Goal: Task Accomplishment & Management: Manage account settings

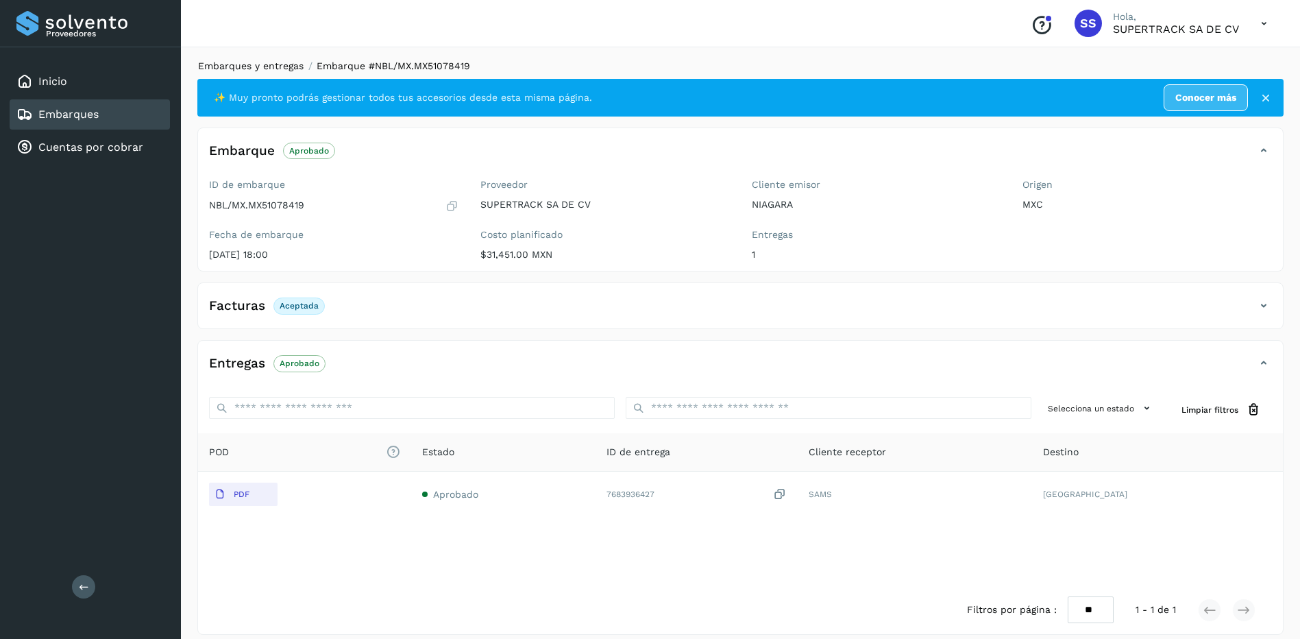
click at [235, 66] on link "Embarques y entregas" at bounding box center [251, 65] width 106 height 11
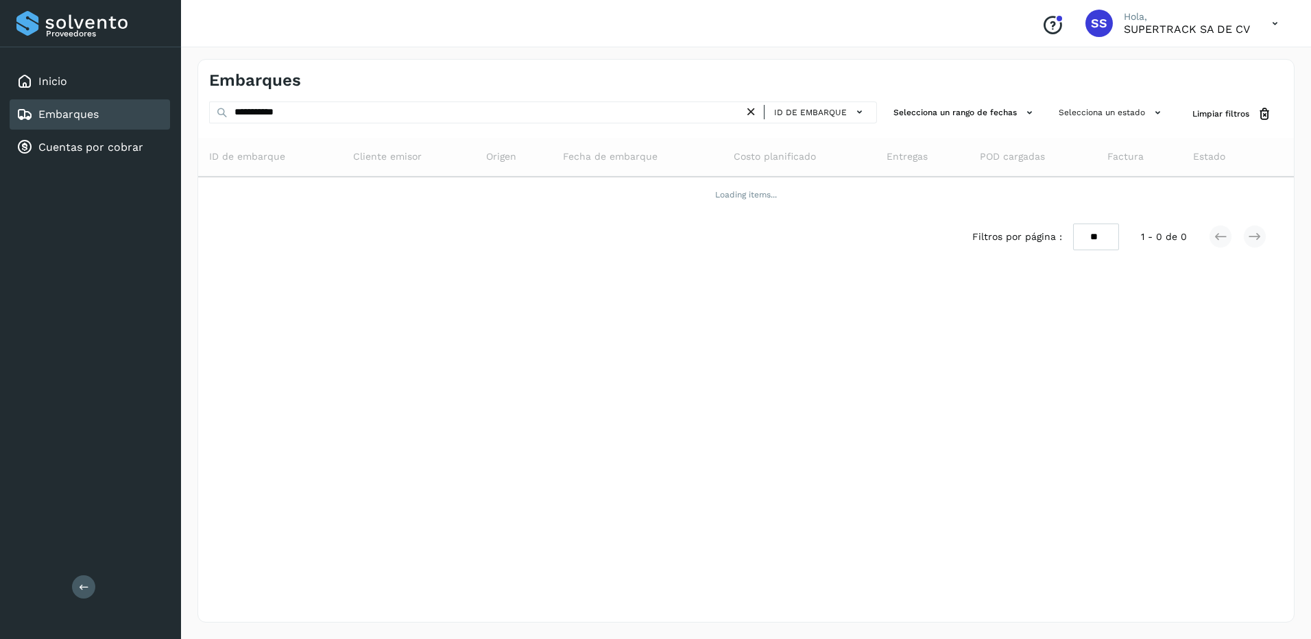
drag, startPoint x: 307, startPoint y: 126, endPoint x: 308, endPoint y: 119, distance: 7.6
click at [307, 123] on div "**********" at bounding box center [543, 113] width 668 height 25
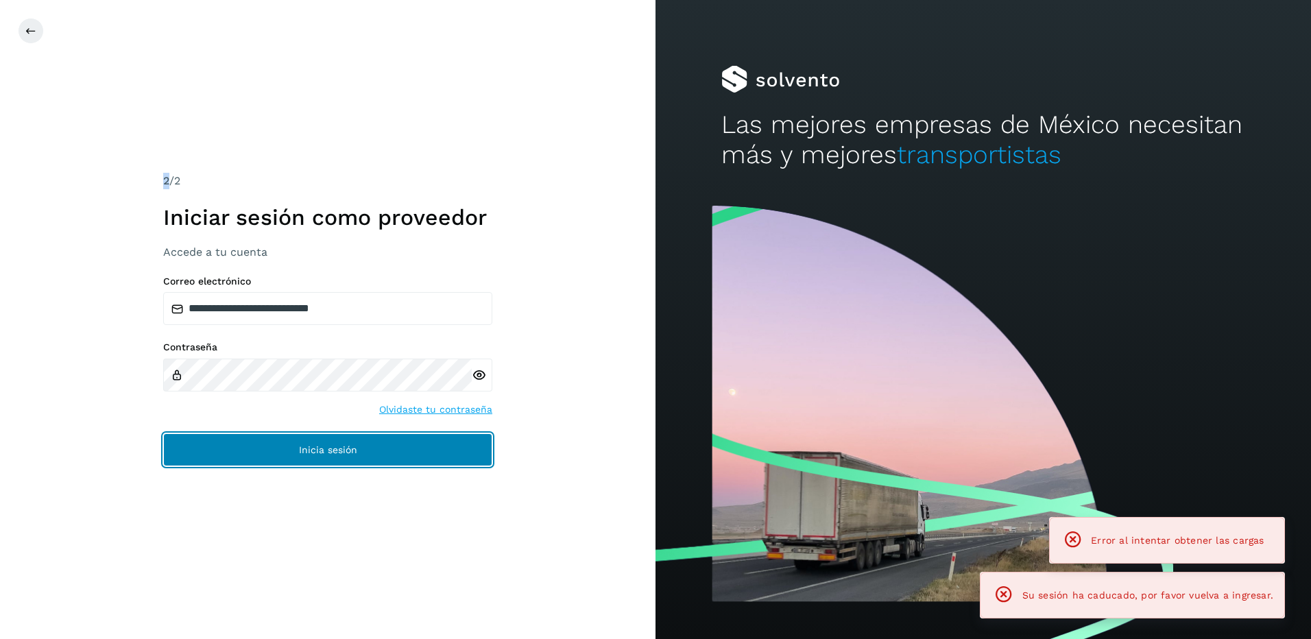
click at [365, 438] on button "Inicia sesión" at bounding box center [327, 449] width 329 height 33
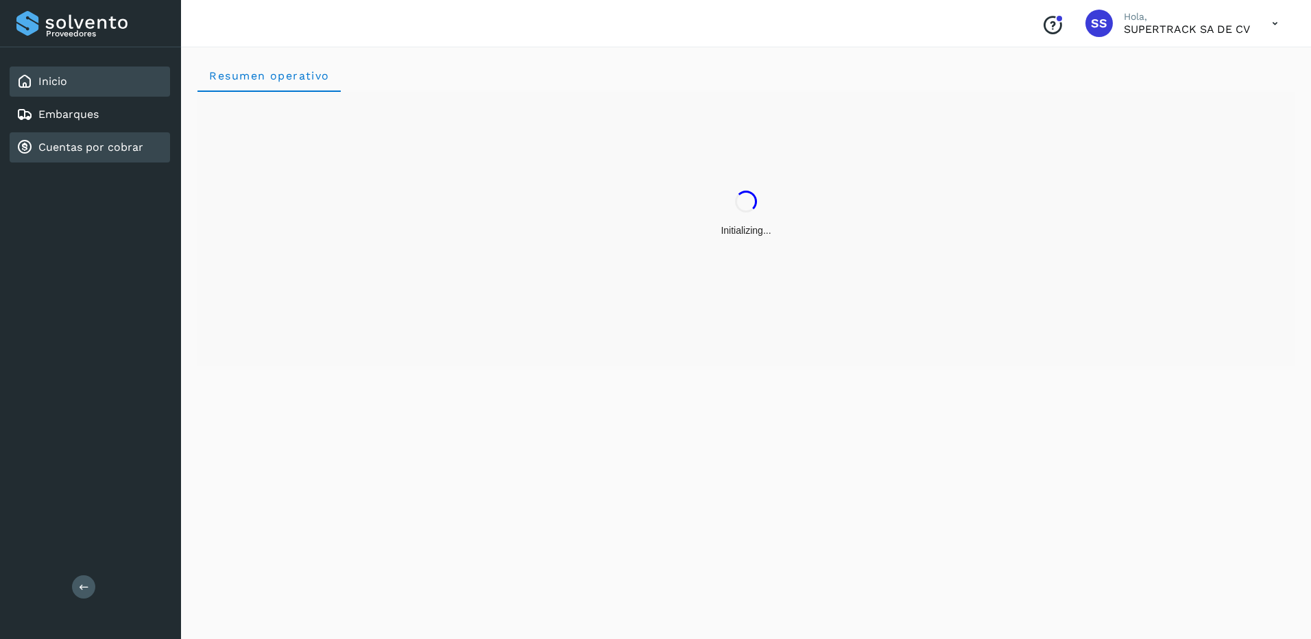
click at [81, 143] on link "Cuentas por cobrar" at bounding box center [90, 147] width 105 height 13
click at [91, 110] on link "Embarques" at bounding box center [68, 114] width 60 height 13
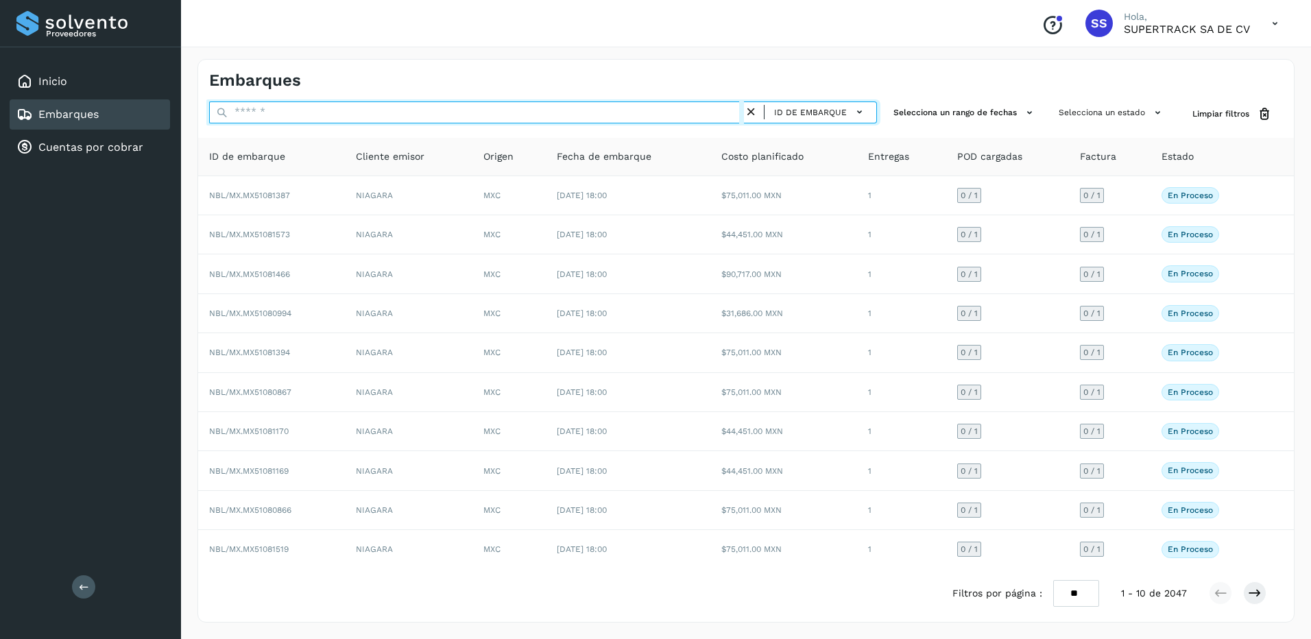
click at [323, 117] on input "text" at bounding box center [476, 112] width 535 height 22
paste input "**********"
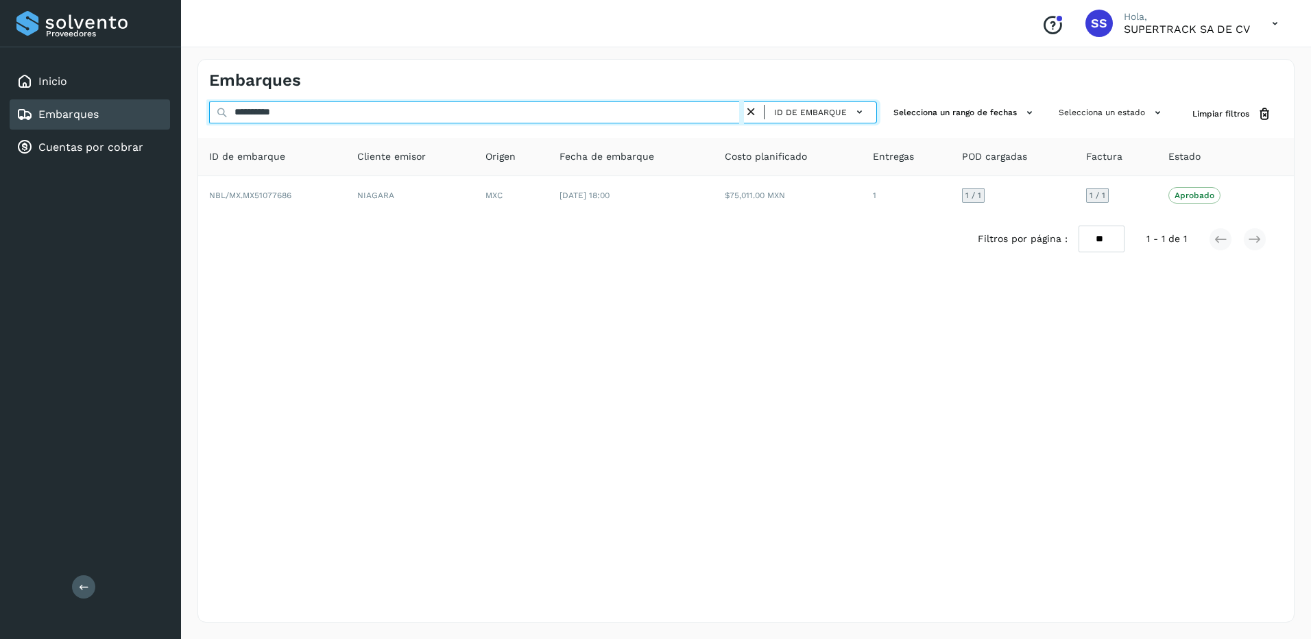
type input "**********"
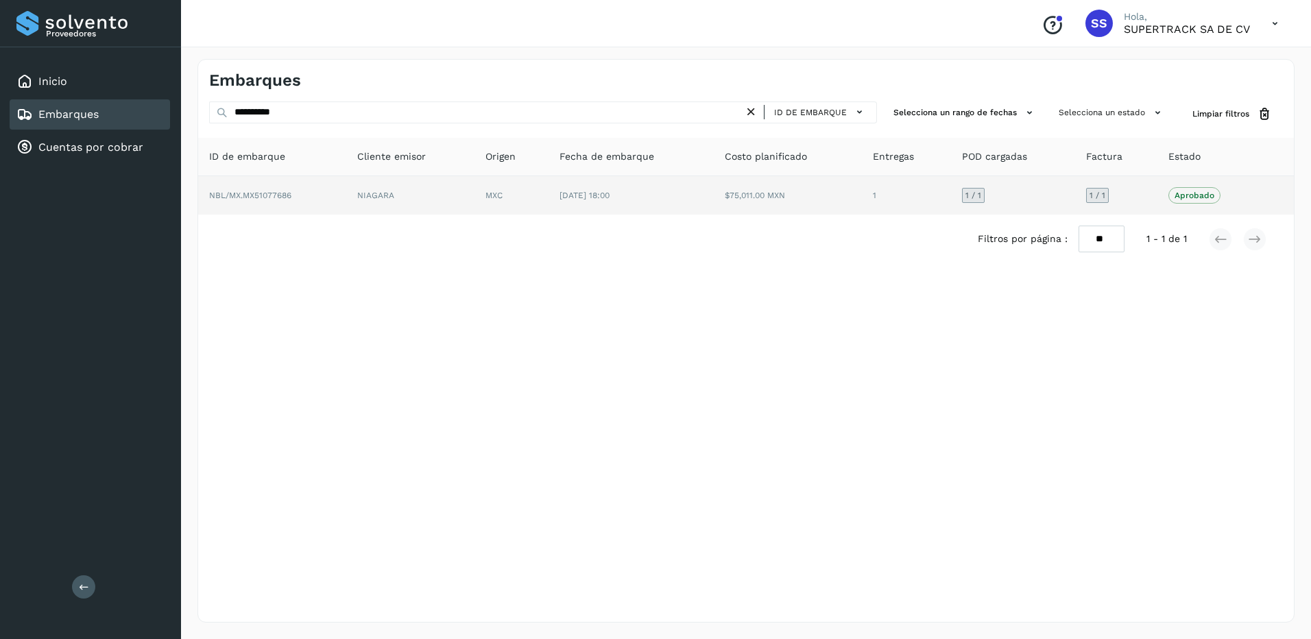
click at [586, 186] on td "[DATE] 18:00" at bounding box center [630, 195] width 165 height 38
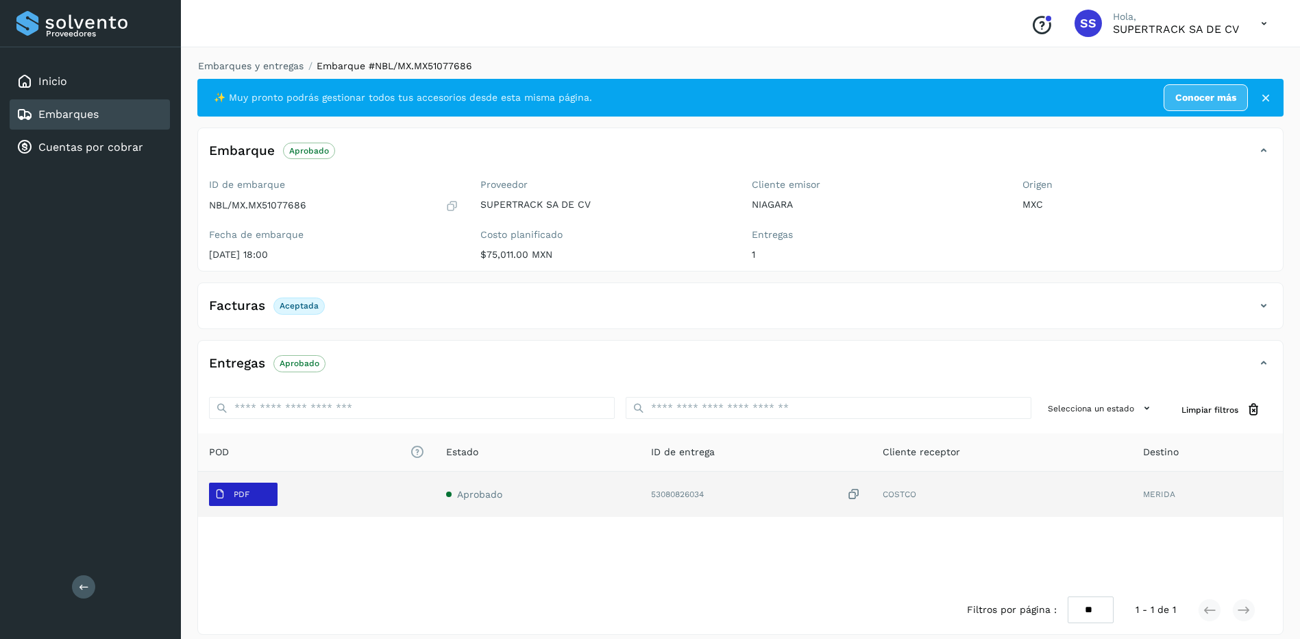
click at [241, 488] on span "PDF" at bounding box center [232, 494] width 46 height 22
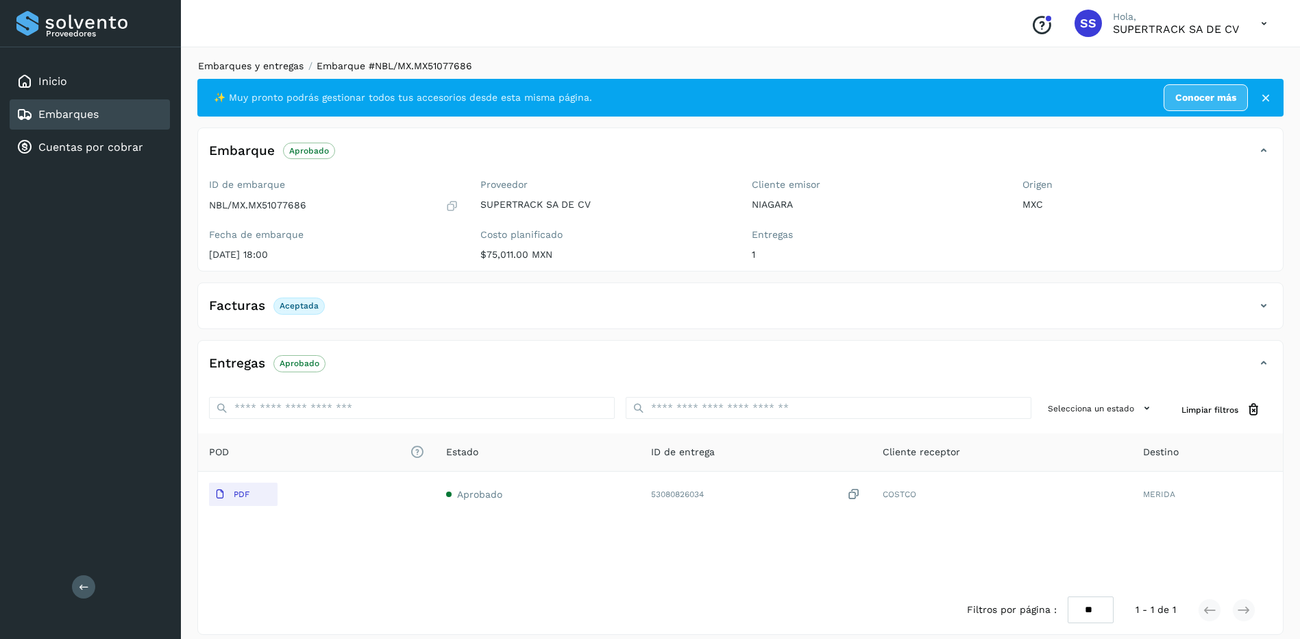
click at [286, 69] on link "Embarques y entregas" at bounding box center [251, 65] width 106 height 11
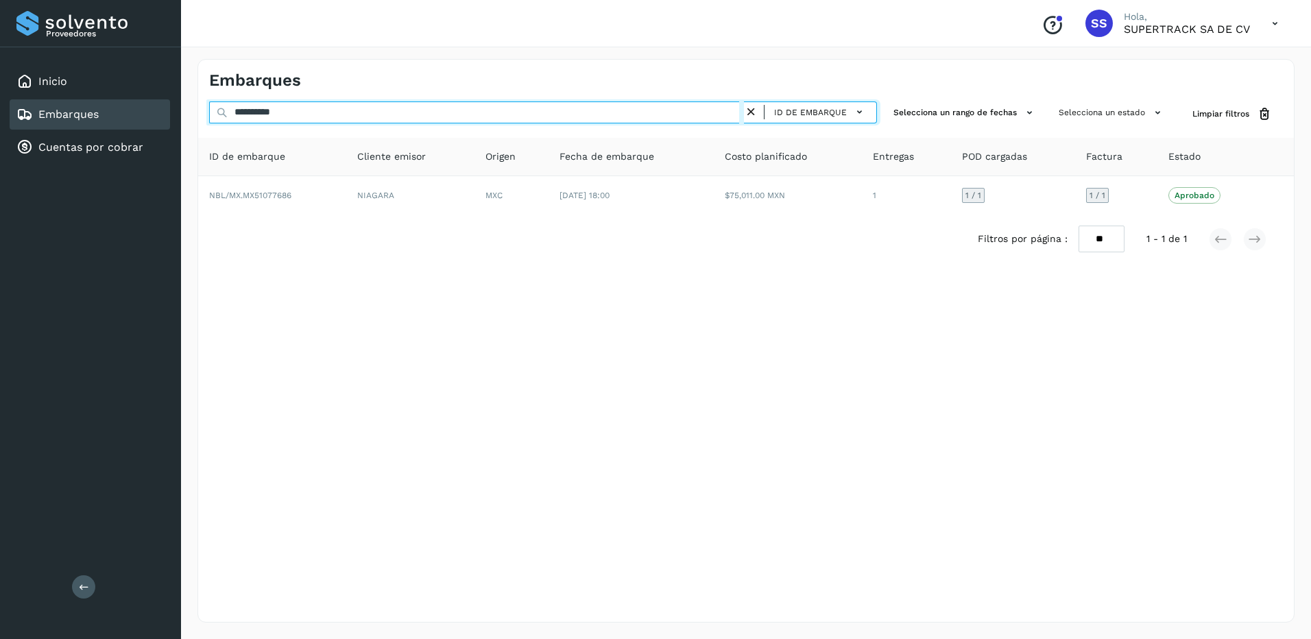
click at [283, 114] on input "**********" at bounding box center [476, 112] width 535 height 22
drag, startPoint x: 308, startPoint y: 110, endPoint x: 69, endPoint y: 110, distance: 238.5
click at [69, 110] on div "**********" at bounding box center [655, 319] width 1311 height 639
paste input "text"
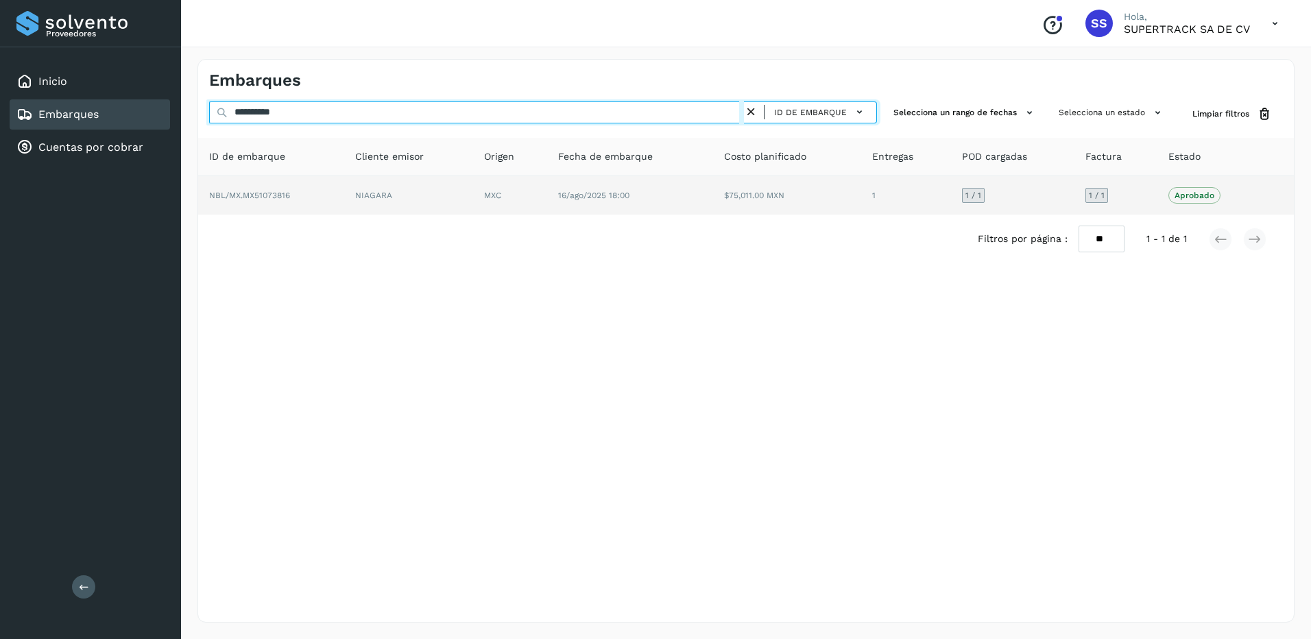
type input "**********"
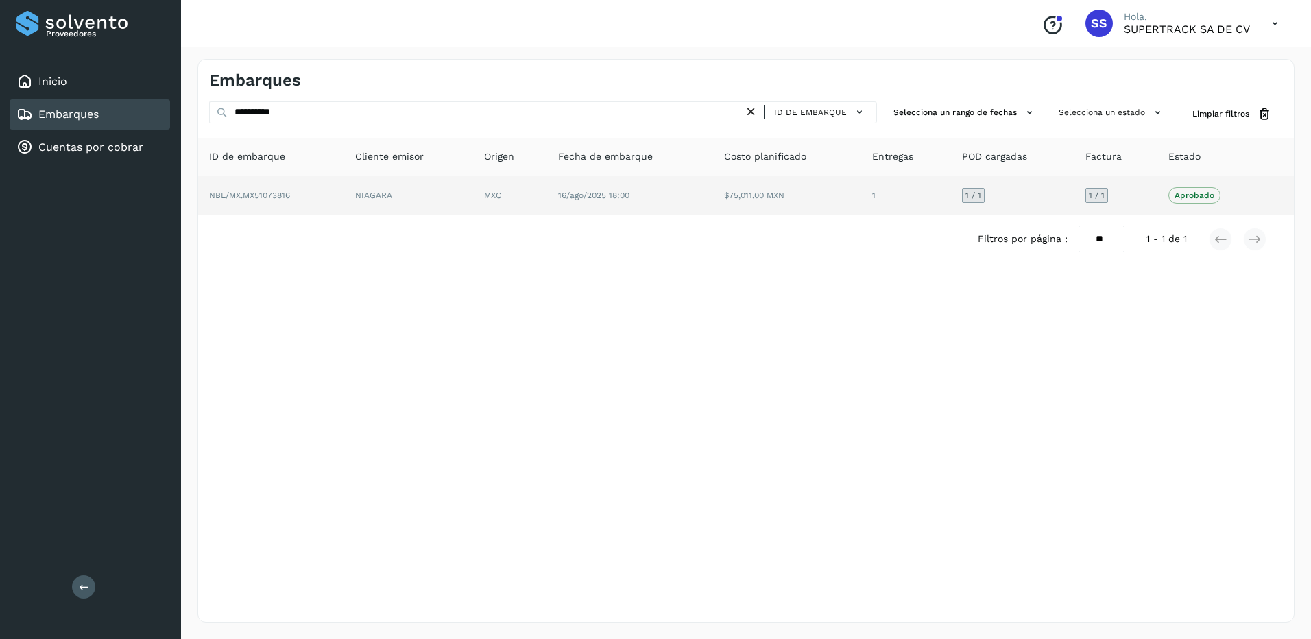
click at [568, 189] on td "16/ago/2025 18:00" at bounding box center [630, 195] width 166 height 38
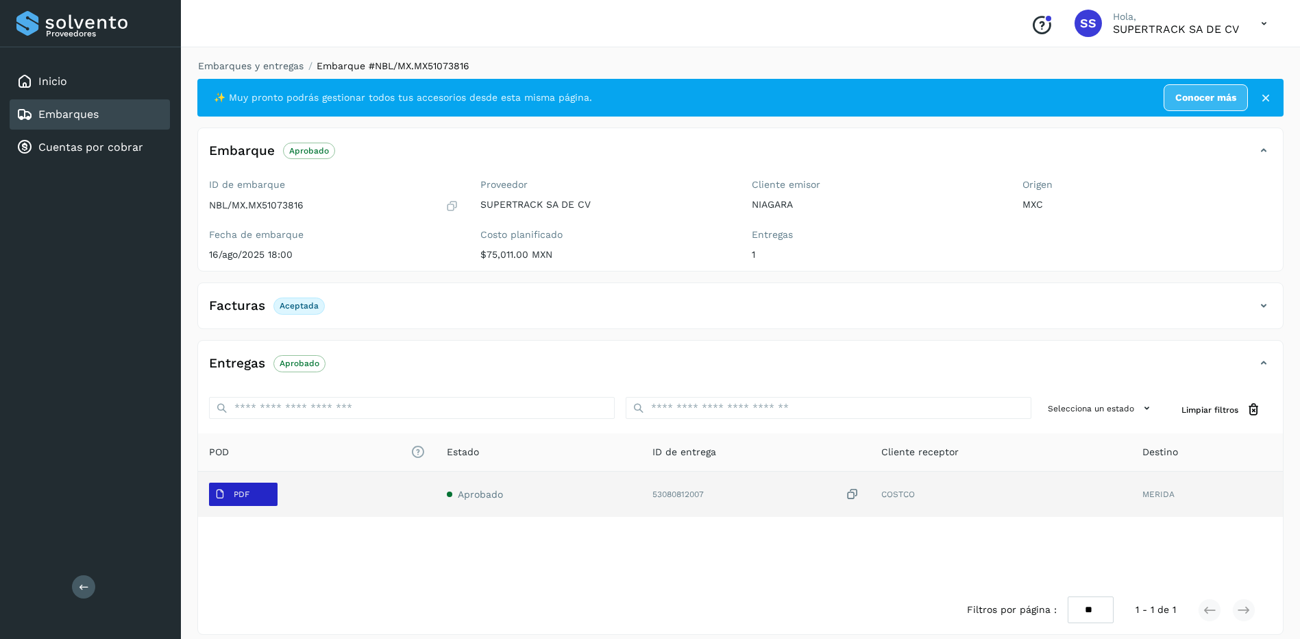
click at [233, 494] on span "PDF" at bounding box center [232, 494] width 46 height 22
click at [256, 495] on button "PDF" at bounding box center [243, 494] width 69 height 23
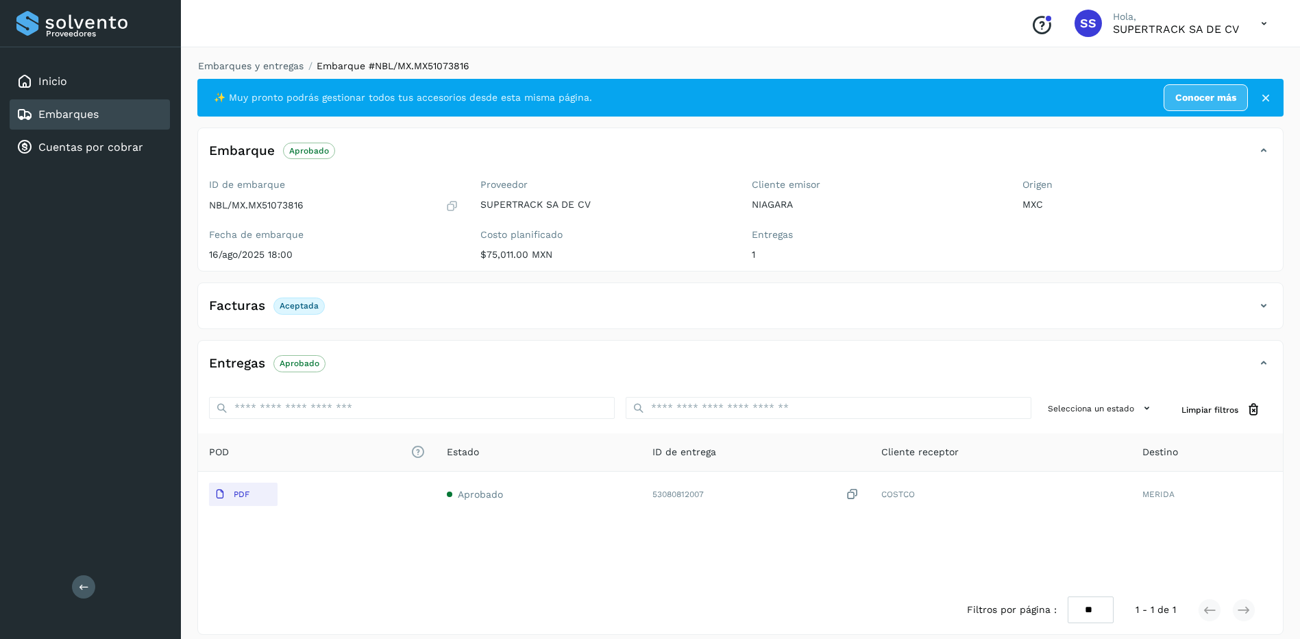
click at [410, 249] on p "16/ago/2025 18:00" at bounding box center [333, 255] width 249 height 12
click at [273, 73] on div "Embarques y entregas Embarque #NBL/MX.MX51073816 ✨ Muy pronto podrás gestionar …" at bounding box center [740, 347] width 1086 height 576
click at [273, 66] on link "Embarques y entregas" at bounding box center [251, 65] width 106 height 11
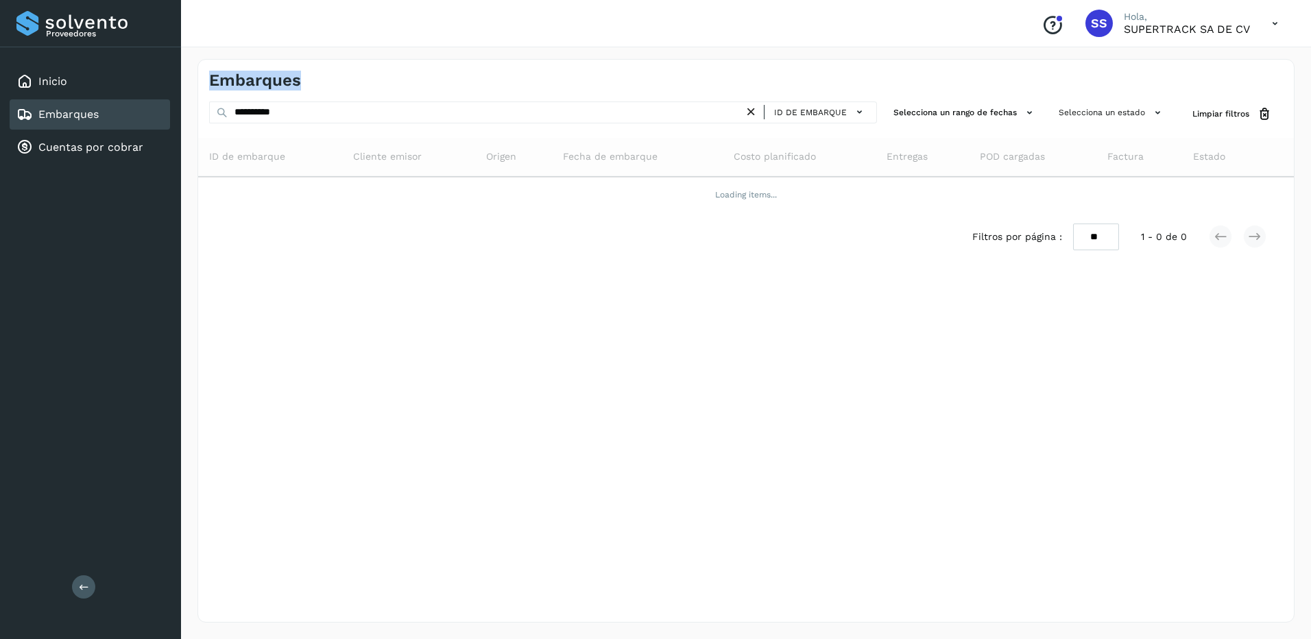
click at [273, 66] on div "Embarques" at bounding box center [745, 75] width 1095 height 31
drag, startPoint x: 273, startPoint y: 66, endPoint x: 380, endPoint y: 65, distance: 107.6
click at [380, 65] on div "Embarques" at bounding box center [745, 75] width 1095 height 31
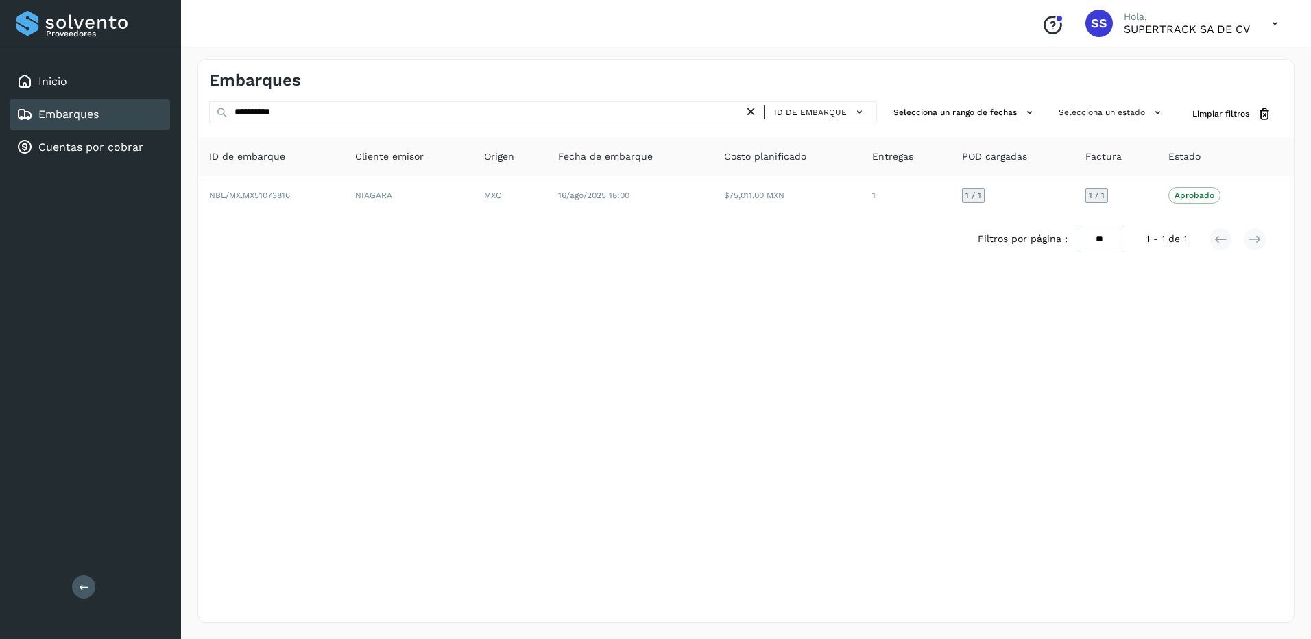
click at [442, 96] on div "**********" at bounding box center [745, 340] width 1097 height 563
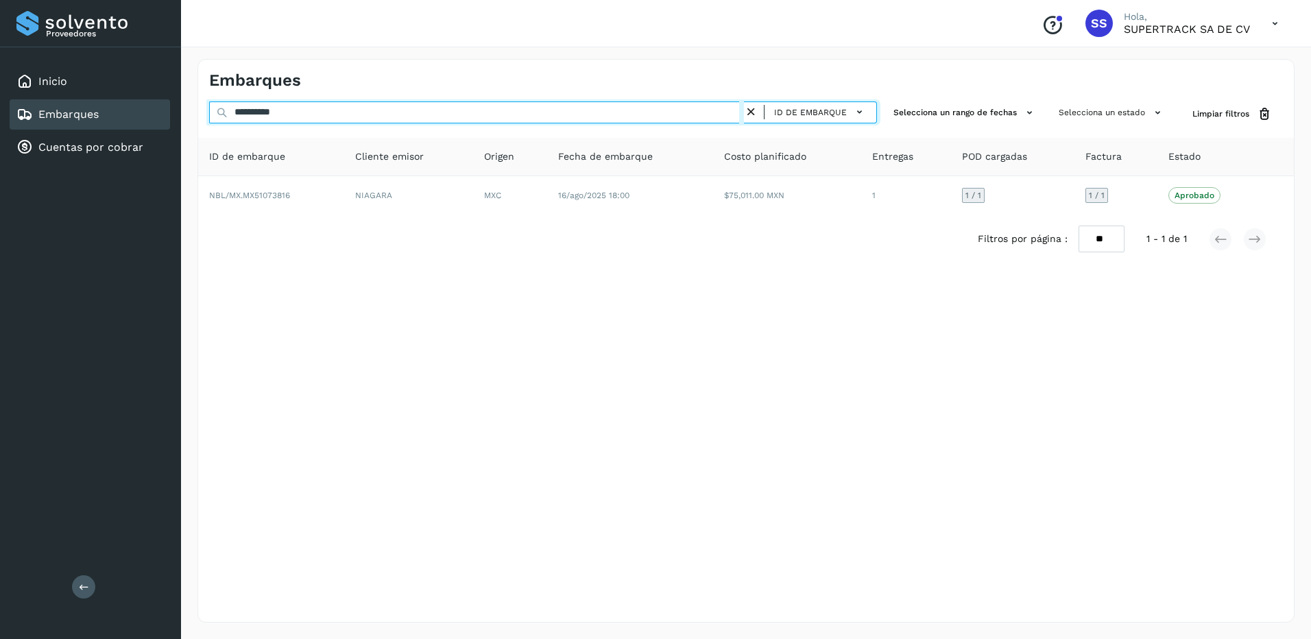
click at [271, 114] on input "**********" at bounding box center [476, 112] width 535 height 22
drag, startPoint x: 305, startPoint y: 116, endPoint x: 66, endPoint y: 115, distance: 238.5
click at [69, 116] on div "**********" at bounding box center [655, 319] width 1311 height 639
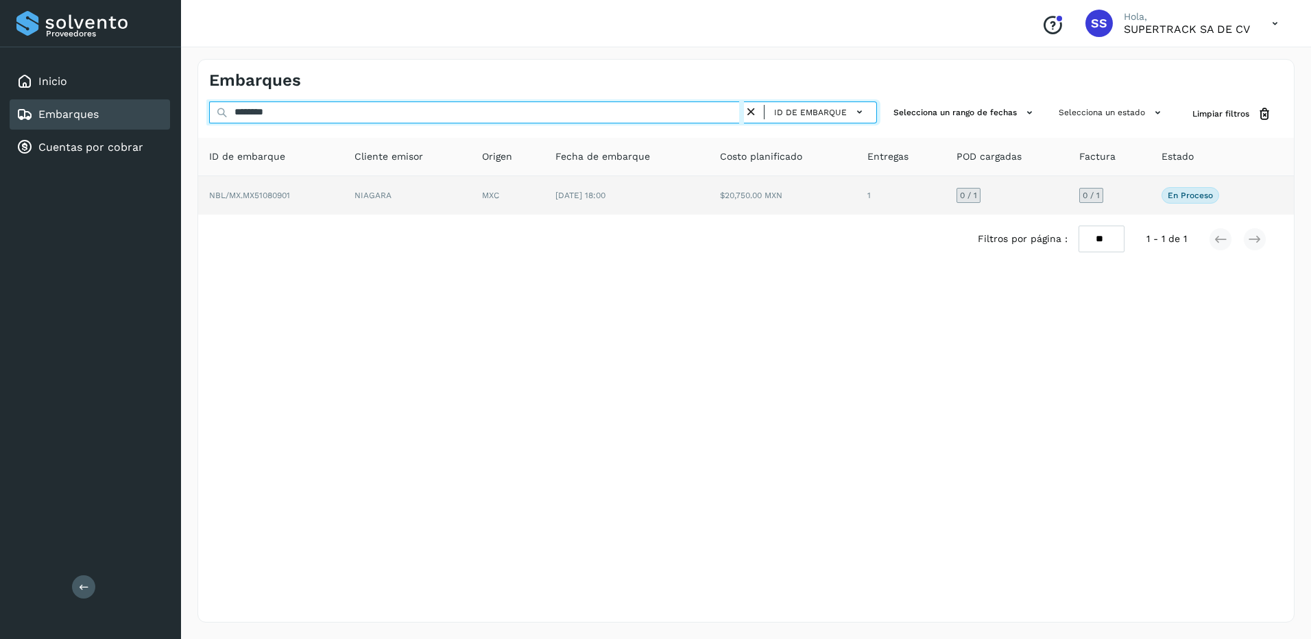
type input "********"
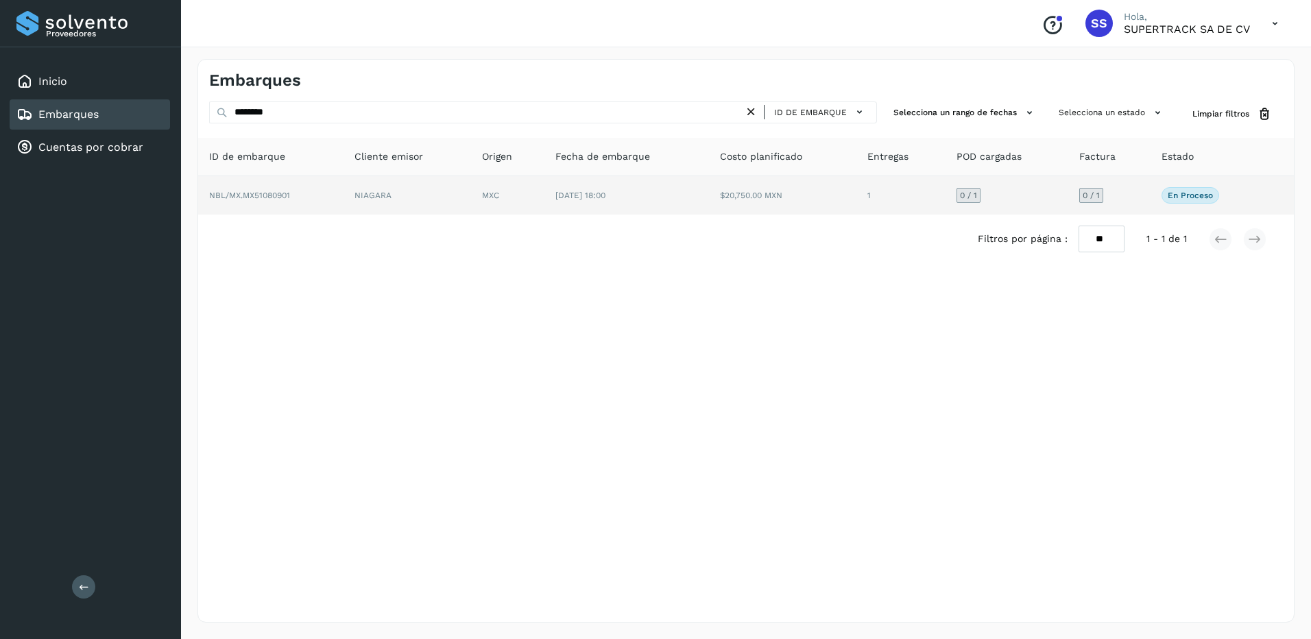
click at [319, 191] on td "NBL/MX.MX51080901" at bounding box center [270, 195] width 145 height 38
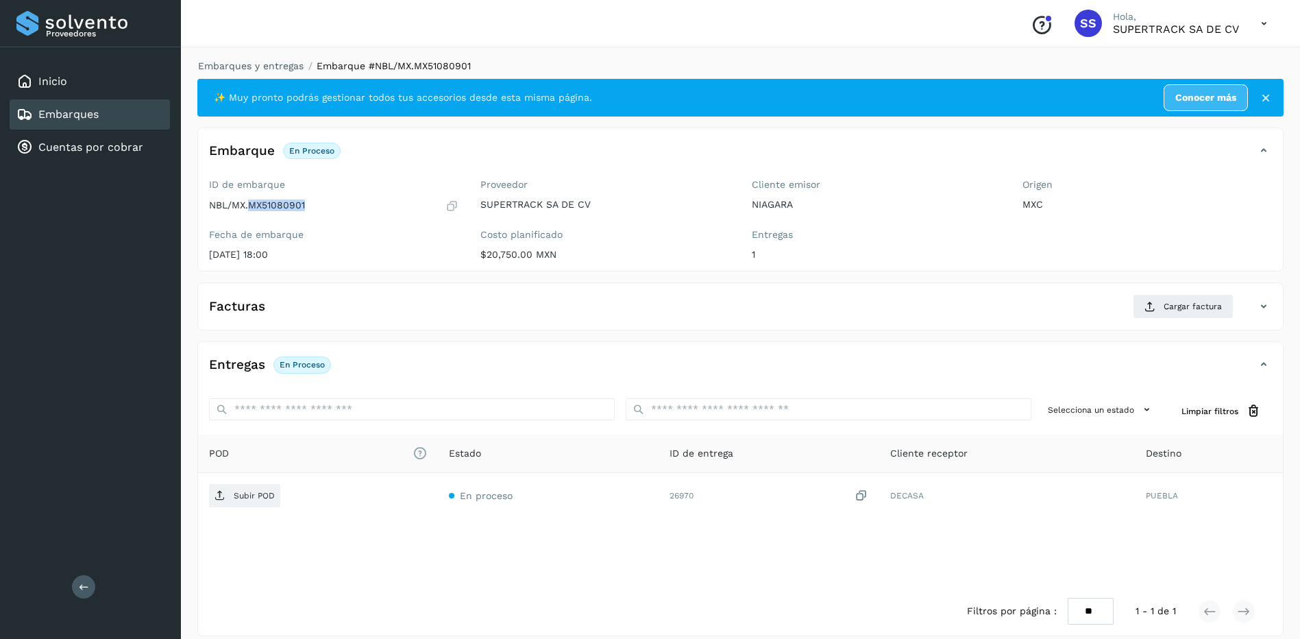
drag, startPoint x: 319, startPoint y: 206, endPoint x: 249, endPoint y: 208, distance: 69.3
click at [249, 208] on div "NBL/MX.MX51080901" at bounding box center [333, 206] width 249 height 14
copy p "MX51080901"
click at [1167, 293] on div "Facturas Cargar factura Aún no has subido ninguna factura" at bounding box center [740, 306] width 1086 height 48
click at [1171, 302] on span "Cargar factura" at bounding box center [1193, 306] width 58 height 12
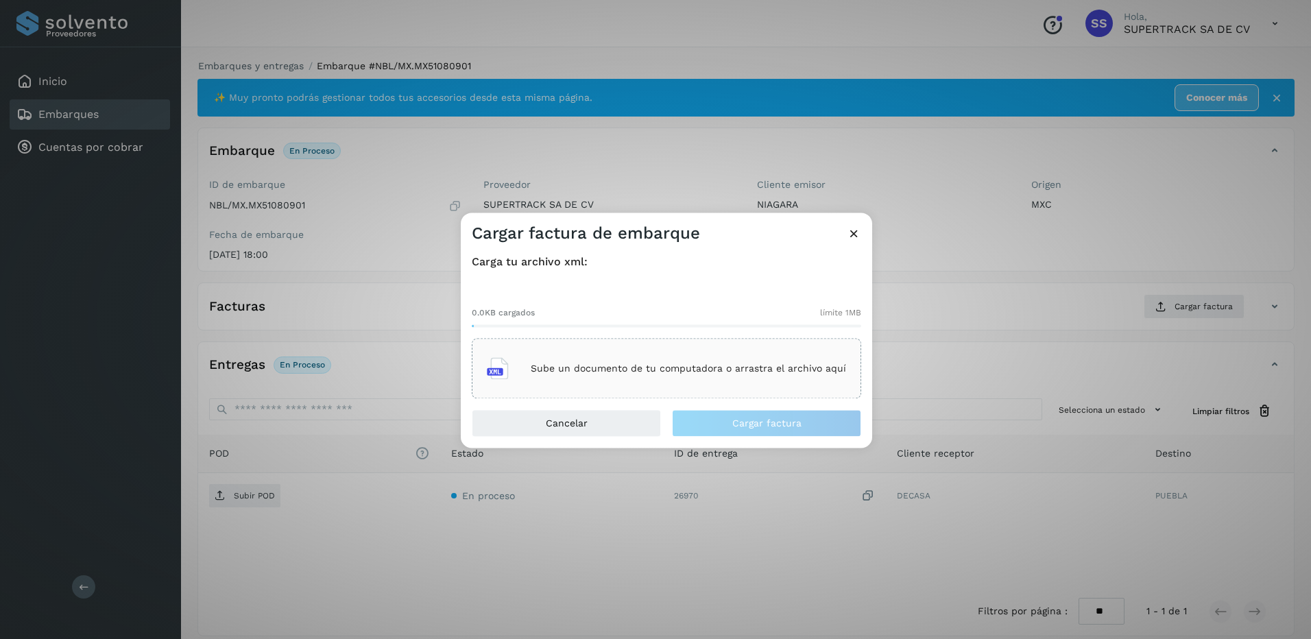
click at [623, 359] on div "Sube un documento de tu computadora o arrastra el archivo aquí" at bounding box center [666, 368] width 359 height 37
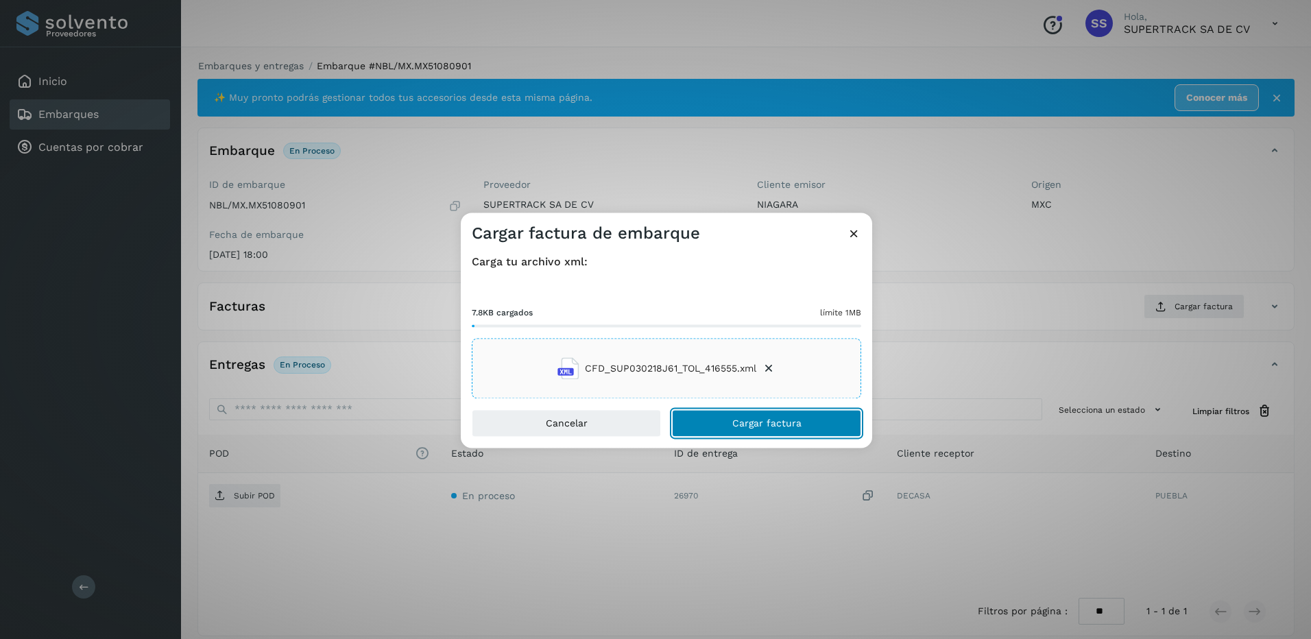
click at [790, 415] on button "Cargar factura" at bounding box center [766, 423] width 189 height 27
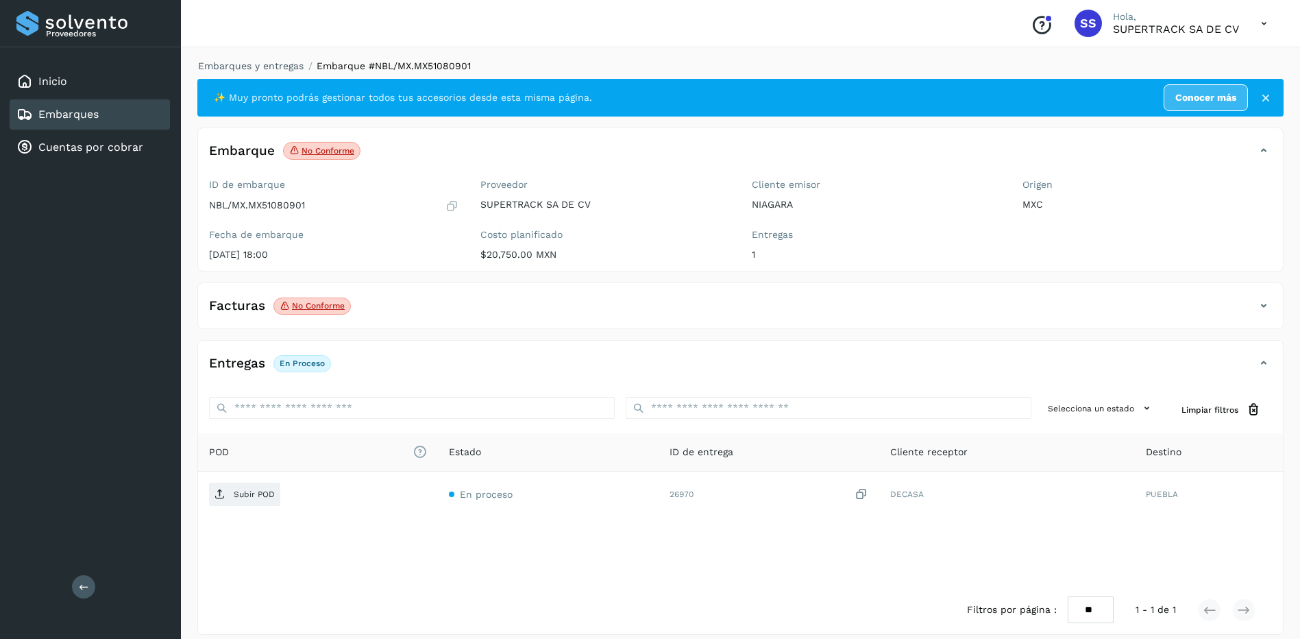
click at [456, 319] on div "Facturas No conforme" at bounding box center [740, 311] width 1085 height 34
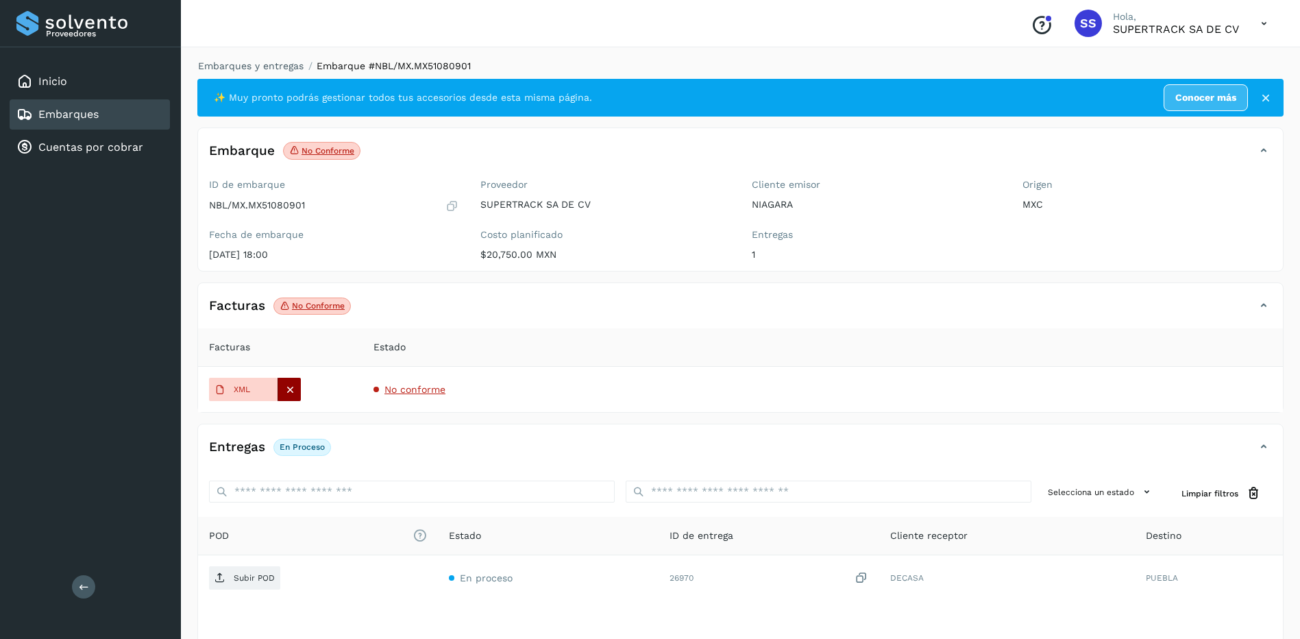
click at [295, 395] on icon at bounding box center [290, 389] width 12 height 12
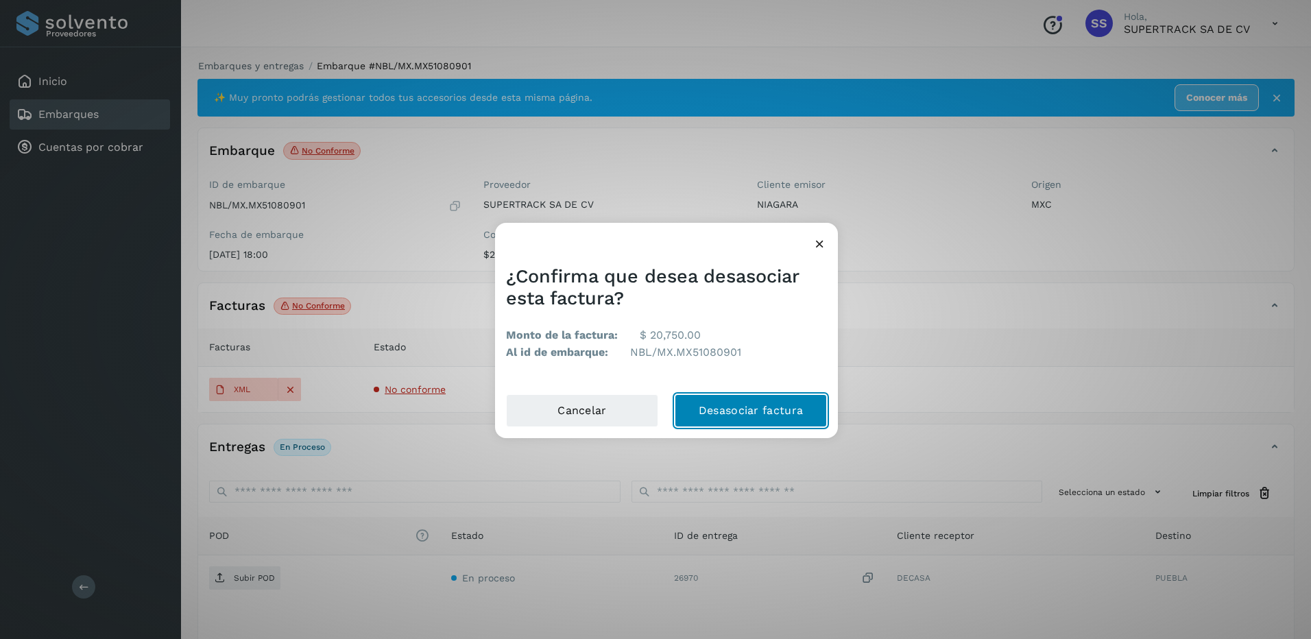
click at [740, 417] on button "Desasociar factura" at bounding box center [750, 410] width 152 height 33
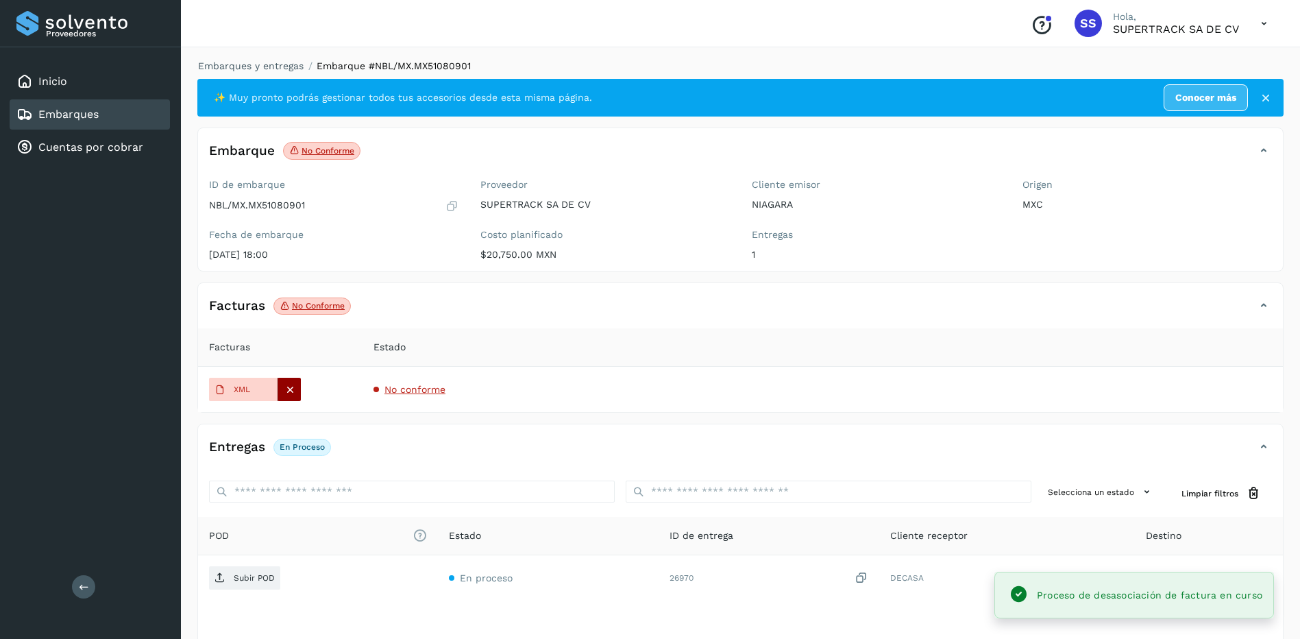
click at [290, 391] on icon at bounding box center [290, 389] width 12 height 12
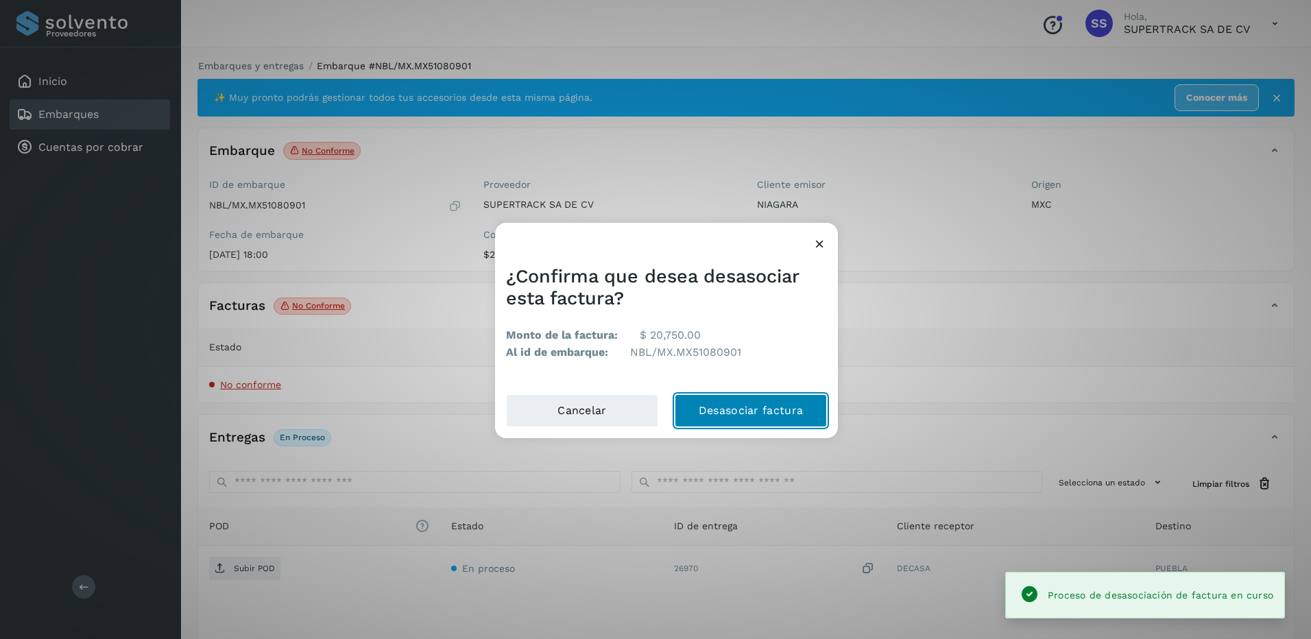
click at [731, 419] on button "Desasociar factura" at bounding box center [750, 410] width 152 height 33
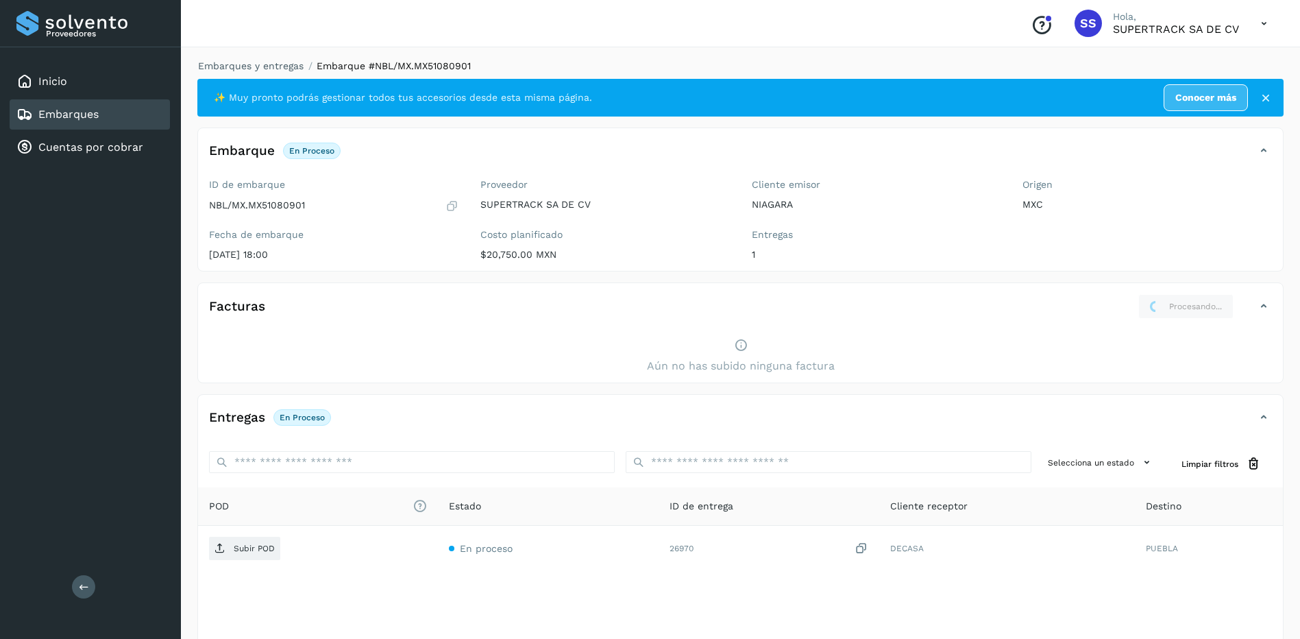
click at [762, 347] on div "Aún no has subido ninguna factura" at bounding box center [740, 356] width 1085 height 53
drag, startPoint x: 744, startPoint y: 348, endPoint x: 811, endPoint y: 337, distance: 68.0
click at [744, 348] on icon at bounding box center [741, 345] width 14 height 14
click at [1276, 309] on div "Facturas Procesando..." at bounding box center [740, 312] width 1085 height 36
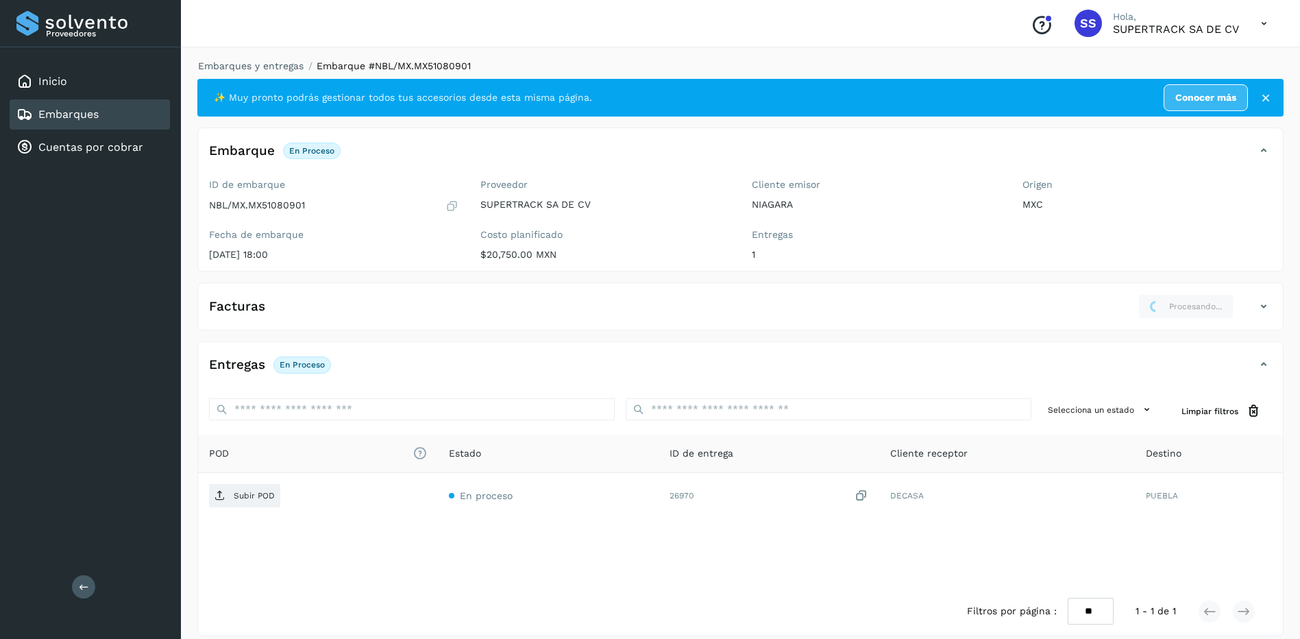
click at [1273, 307] on div "Facturas Procesando..." at bounding box center [740, 312] width 1085 height 36
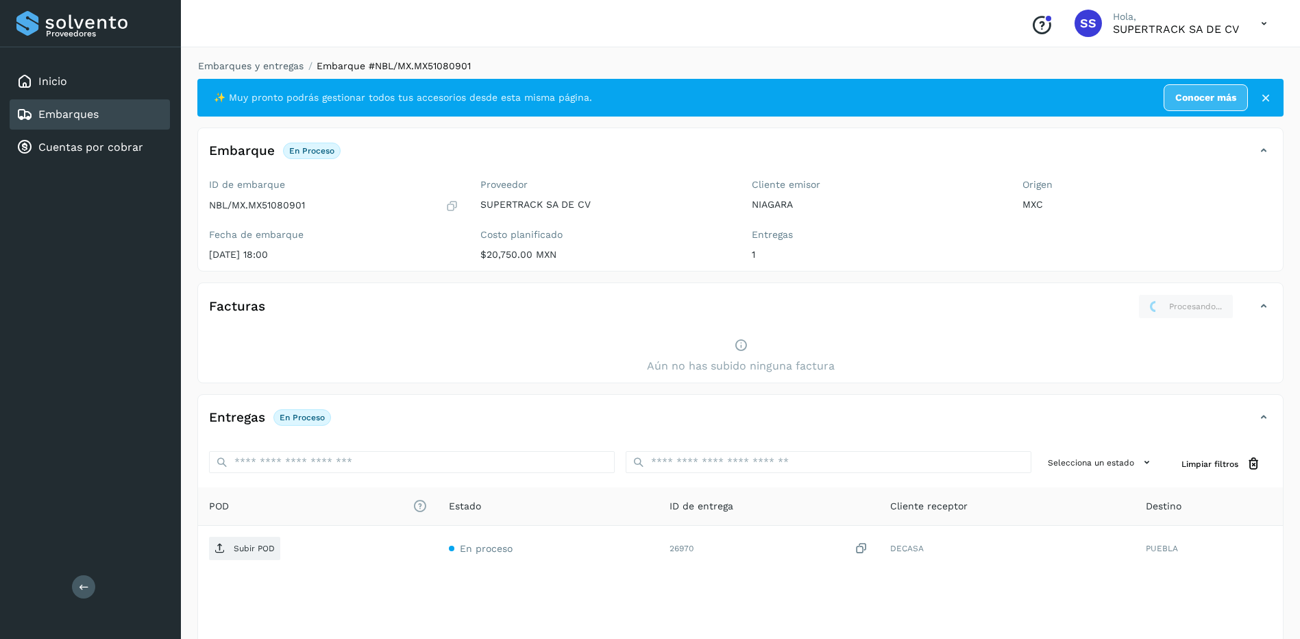
click at [1253, 307] on div "Facturas Procesando..." at bounding box center [727, 306] width 1058 height 25
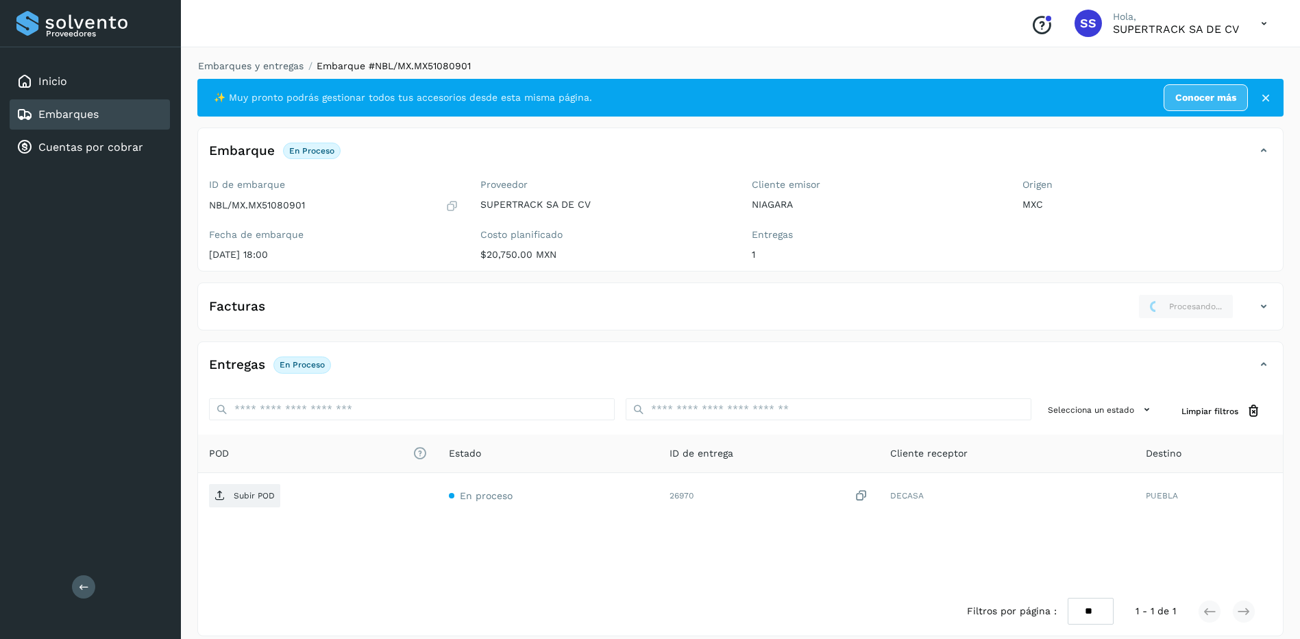
click at [266, 73] on li "Embarques y entregas" at bounding box center [246, 66] width 114 height 14
drag, startPoint x: 266, startPoint y: 73, endPoint x: 248, endPoint y: 66, distance: 18.9
click at [248, 66] on link "Embarques y entregas" at bounding box center [251, 65] width 106 height 11
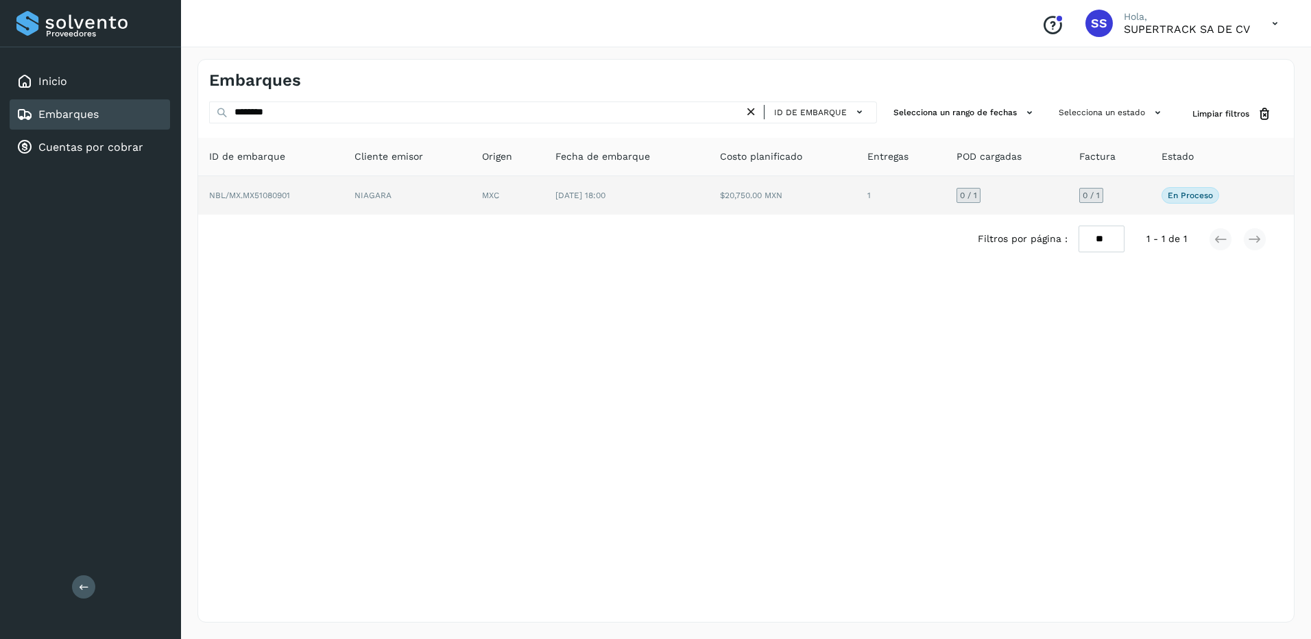
click at [284, 191] on span "NBL/MX.MX51080901" at bounding box center [249, 196] width 81 height 10
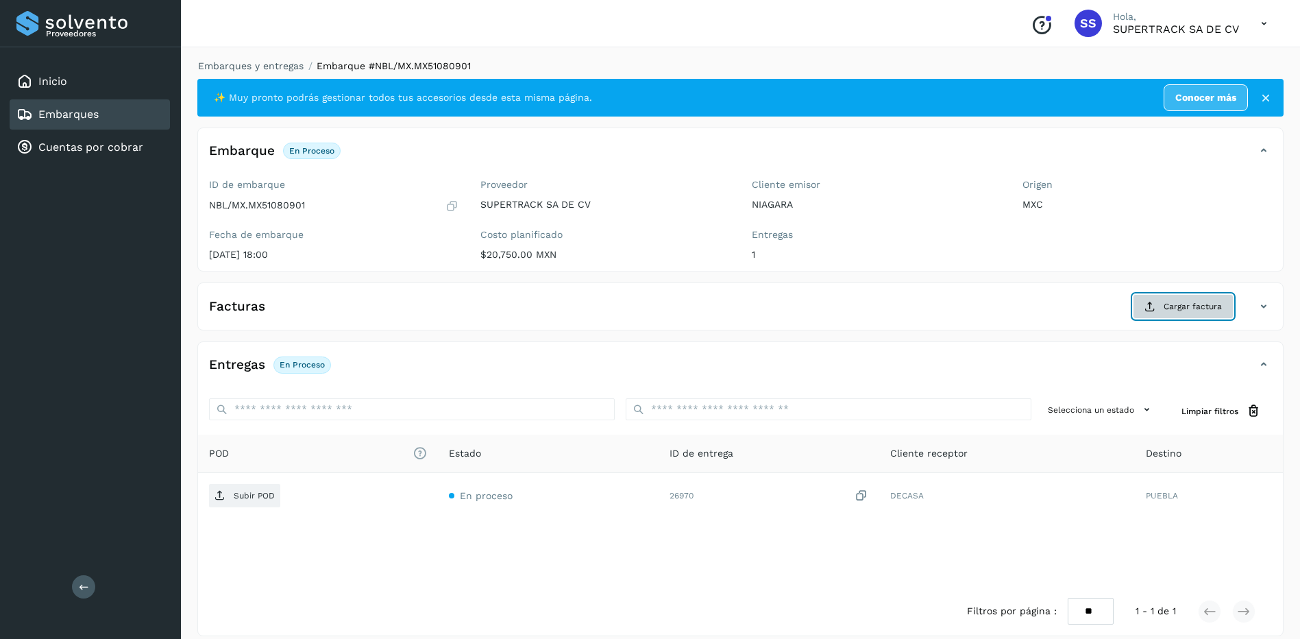
click at [1152, 304] on icon at bounding box center [1150, 306] width 11 height 11
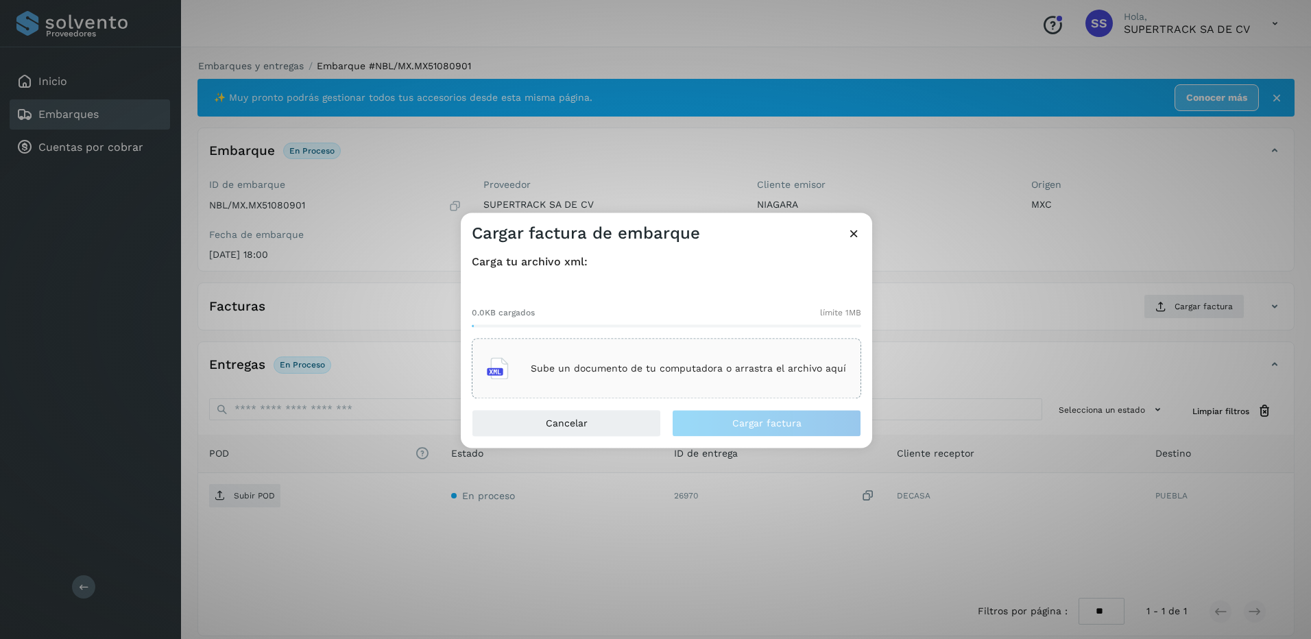
click at [742, 358] on div "Sube un documento de tu computadora o arrastra el archivo aquí" at bounding box center [666, 368] width 359 height 37
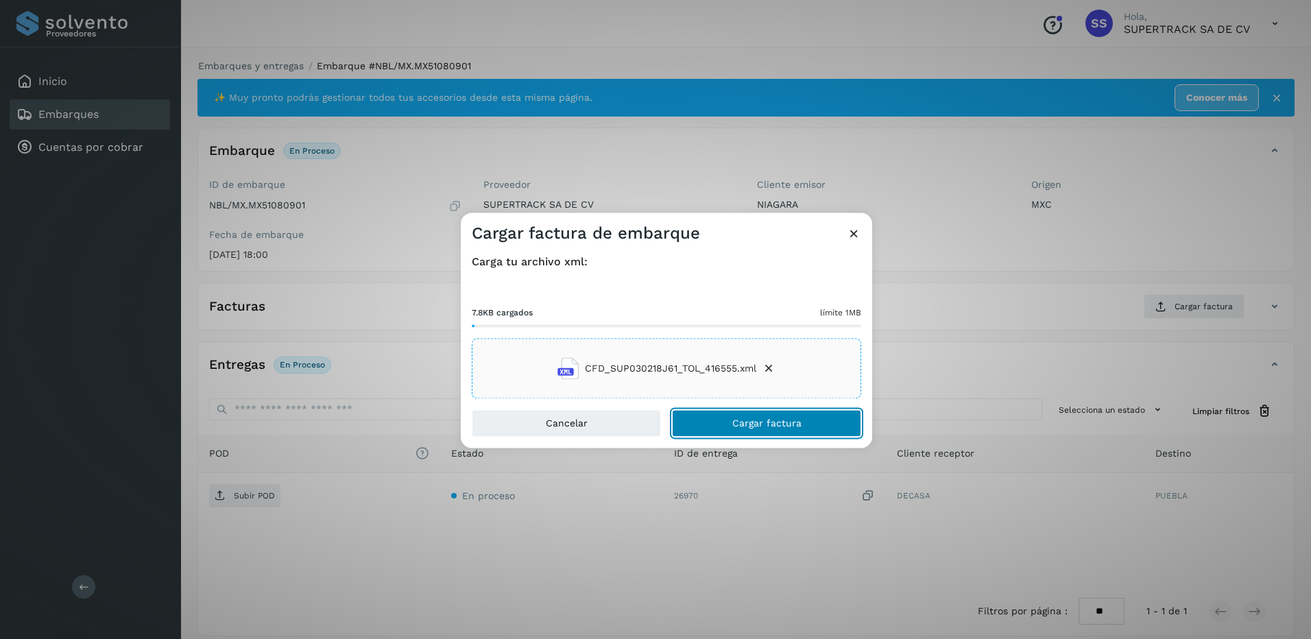
click at [768, 433] on button "Cargar factura" at bounding box center [766, 423] width 189 height 27
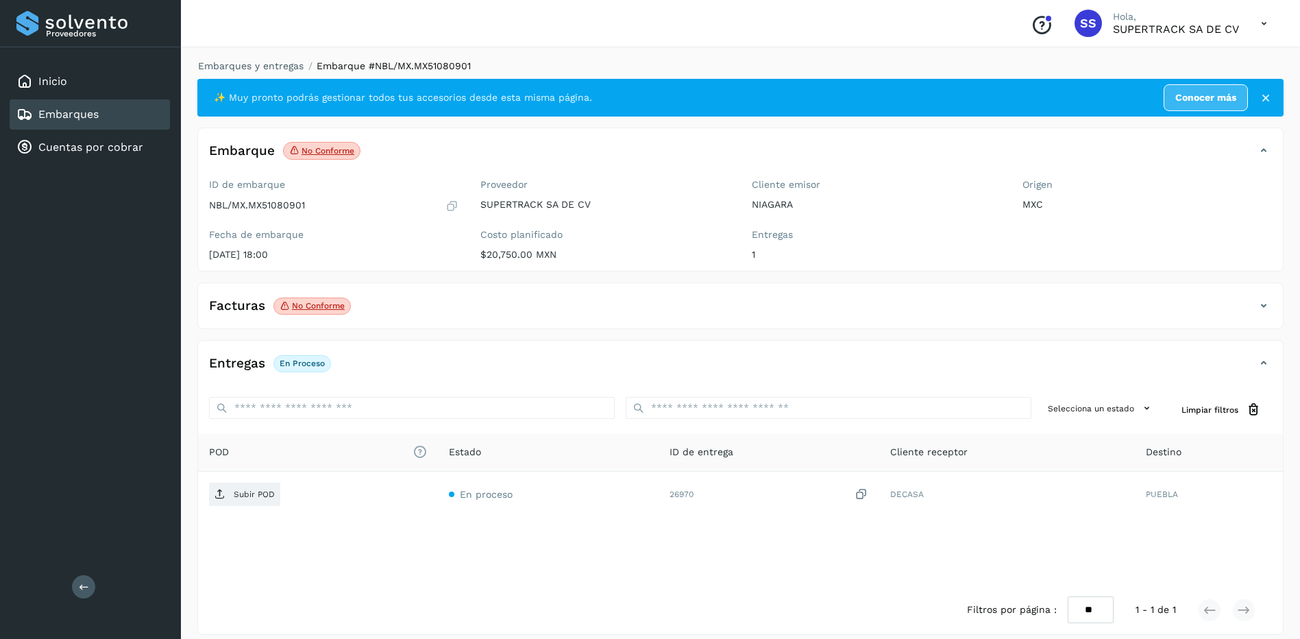
click at [484, 315] on div "Facturas No conforme" at bounding box center [727, 305] width 1058 height 23
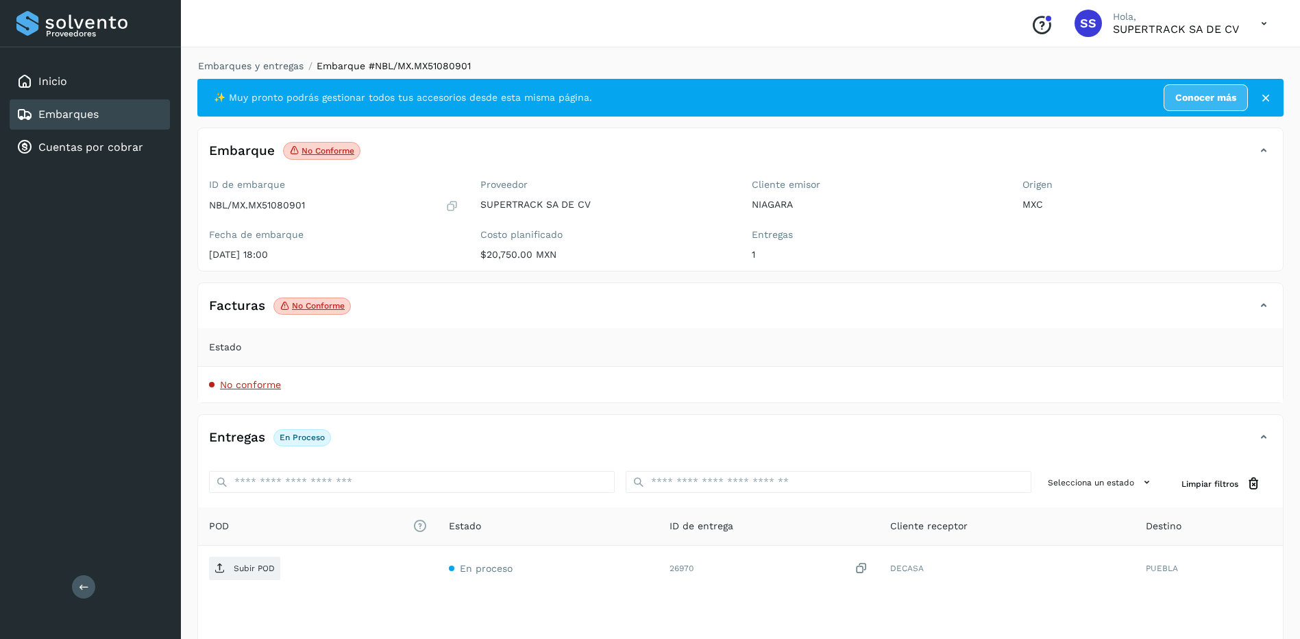
click at [490, 308] on div "Facturas No conforme" at bounding box center [727, 305] width 1058 height 23
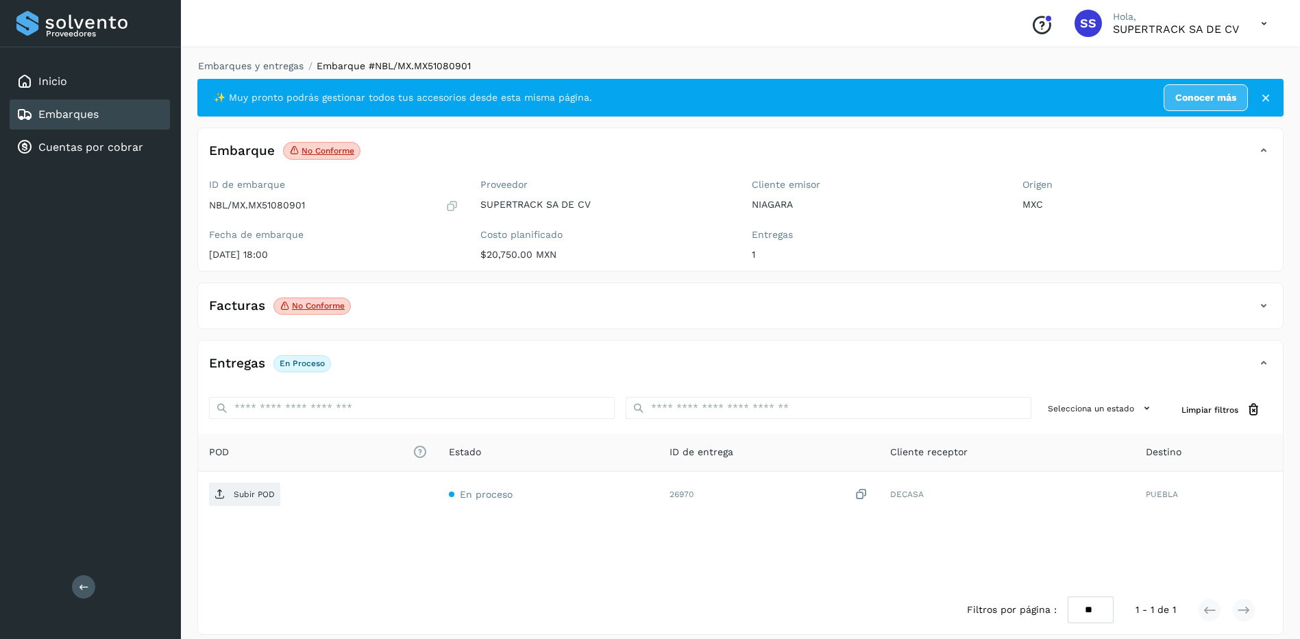
click at [264, 315] on div "Facturas No conforme" at bounding box center [727, 305] width 1058 height 23
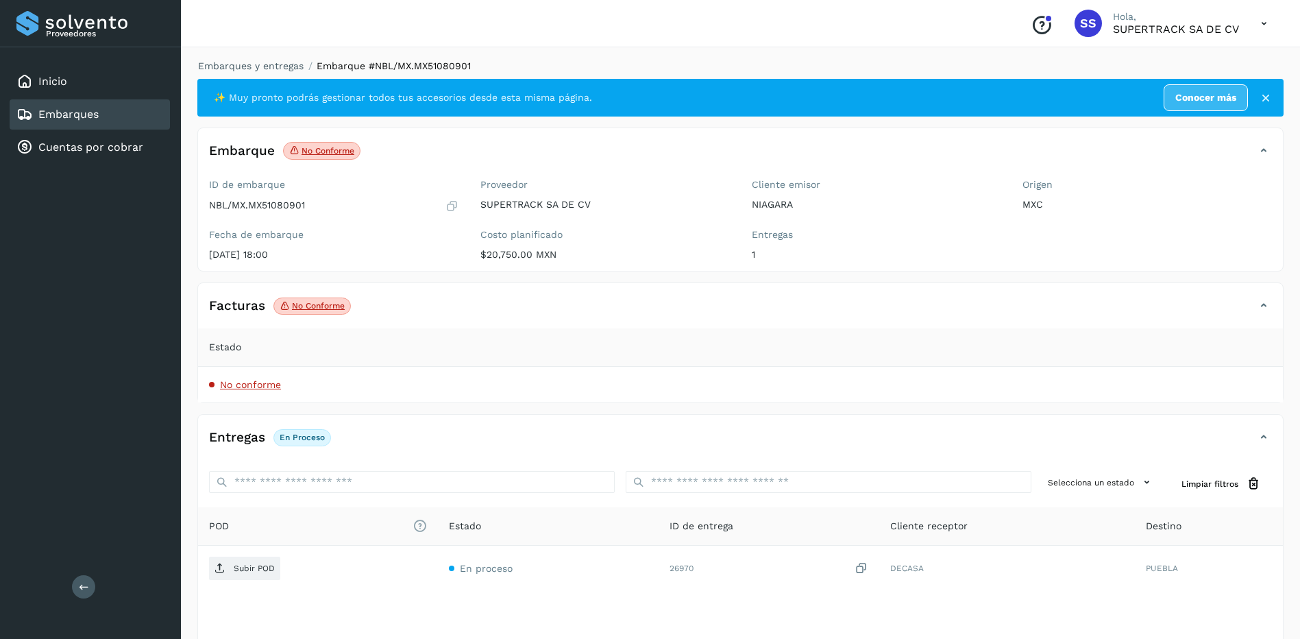
click at [237, 386] on span "No conforme" at bounding box center [250, 384] width 61 height 11
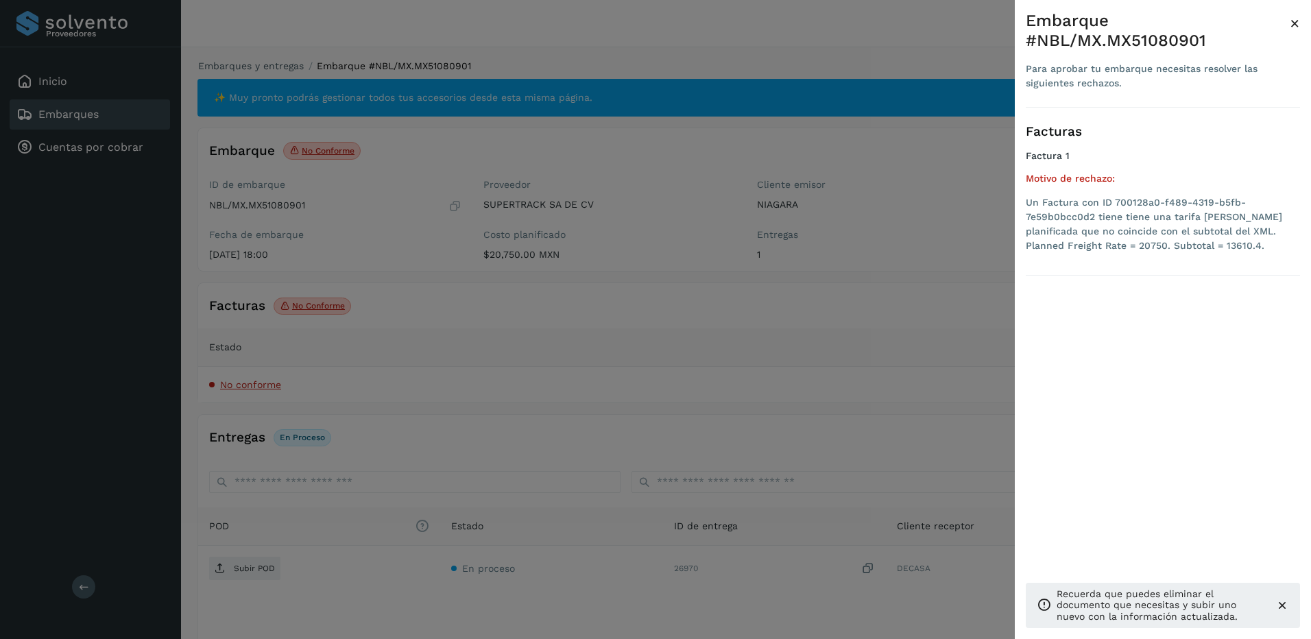
click at [763, 269] on div at bounding box center [655, 319] width 1311 height 639
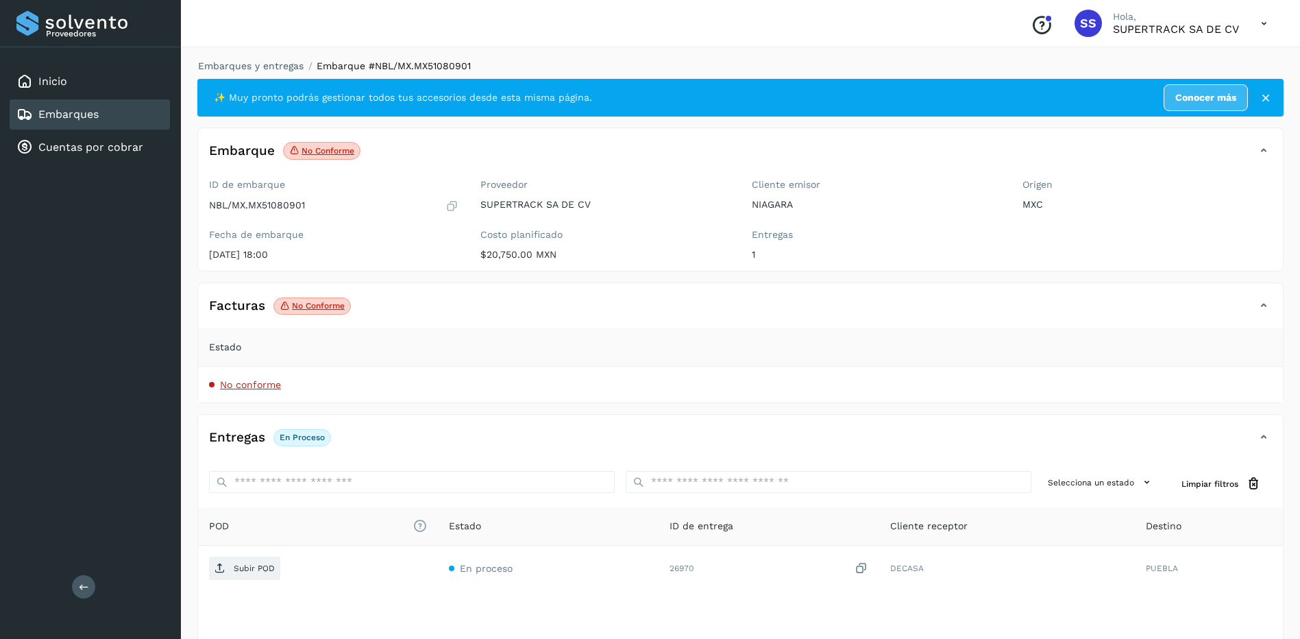
click at [402, 292] on div "Facturas No conforme Estado No conforme" at bounding box center [740, 342] width 1086 height 121
click at [1263, 316] on div "Facturas No conforme" at bounding box center [740, 311] width 1085 height 34
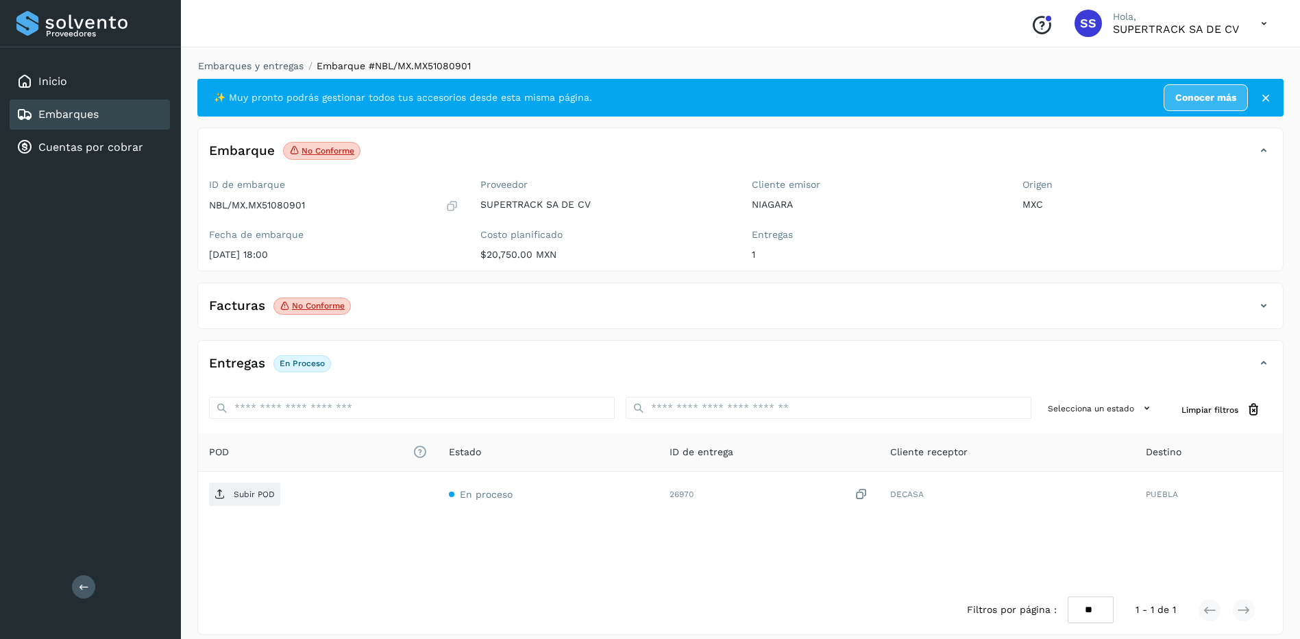
drag, startPoint x: 1263, startPoint y: 316, endPoint x: 1198, endPoint y: 330, distance: 65.9
click at [1262, 317] on div "Facturas No conforme" at bounding box center [740, 311] width 1085 height 34
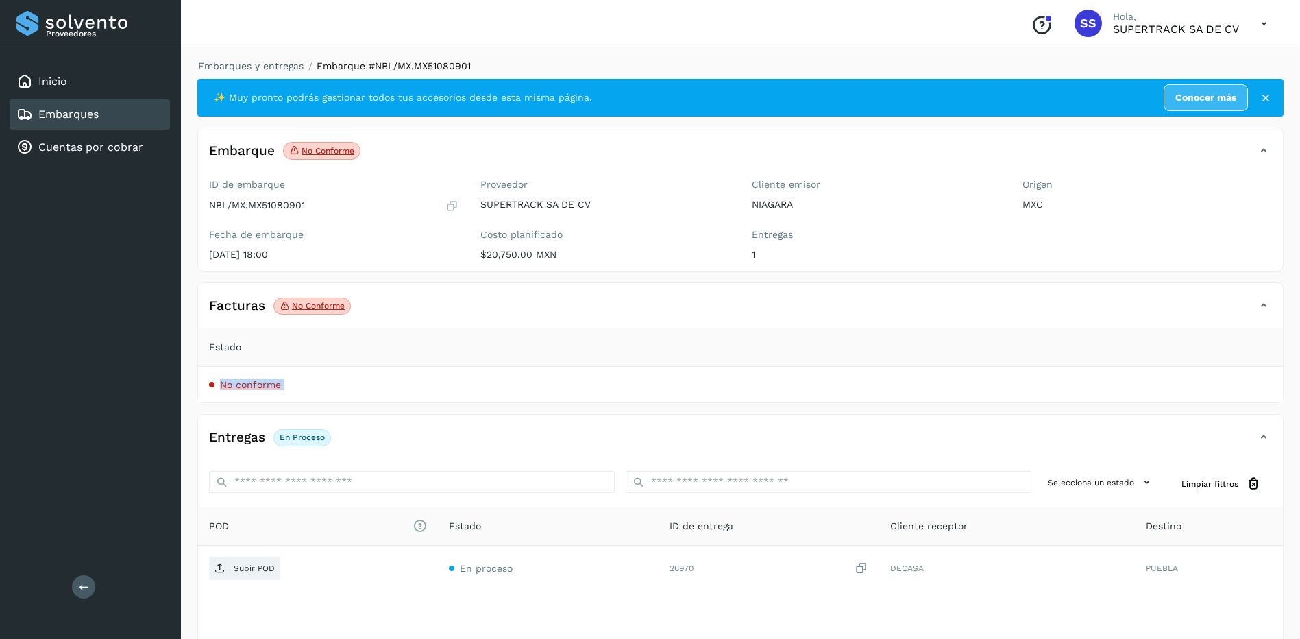
click at [245, 383] on span "No conforme" at bounding box center [250, 384] width 61 height 11
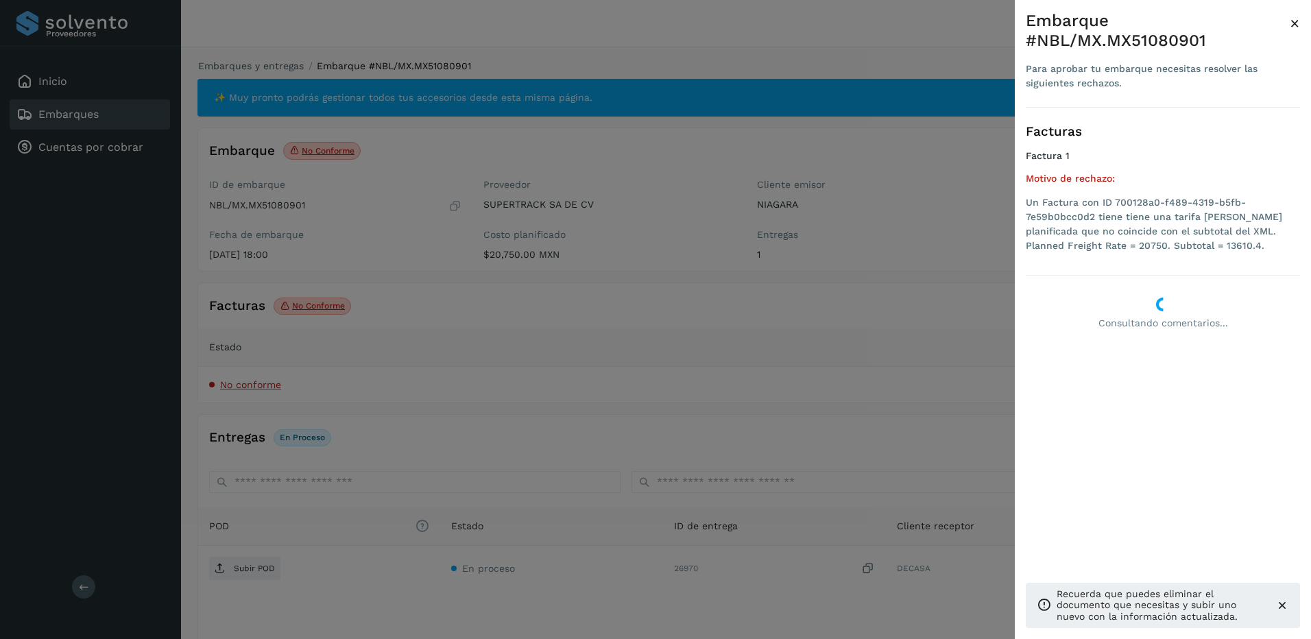
click at [394, 131] on div at bounding box center [655, 319] width 1311 height 639
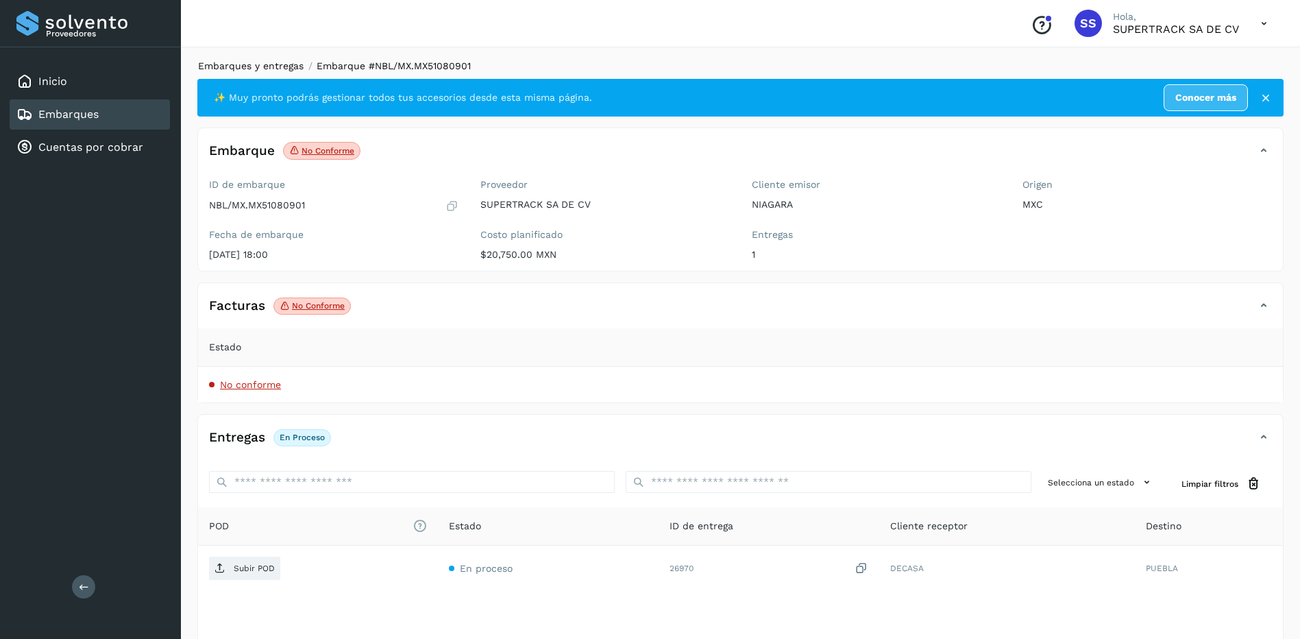
click at [256, 60] on div "Embarques y entregas Embarque #NBL/MX.MX51080901 ✨ Muy pronto podrás gestionar …" at bounding box center [740, 383] width 1119 height 683
click at [256, 62] on link "Embarques y entregas" at bounding box center [251, 65] width 106 height 11
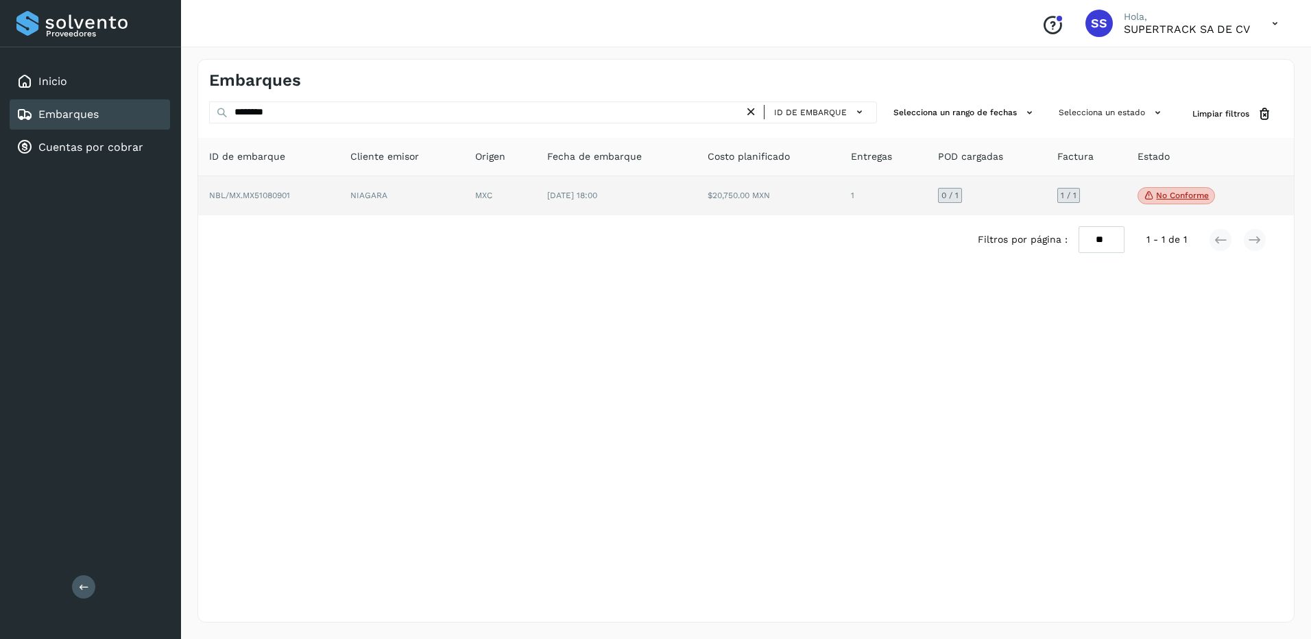
click at [409, 200] on td "NIAGARA" at bounding box center [401, 196] width 125 height 40
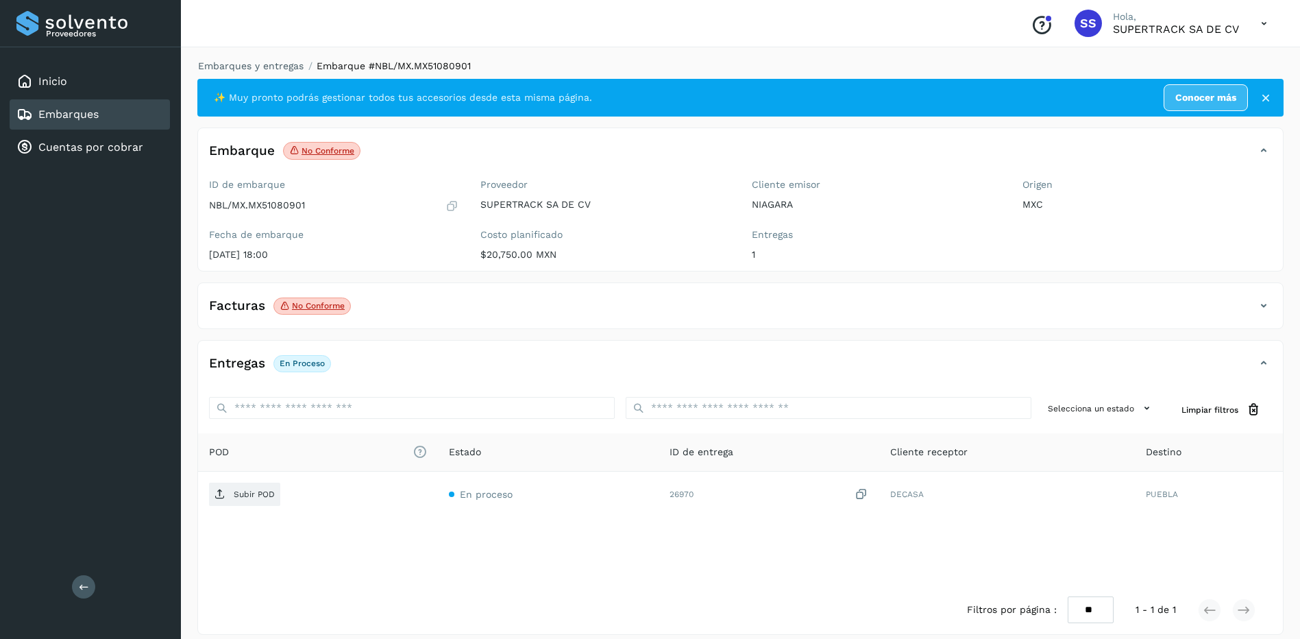
click at [405, 307] on div "Facturas No conforme" at bounding box center [727, 305] width 1058 height 23
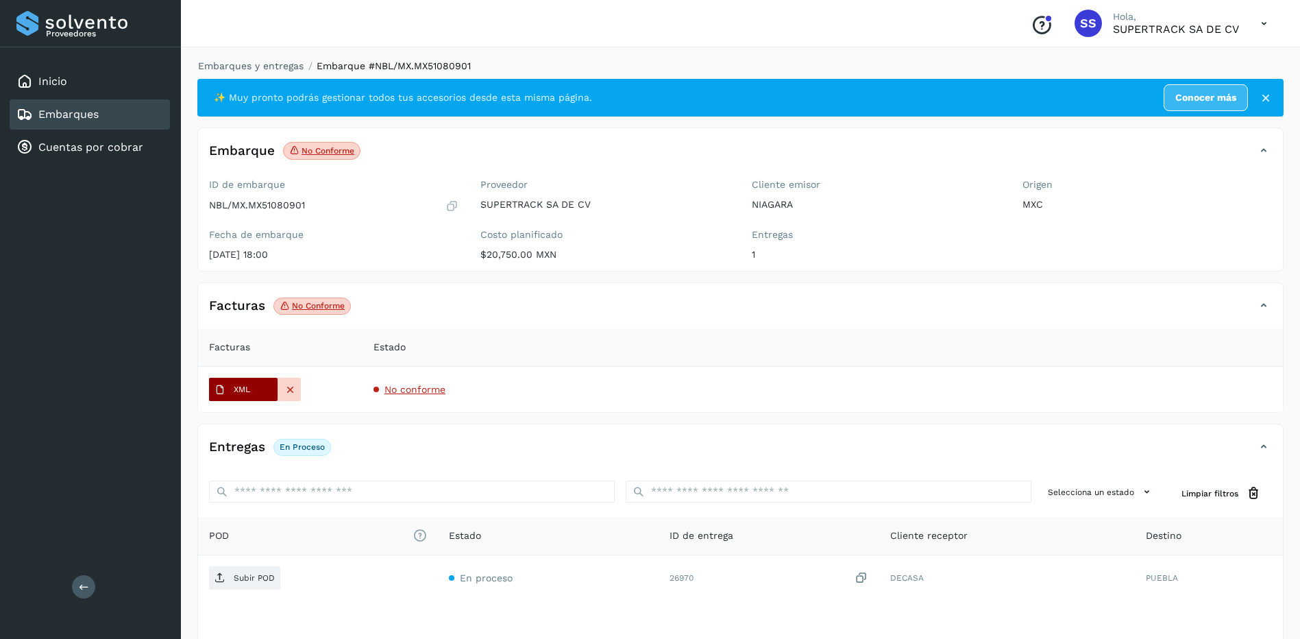
click at [252, 391] on span "XML" at bounding box center [232, 390] width 47 height 22
click at [288, 389] on icon at bounding box center [290, 389] width 12 height 12
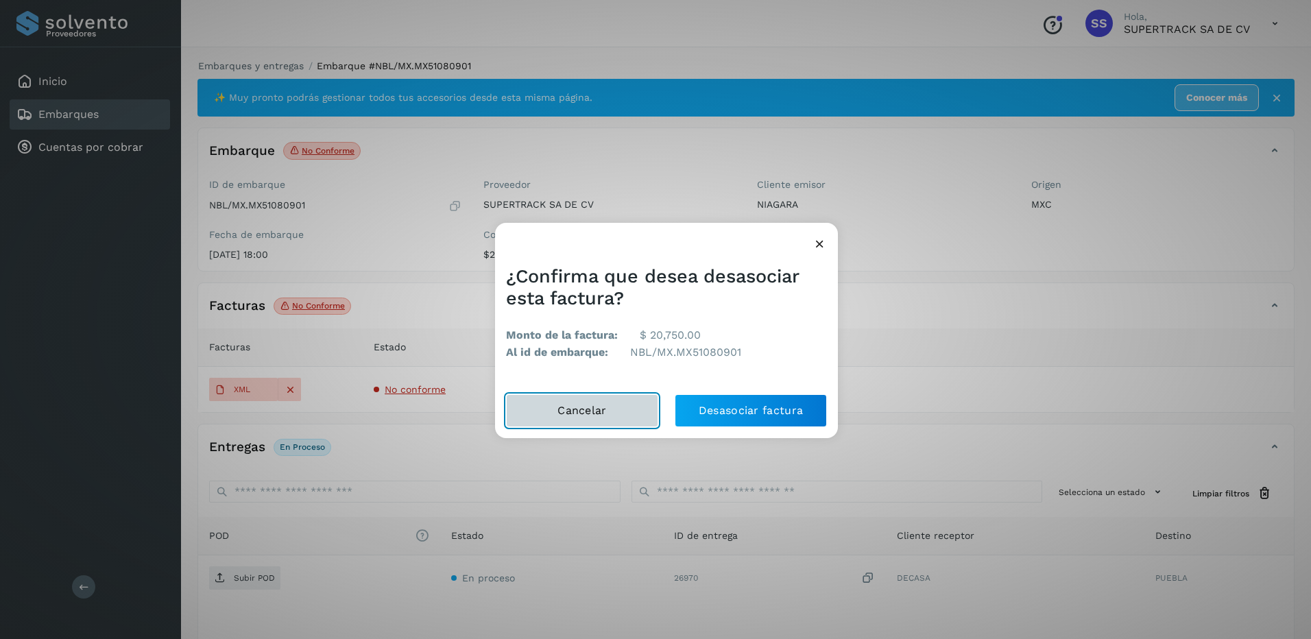
click at [577, 420] on button "Cancelar" at bounding box center [582, 410] width 152 height 33
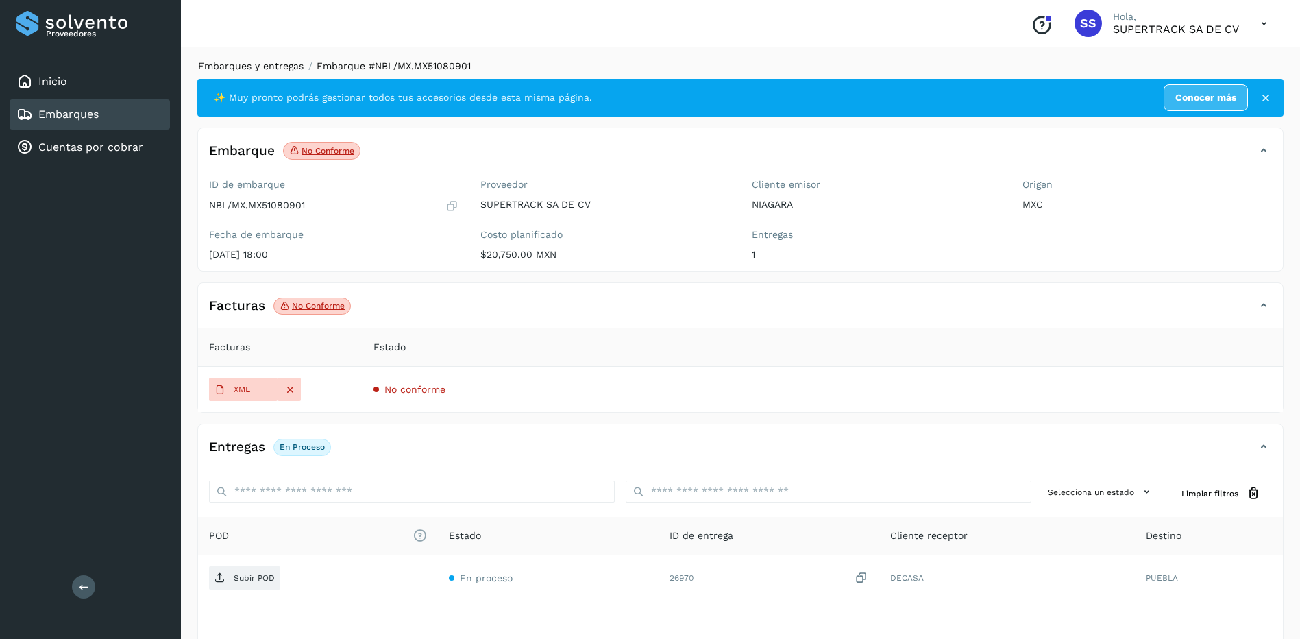
click at [275, 66] on link "Embarques y entregas" at bounding box center [251, 65] width 106 height 11
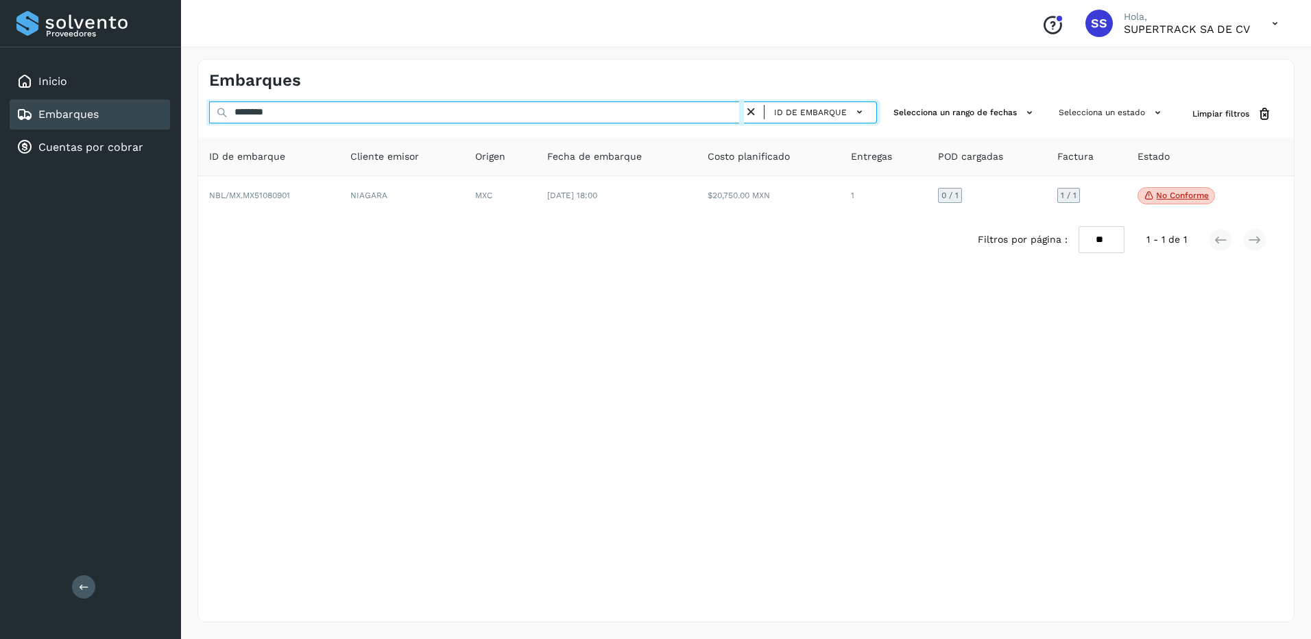
drag, startPoint x: 295, startPoint y: 113, endPoint x: 52, endPoint y: 108, distance: 243.4
click at [52, 108] on div "Proveedores Inicio Embarques Cuentas por cobrar Salir Conoce nuestros beneficio…" at bounding box center [655, 319] width 1311 height 639
type input "*"
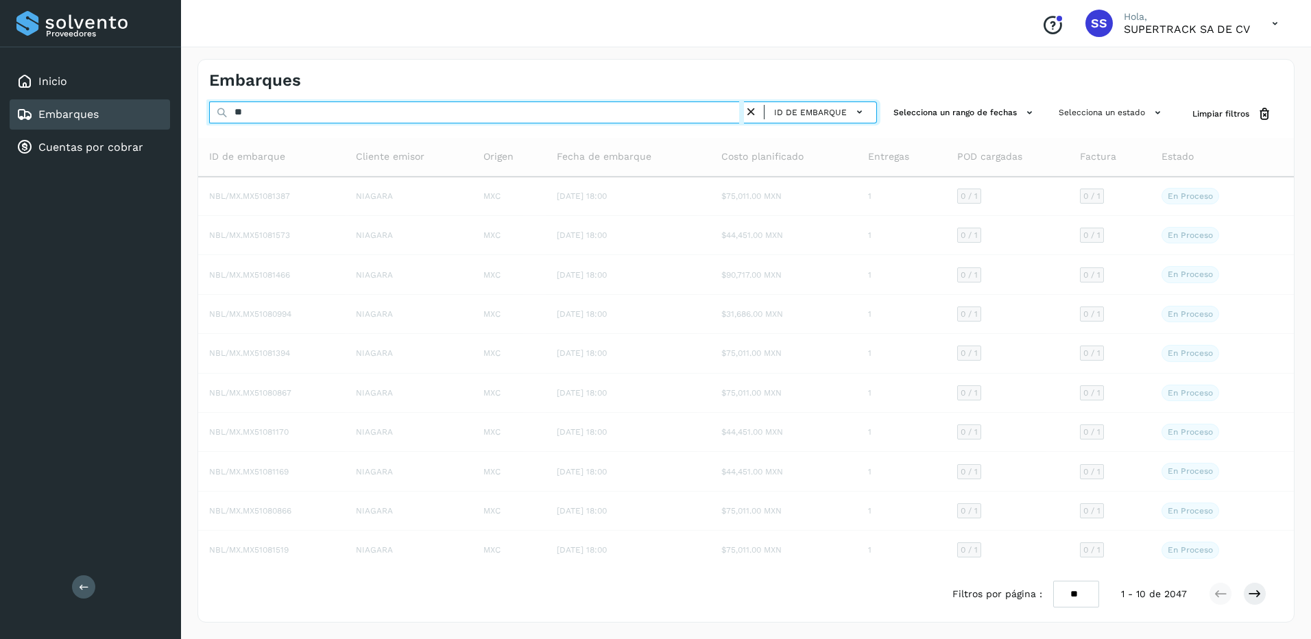
type input "*"
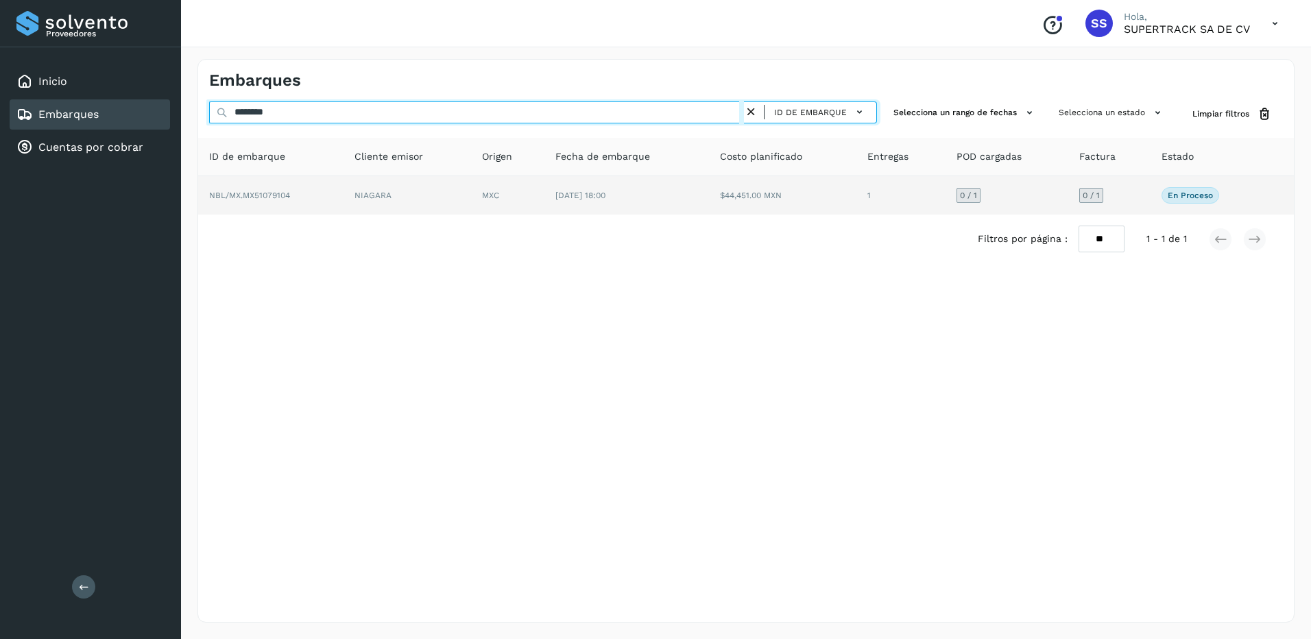
type input "********"
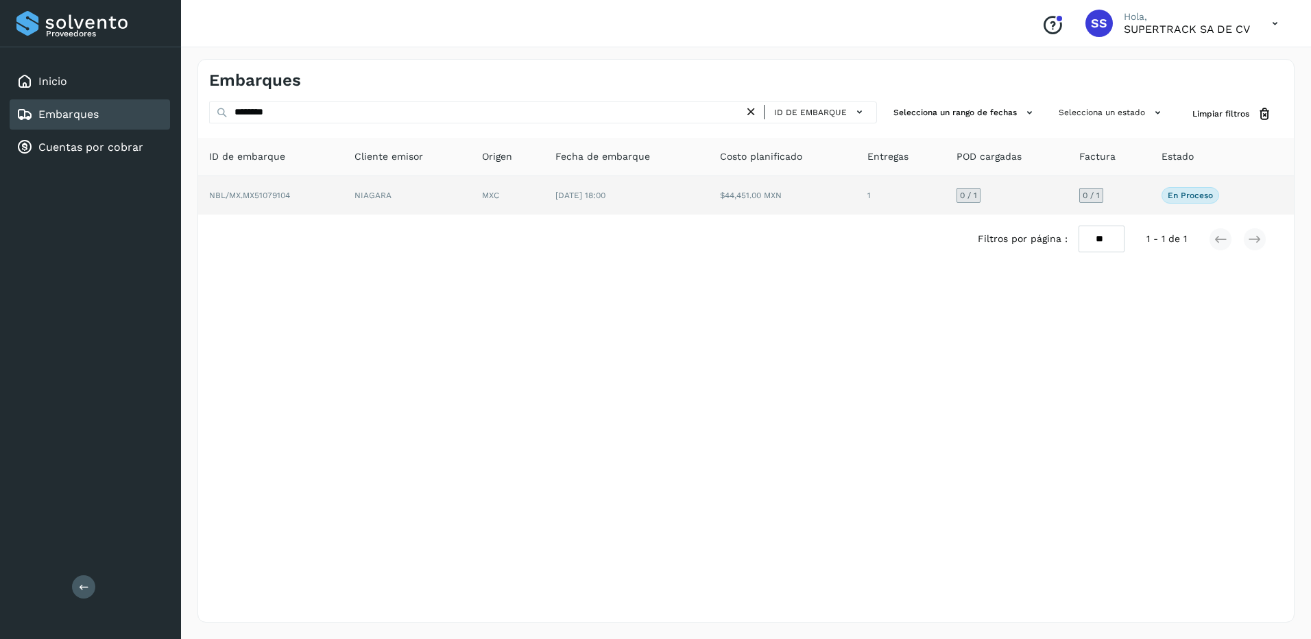
click at [358, 193] on td "NIAGARA" at bounding box center [406, 195] width 127 height 38
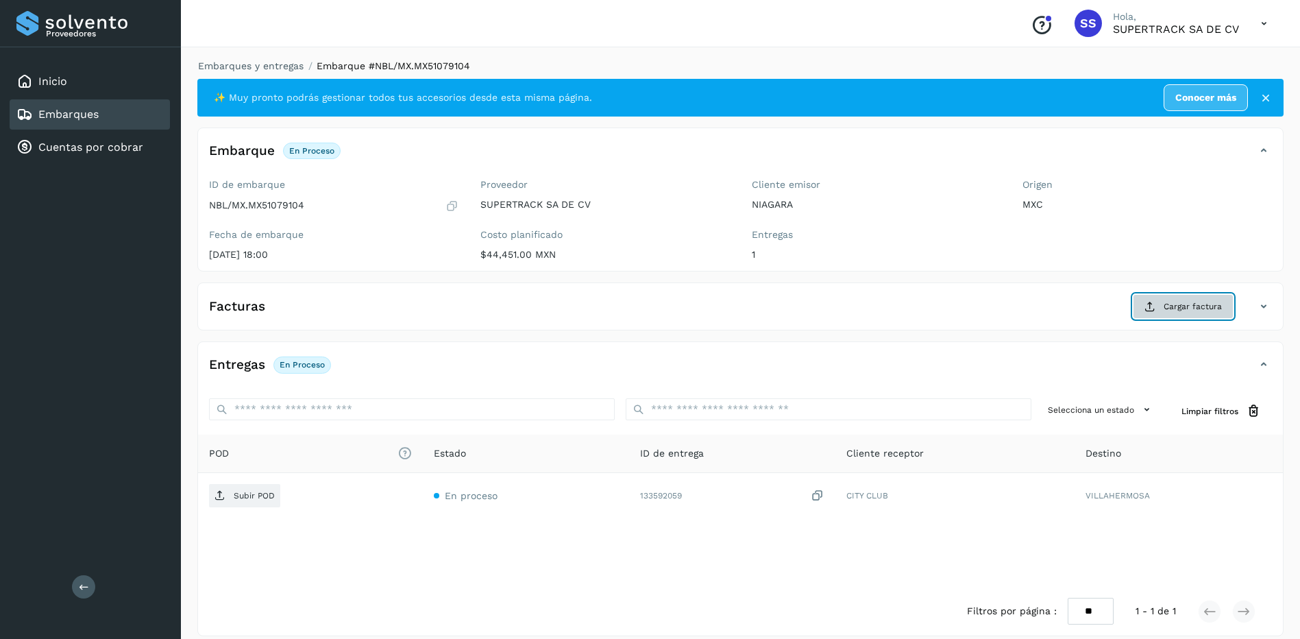
click at [1175, 306] on span "Cargar factura" at bounding box center [1193, 306] width 58 height 12
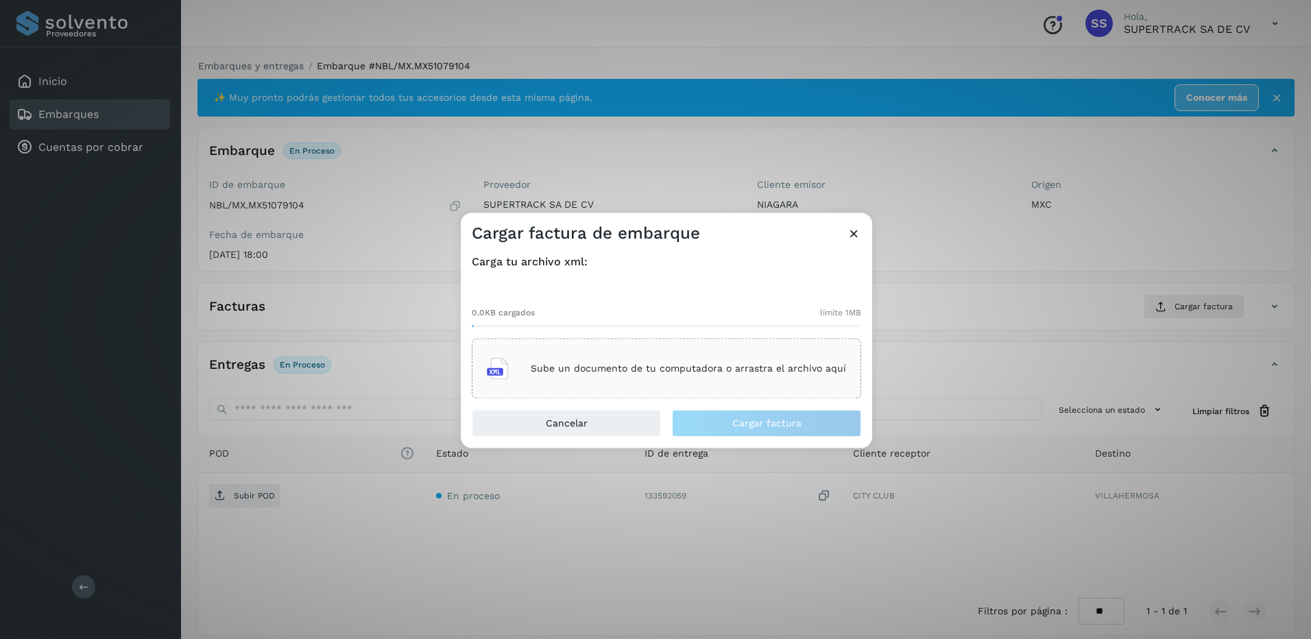
click at [730, 395] on div "Sube un documento de tu computadora o arrastra el archivo aquí" at bounding box center [666, 369] width 389 height 60
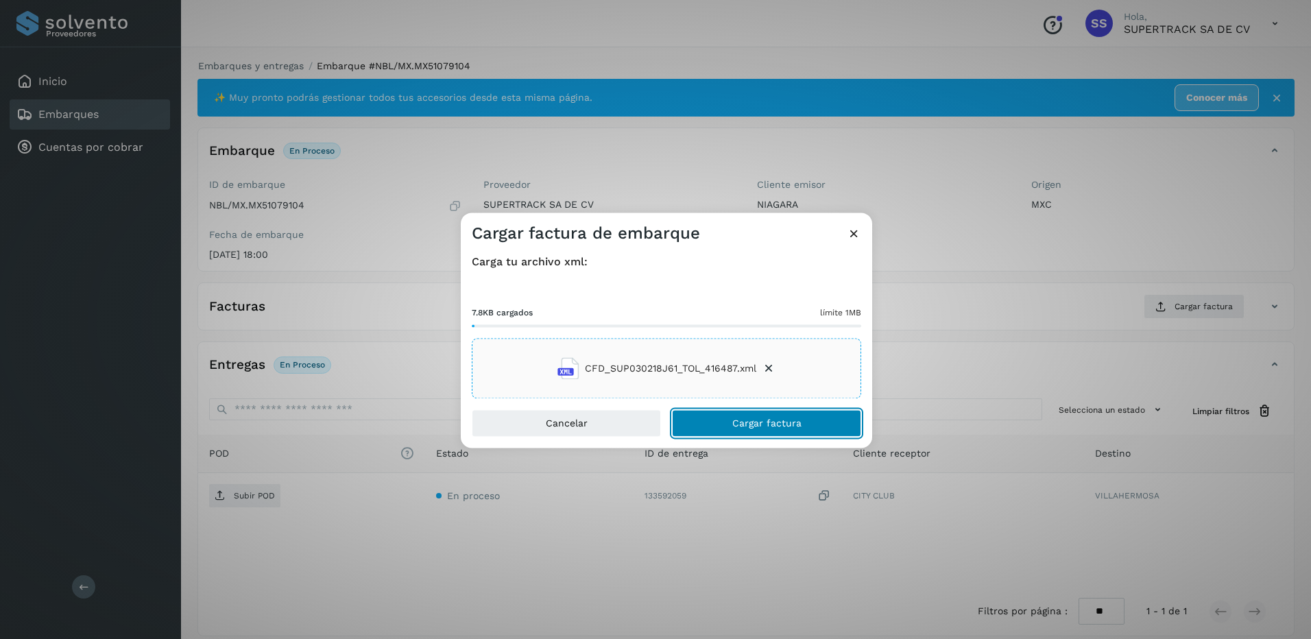
click at [791, 425] on span "Cargar factura" at bounding box center [766, 424] width 69 height 10
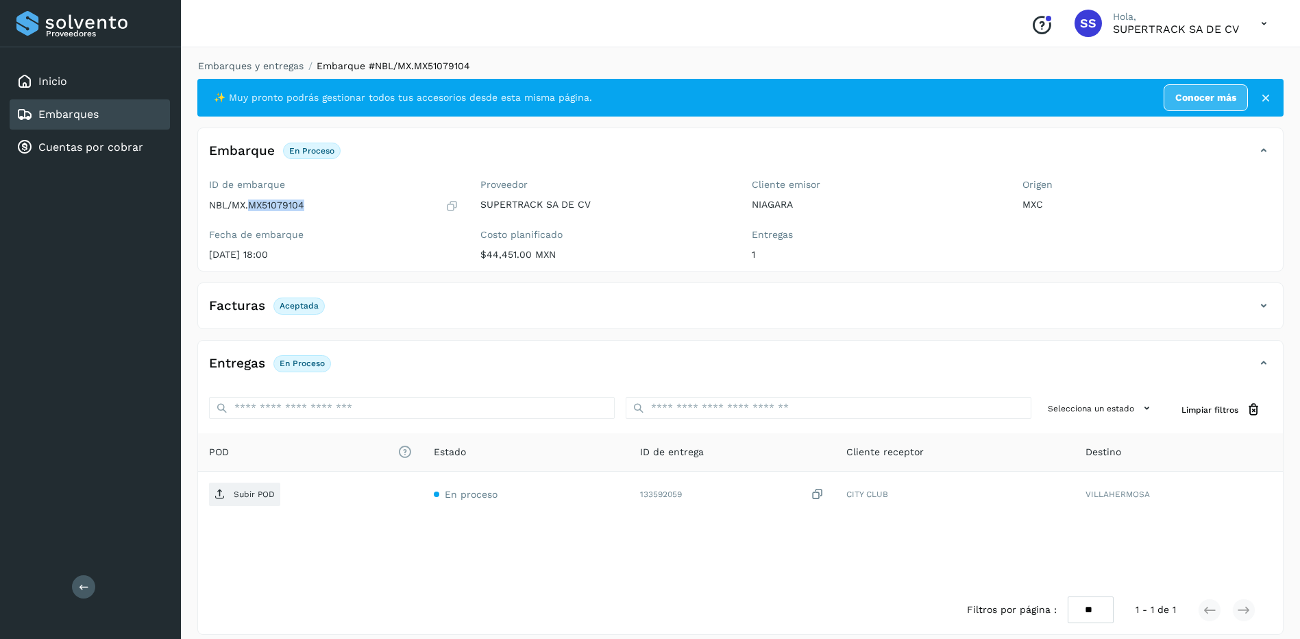
drag, startPoint x: 328, startPoint y: 209, endPoint x: 250, endPoint y: 205, distance: 78.2
click at [250, 205] on div "NBL/MX.MX51079104" at bounding box center [333, 206] width 249 height 14
drag, startPoint x: 250, startPoint y: 205, endPoint x: 267, endPoint y: 212, distance: 17.8
copy p "MX51079104"
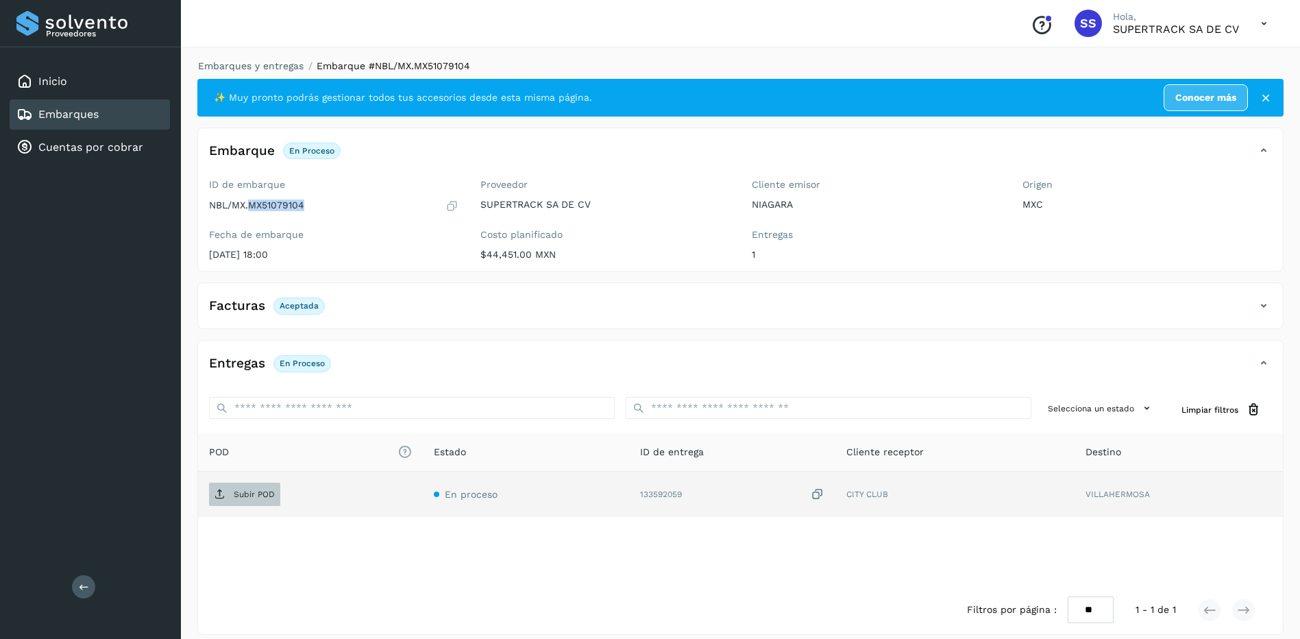
click at [269, 491] on p "Subir POD" at bounding box center [254, 494] width 41 height 10
drag, startPoint x: 444, startPoint y: 268, endPoint x: 408, endPoint y: 253, distance: 39.3
click at [443, 267] on div "ID de embarque NBL/MX.MX51079104 Fecha de embarque [DATE] 18:00" at bounding box center [333, 221] width 271 height 97
click at [370, 232] on label "Fecha de embarque" at bounding box center [333, 235] width 249 height 12
click at [258, 67] on link "Embarques y entregas" at bounding box center [251, 65] width 106 height 11
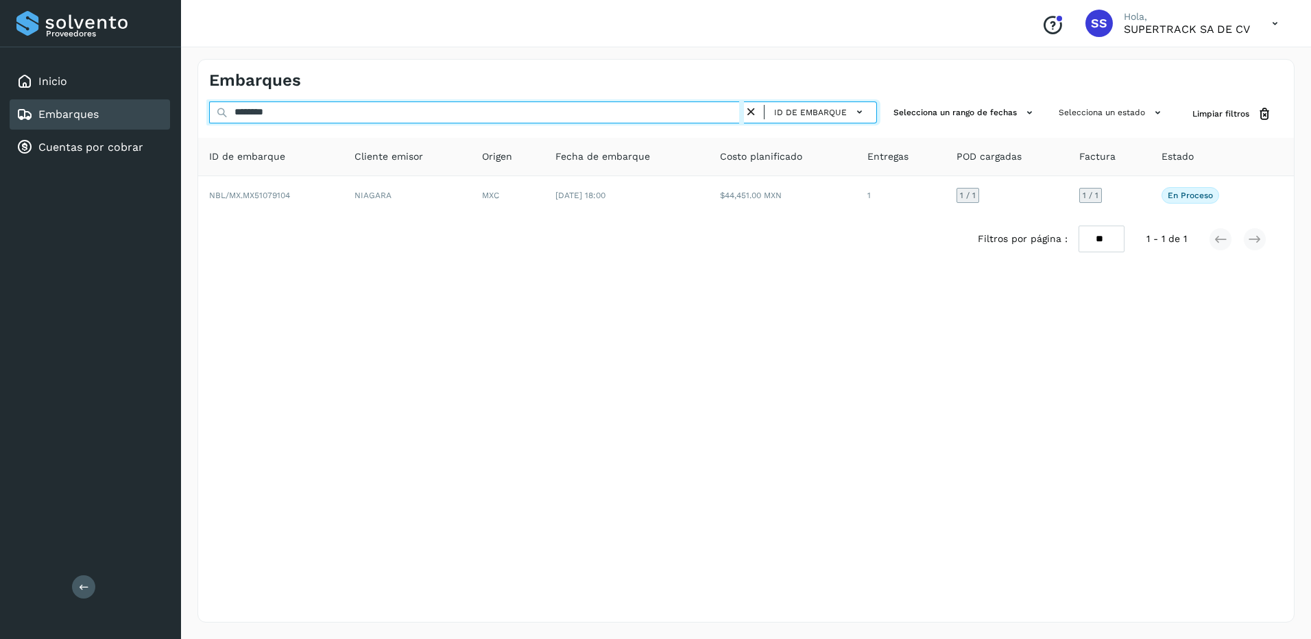
drag, startPoint x: 309, startPoint y: 117, endPoint x: 199, endPoint y: 109, distance: 110.7
click at [199, 109] on div "******** ID de embarque Selecciona un rango de fechas Selecciona un estado Limp…" at bounding box center [745, 113] width 1095 height 25
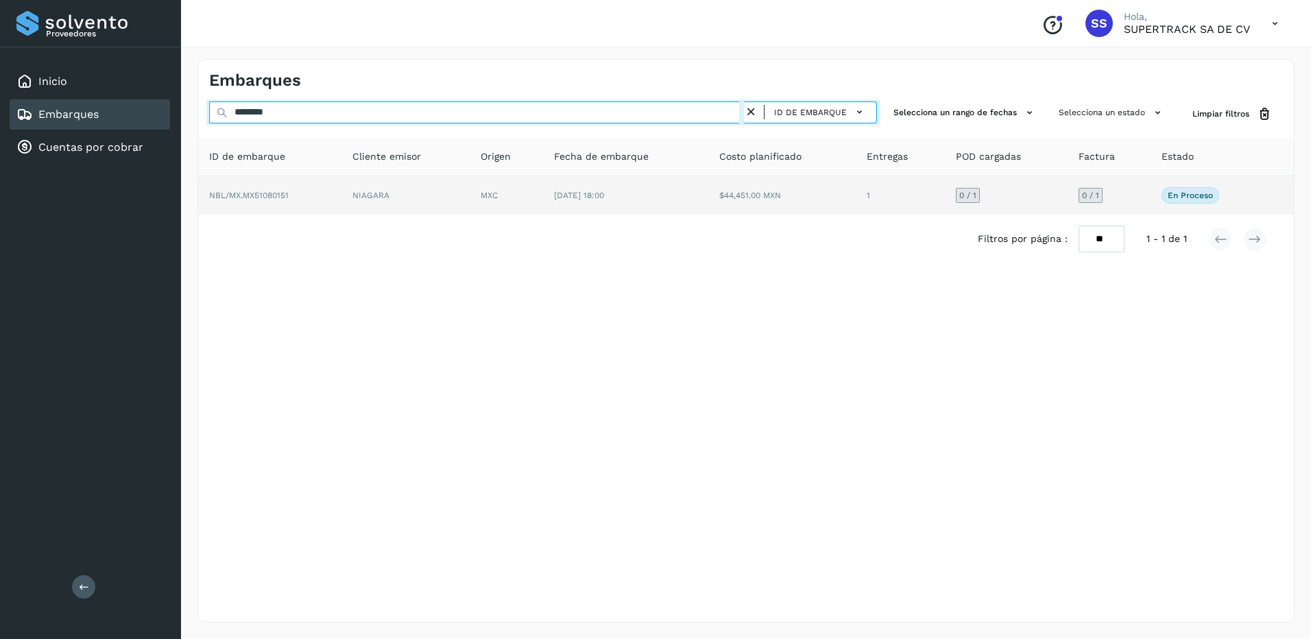
type input "********"
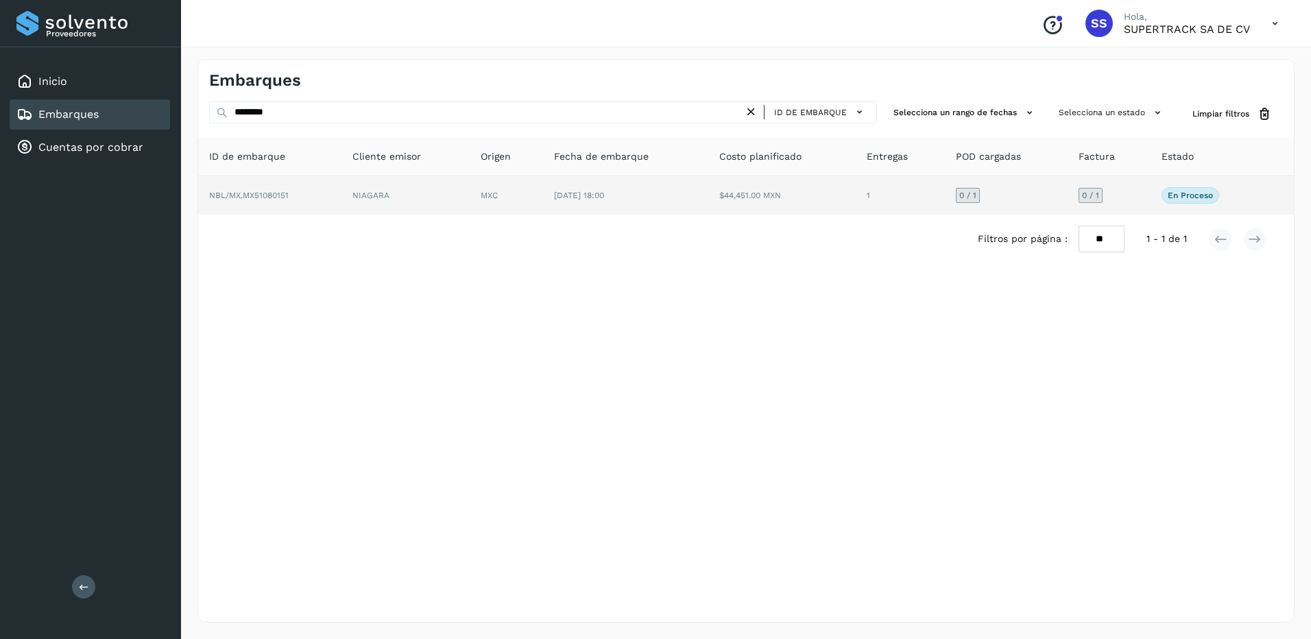
click at [428, 193] on td "NIAGARA" at bounding box center [405, 195] width 128 height 38
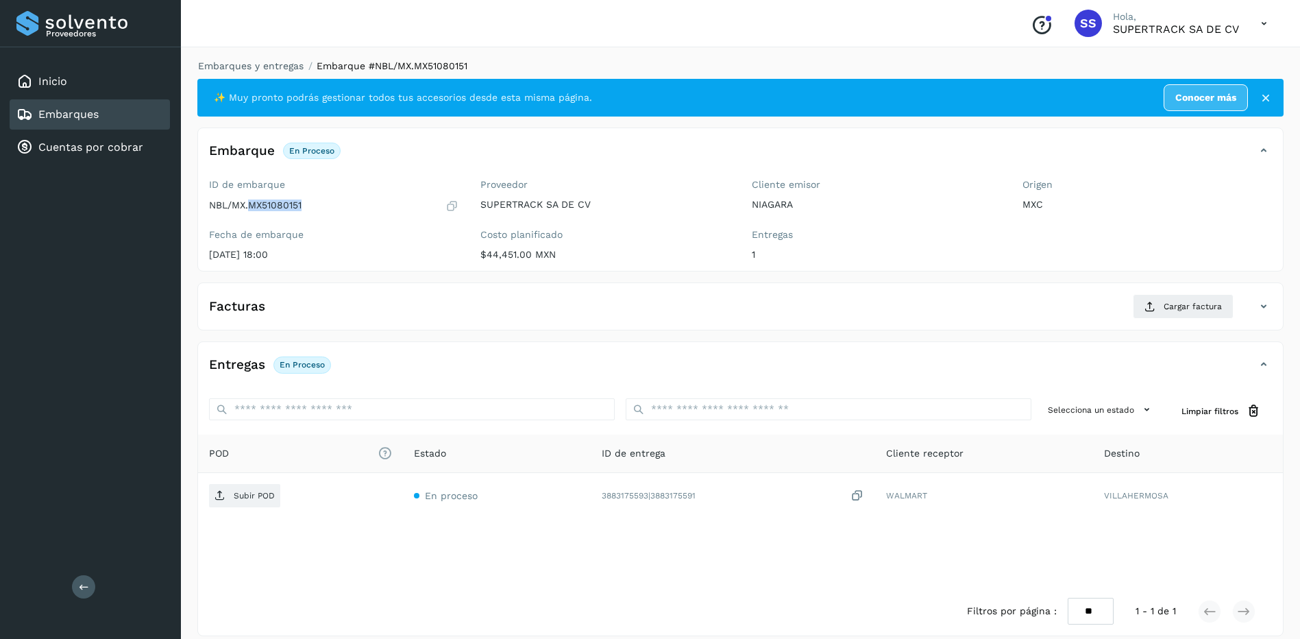
drag, startPoint x: 313, startPoint y: 197, endPoint x: 251, endPoint y: 210, distance: 63.7
click at [251, 210] on div "ID de embarque NBL/MX.MX51080151" at bounding box center [333, 196] width 249 height 34
drag, startPoint x: 251, startPoint y: 210, endPoint x: 258, endPoint y: 209, distance: 7.0
copy p "MX51080151"
click at [1184, 304] on span "Cargar factura" at bounding box center [1193, 306] width 58 height 12
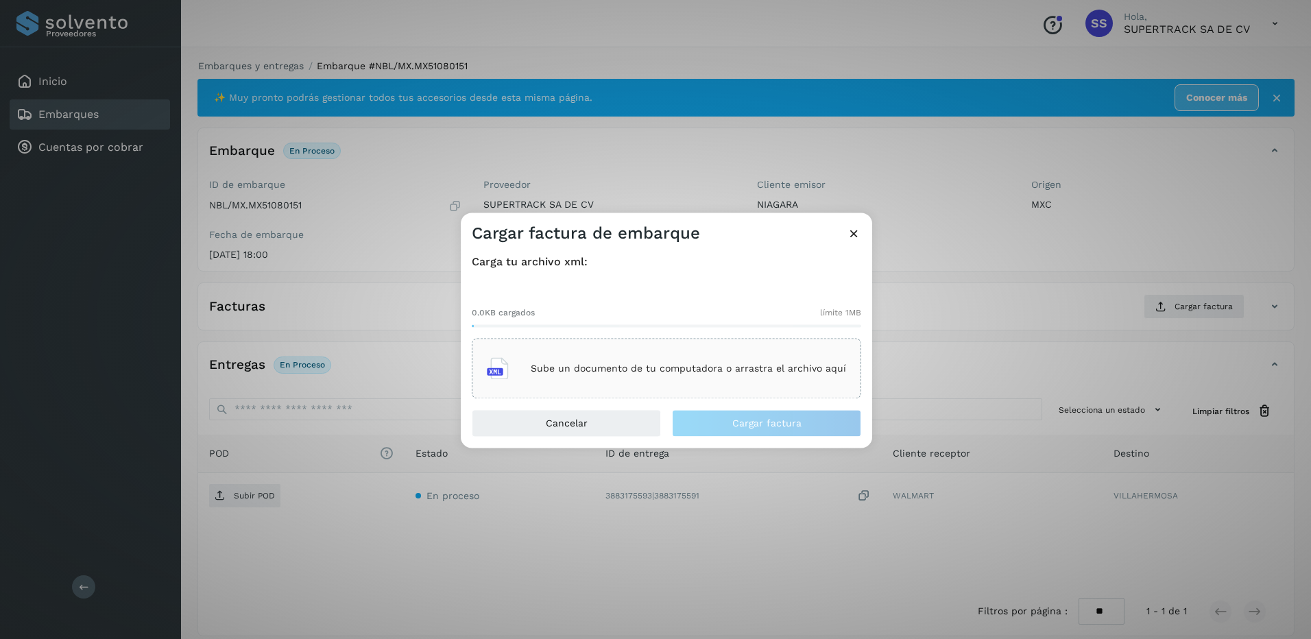
click at [676, 351] on div "Sube un documento de tu computadora o arrastra el archivo aquí" at bounding box center [666, 368] width 359 height 37
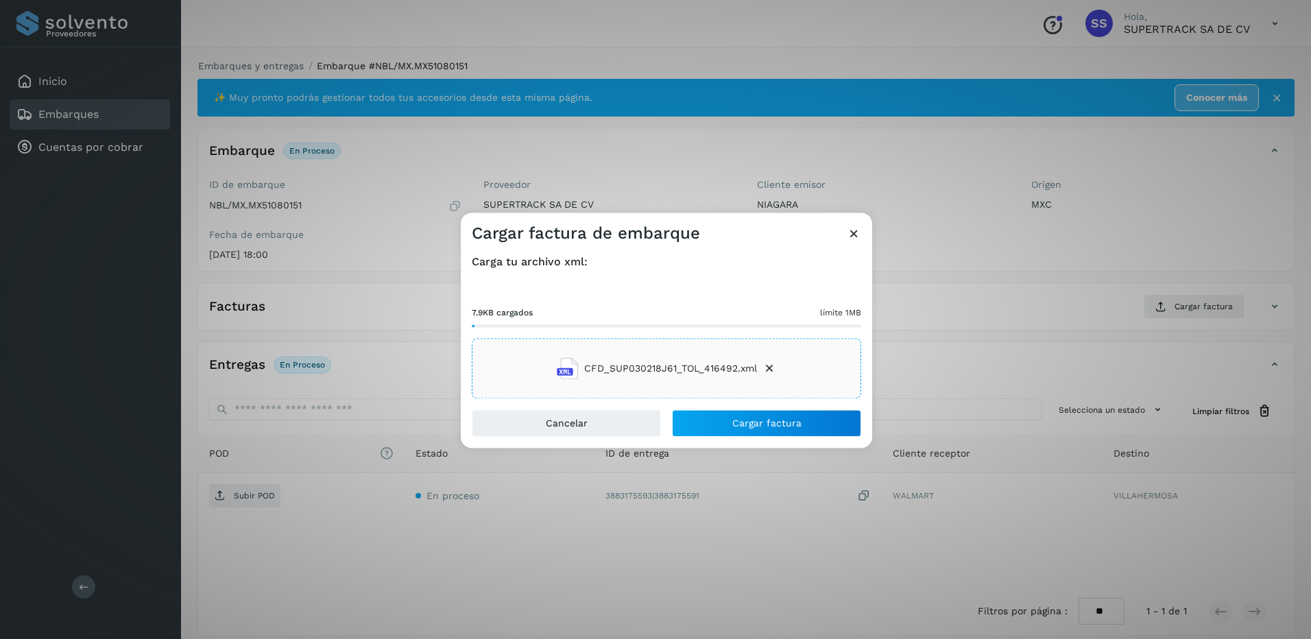
click at [798, 402] on div "Carga tu archivo xml: 7.9KB cargados límite 1MB CFD_SUP030218J61_TOL_416492.xml" at bounding box center [666, 326] width 411 height 165
click at [798, 419] on span "Cargar factura" at bounding box center [766, 424] width 69 height 10
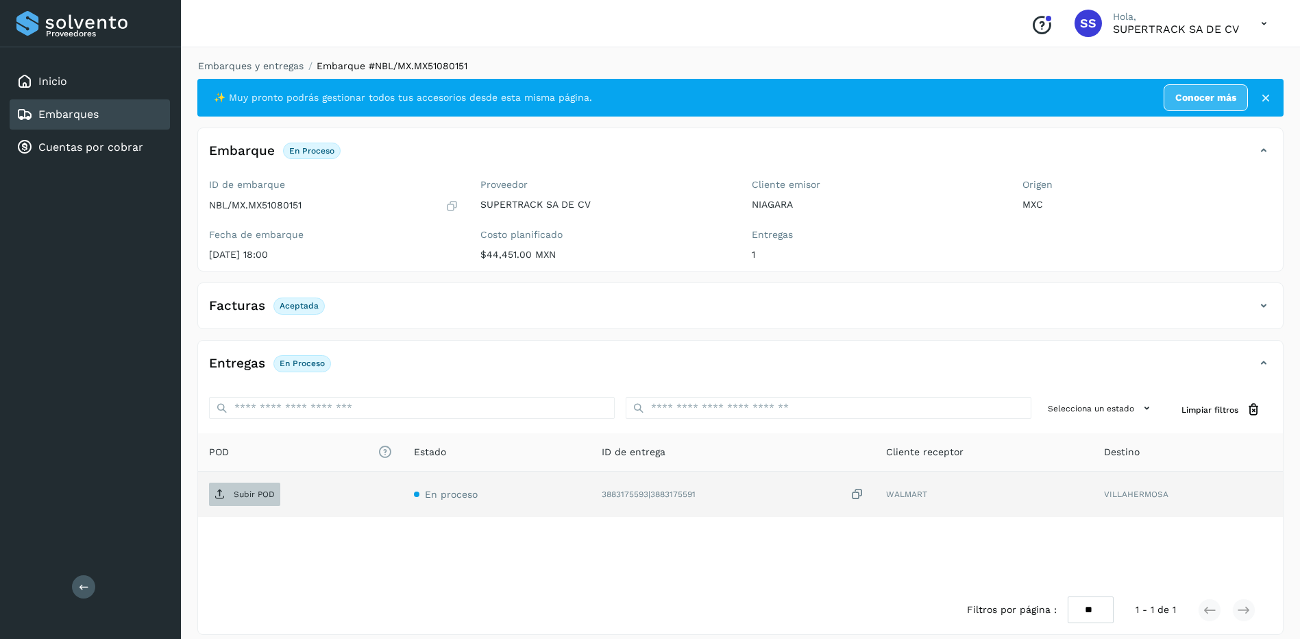
click at [256, 487] on span "Subir POD" at bounding box center [244, 494] width 71 height 22
click at [264, 64] on link "Embarques y entregas" at bounding box center [251, 65] width 106 height 11
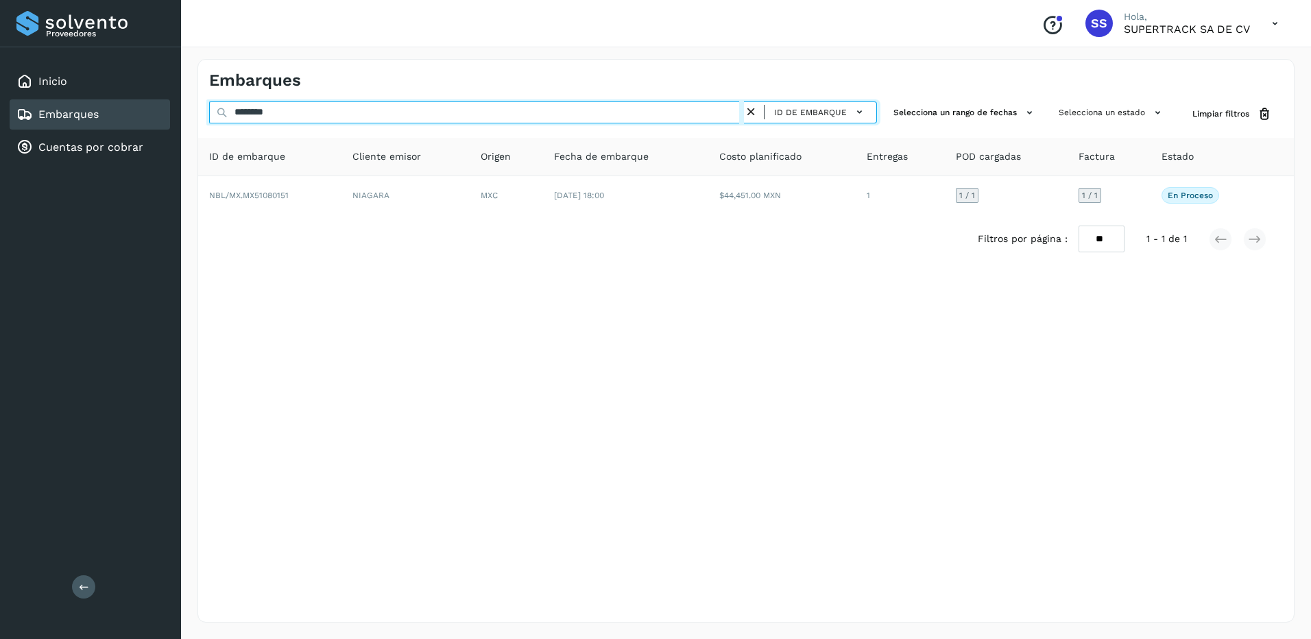
drag, startPoint x: 297, startPoint y: 113, endPoint x: 143, endPoint y: 112, distance: 153.5
click at [143, 112] on div "Proveedores Inicio Embarques Cuentas por cobrar Salir Conoce nuestros beneficio…" at bounding box center [655, 319] width 1311 height 639
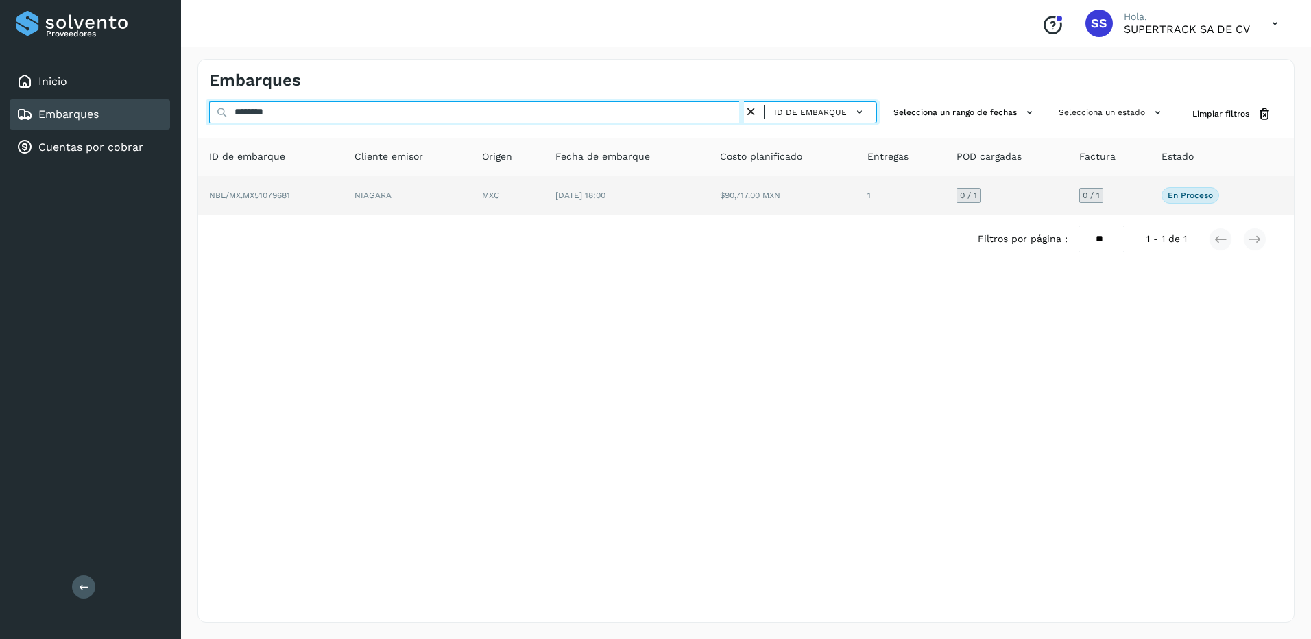
type input "********"
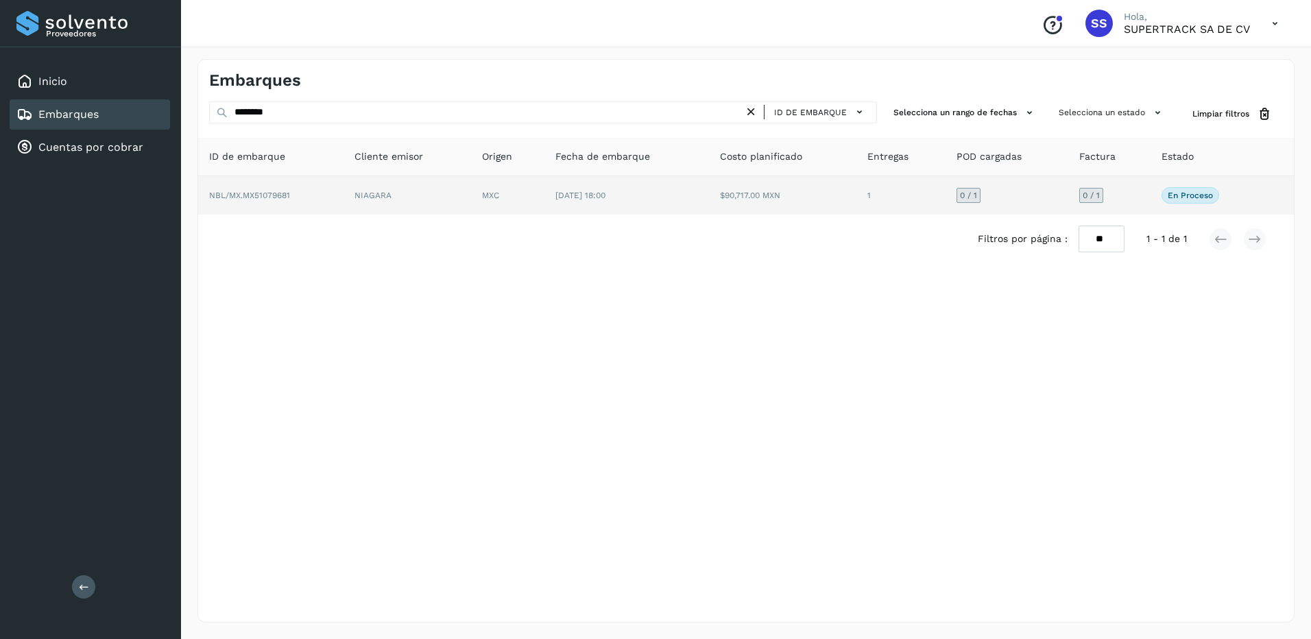
click at [467, 206] on td "NIAGARA" at bounding box center [406, 195] width 127 height 38
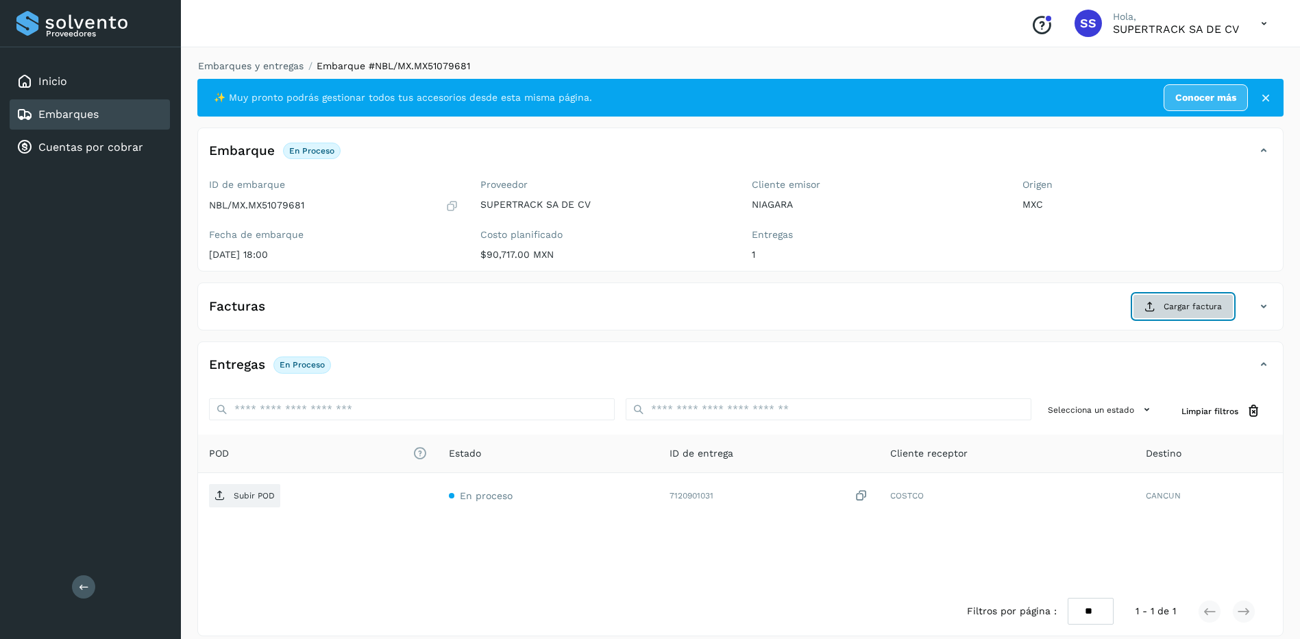
click at [1177, 310] on span "Cargar factura" at bounding box center [1193, 306] width 58 height 12
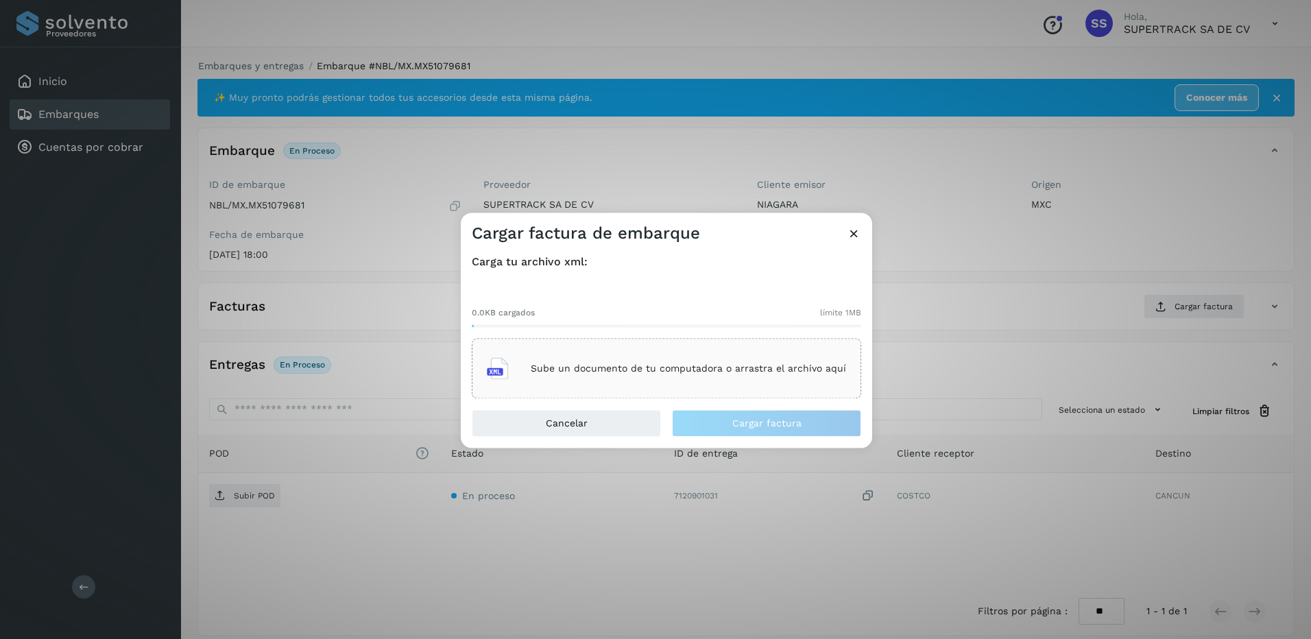
click at [650, 369] on p "Sube un documento de tu computadora o arrastra el archivo aquí" at bounding box center [688, 369] width 315 height 12
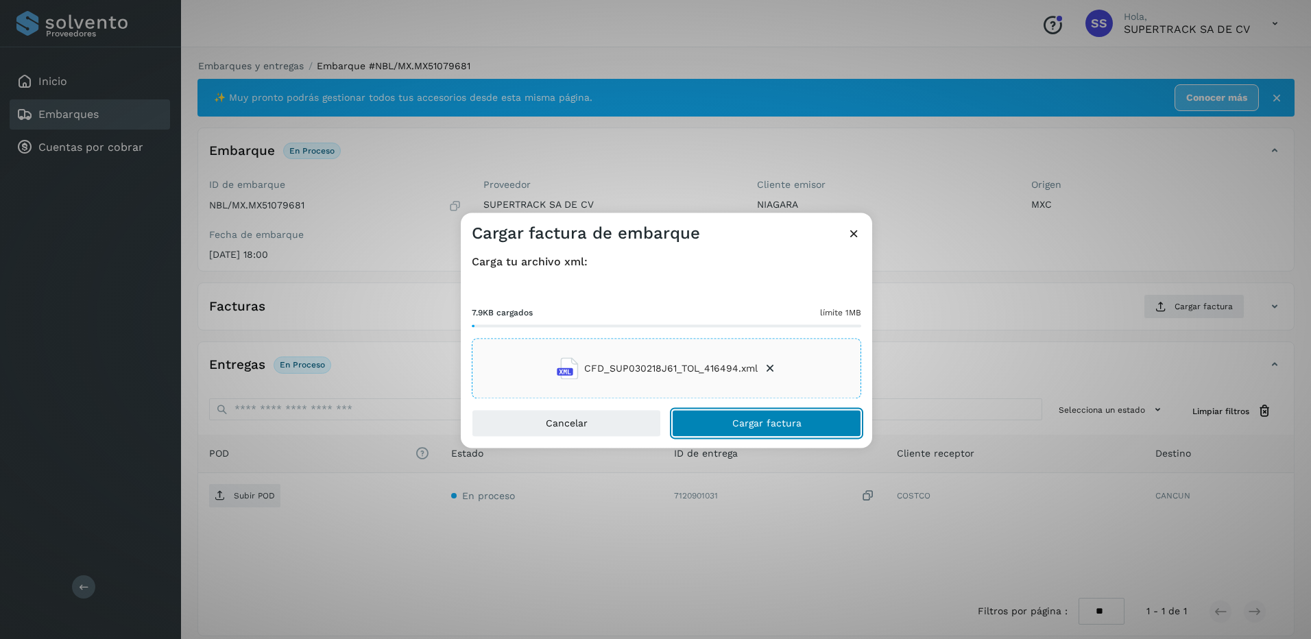
click at [766, 430] on button "Cargar factura" at bounding box center [766, 423] width 189 height 27
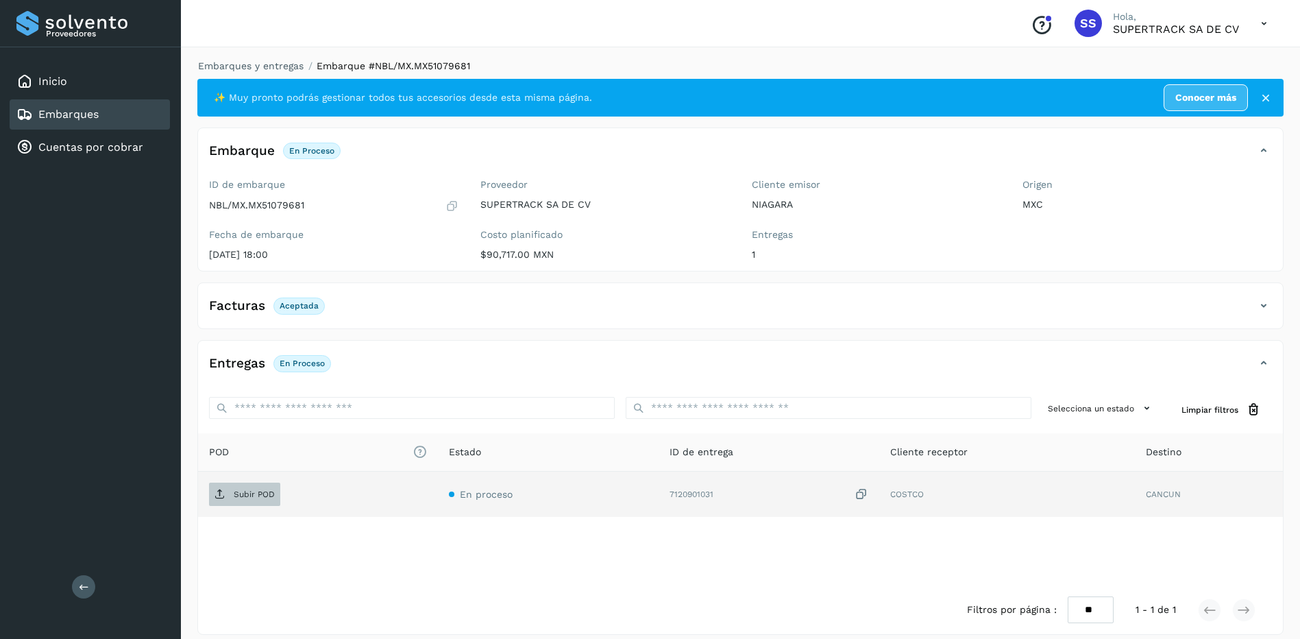
click at [269, 489] on p "Subir POD" at bounding box center [254, 494] width 41 height 10
click at [251, 60] on link "Embarques y entregas" at bounding box center [251, 65] width 106 height 11
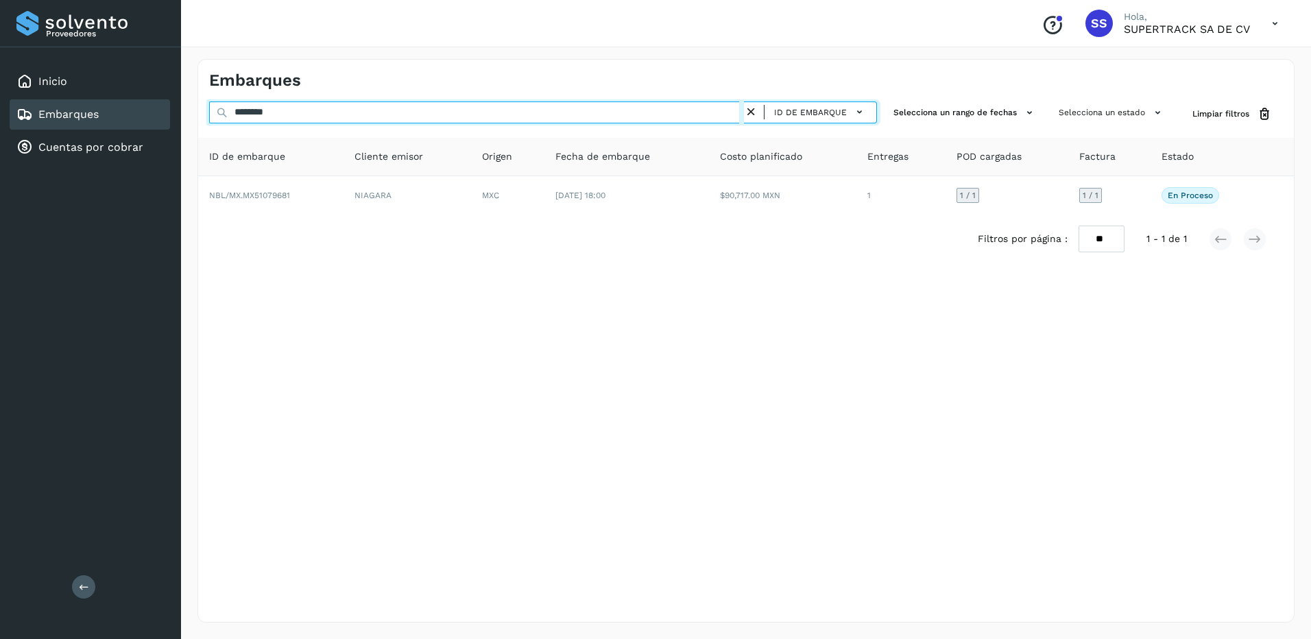
drag, startPoint x: 312, startPoint y: 121, endPoint x: 186, endPoint y: 121, distance: 126.1
click at [186, 121] on div "Embarques ******** ID de embarque Selecciona un rango de fechas Selecciona un e…" at bounding box center [746, 340] width 1130 height 596
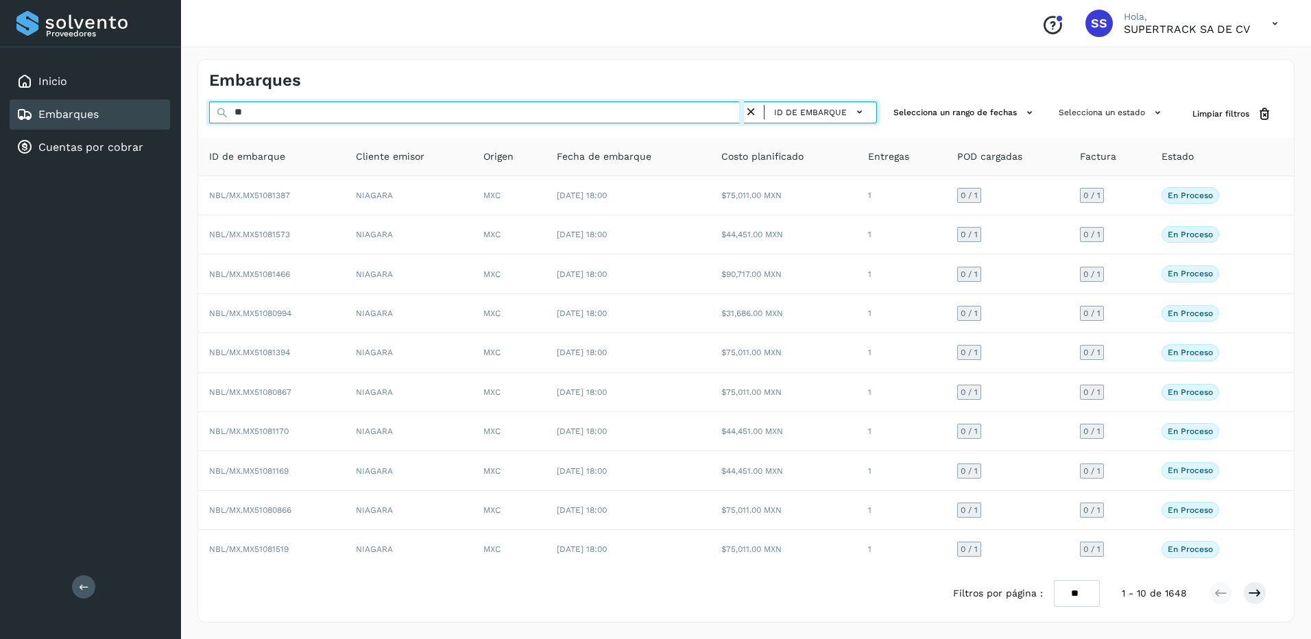
type input "*"
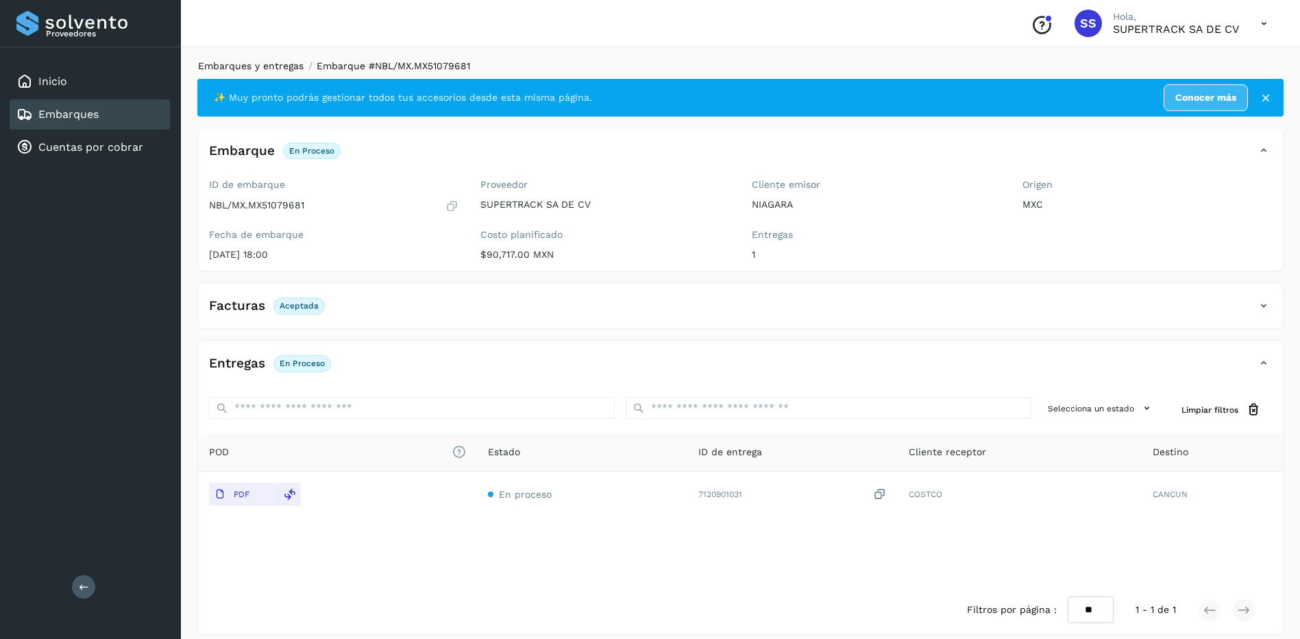
click at [245, 62] on link "Embarques y entregas" at bounding box center [251, 65] width 106 height 11
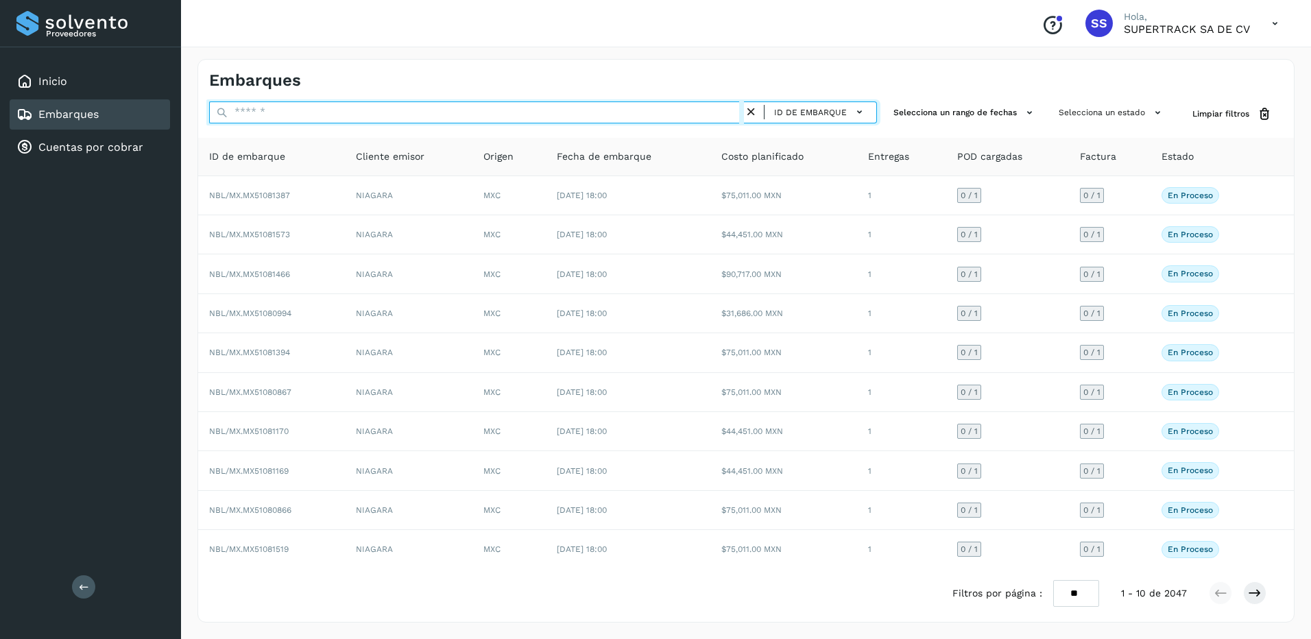
drag, startPoint x: 294, startPoint y: 112, endPoint x: 160, endPoint y: 111, distance: 134.3
click at [160, 111] on div "Proveedores Inicio Embarques Cuentas por cobrar Salir Conoce nuestros beneficio…" at bounding box center [655, 319] width 1311 height 639
click at [271, 120] on input "text" at bounding box center [476, 112] width 535 height 22
click at [275, 118] on input "text" at bounding box center [476, 112] width 535 height 22
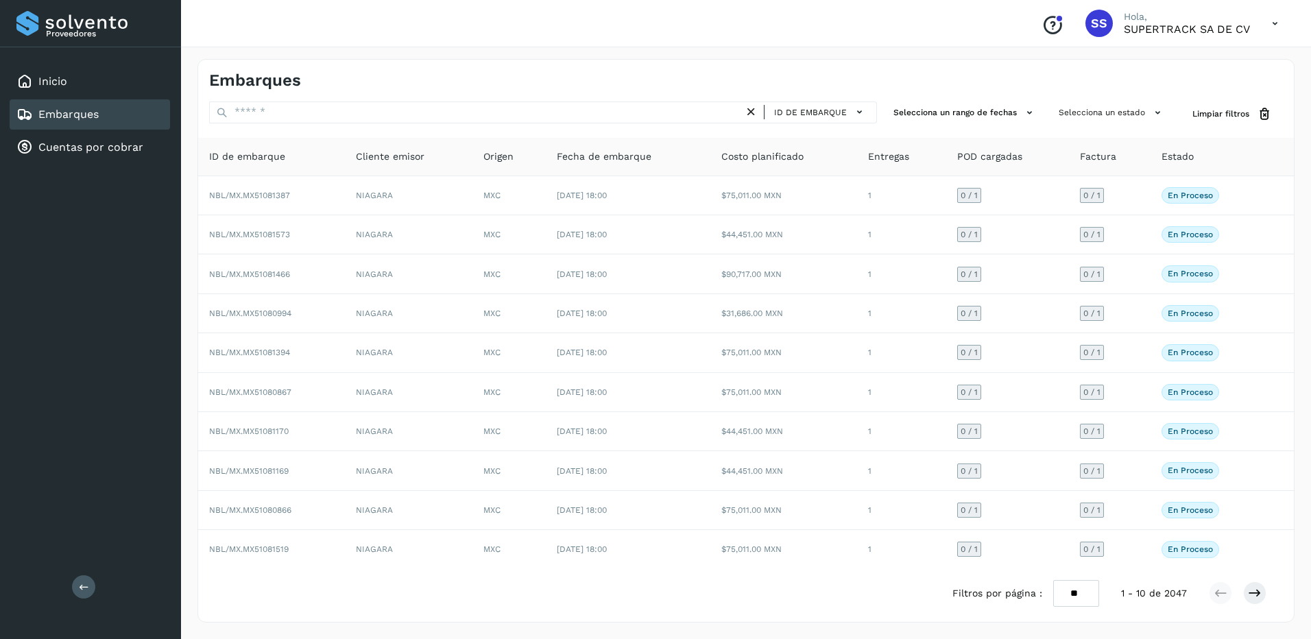
click at [398, 127] on div "ID de embarque Selecciona un rango de fechas Selecciona un estado Limpiar filtr…" at bounding box center [745, 359] width 1095 height 516
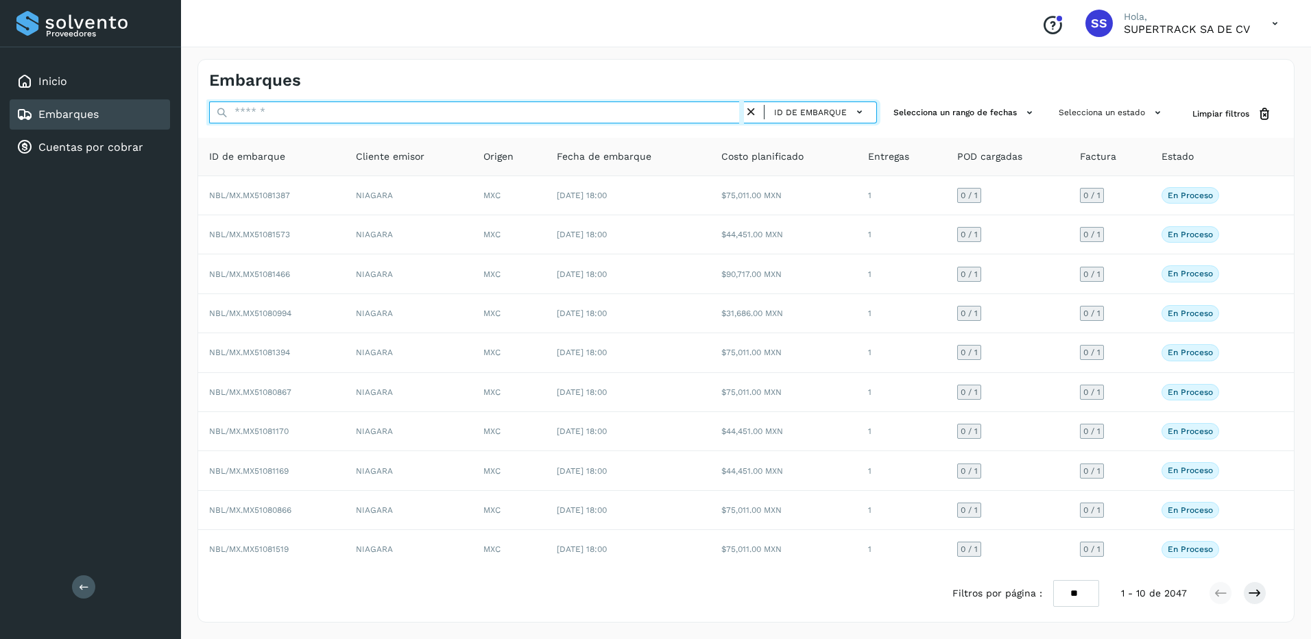
click at [360, 116] on input "text" at bounding box center [476, 112] width 535 height 22
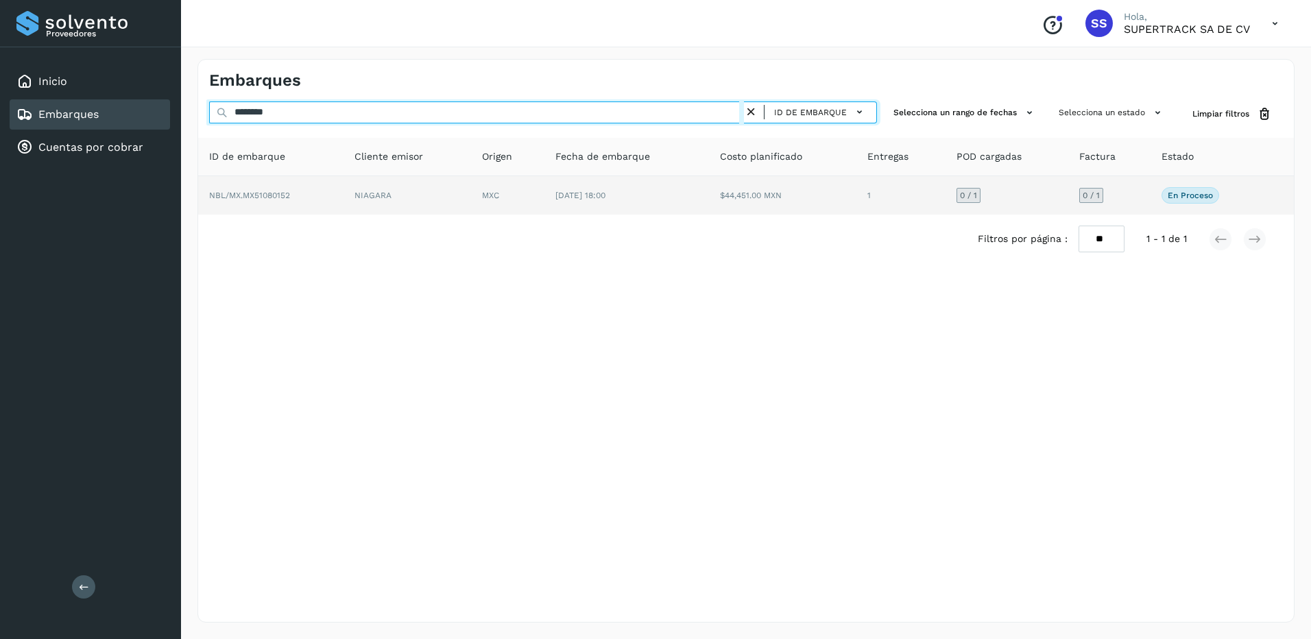
type input "********"
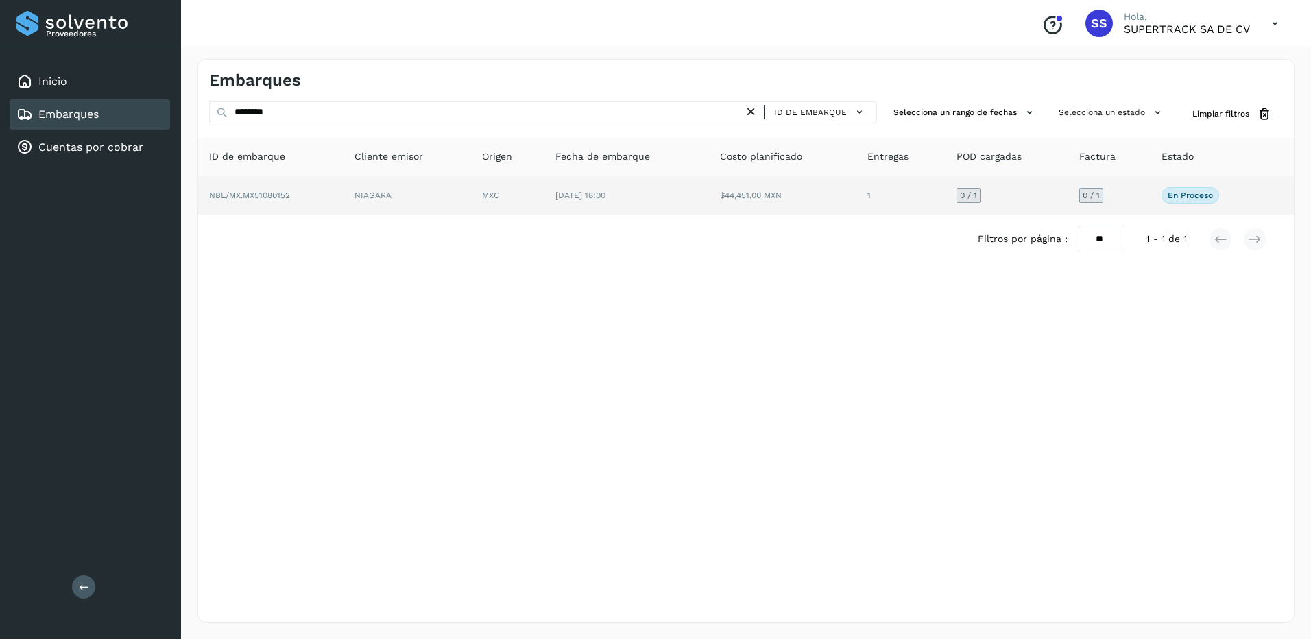
click at [436, 198] on td "NIAGARA" at bounding box center [406, 195] width 127 height 38
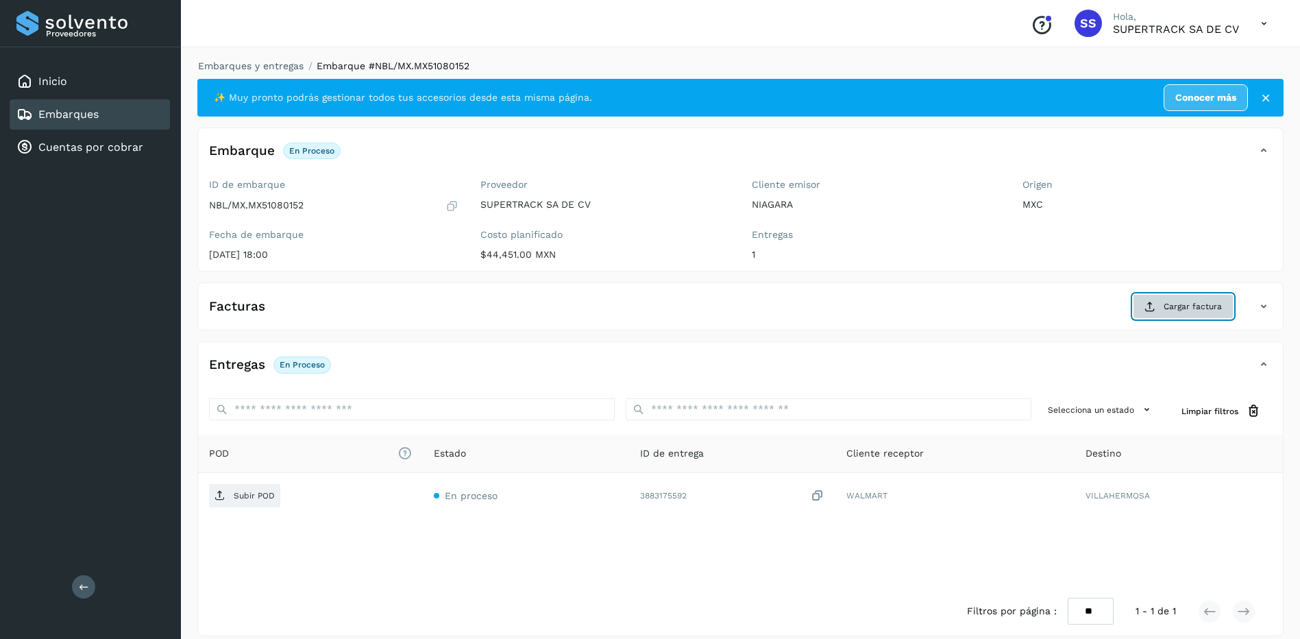
click at [1191, 310] on span "Cargar factura" at bounding box center [1193, 306] width 58 height 12
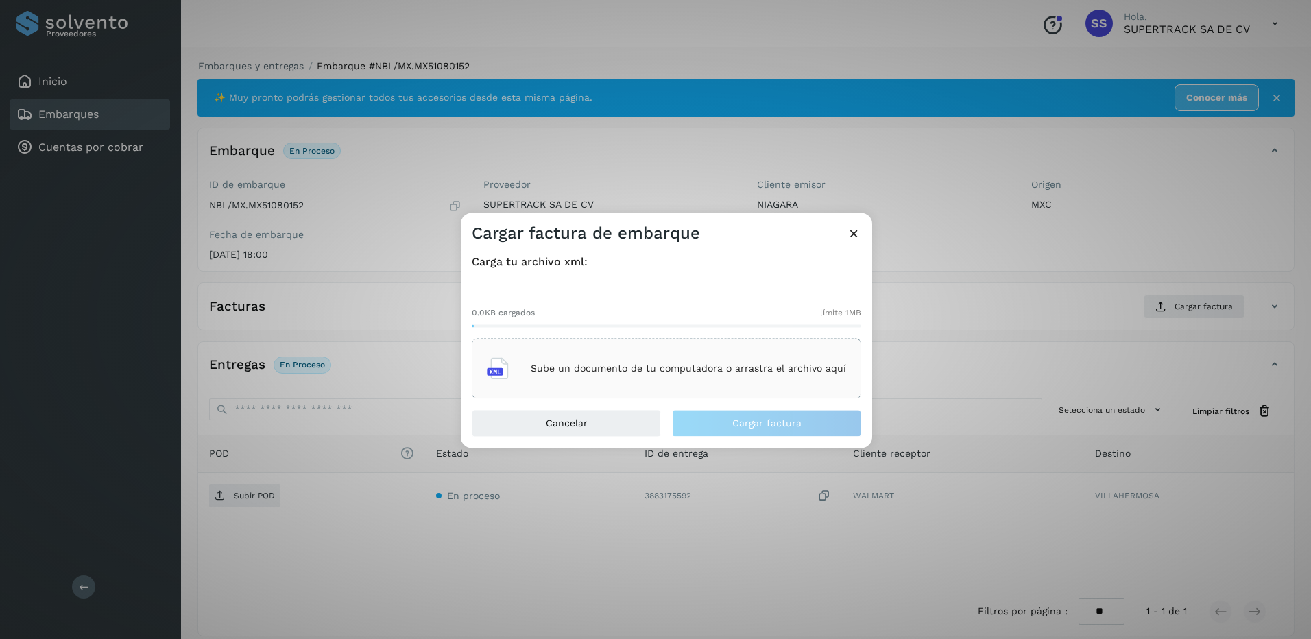
click at [706, 362] on div "Sube un documento de tu computadora o arrastra el archivo aquí" at bounding box center [666, 368] width 359 height 37
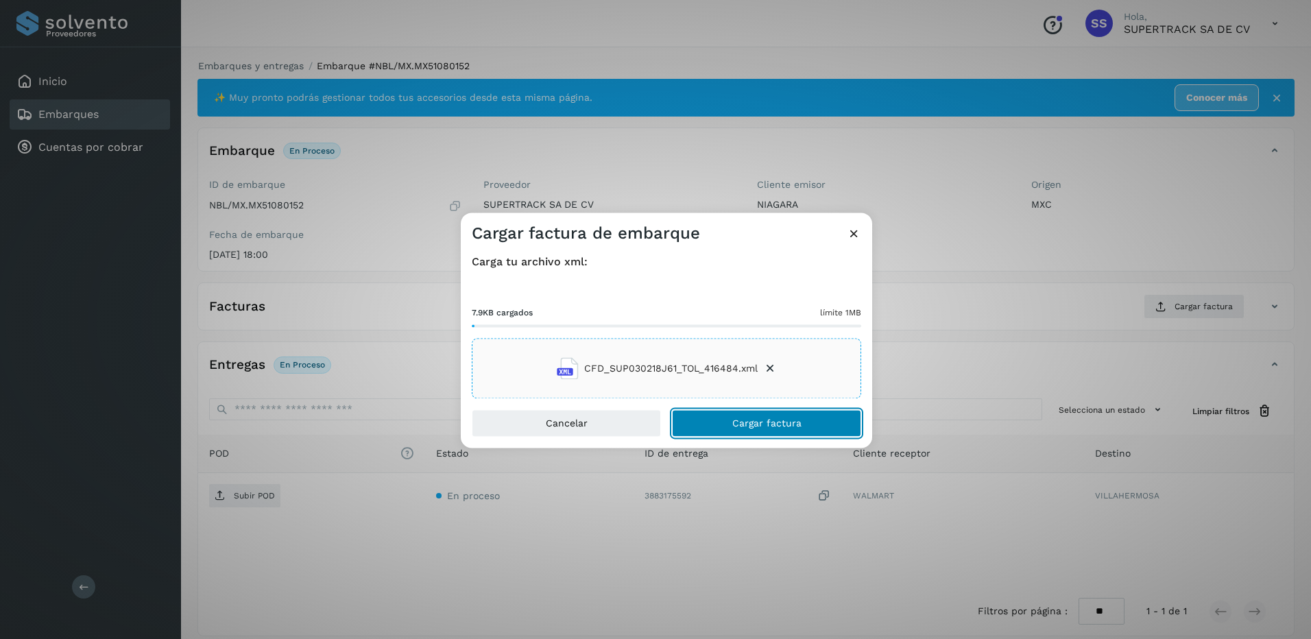
click at [777, 424] on span "Cargar factura" at bounding box center [766, 424] width 69 height 10
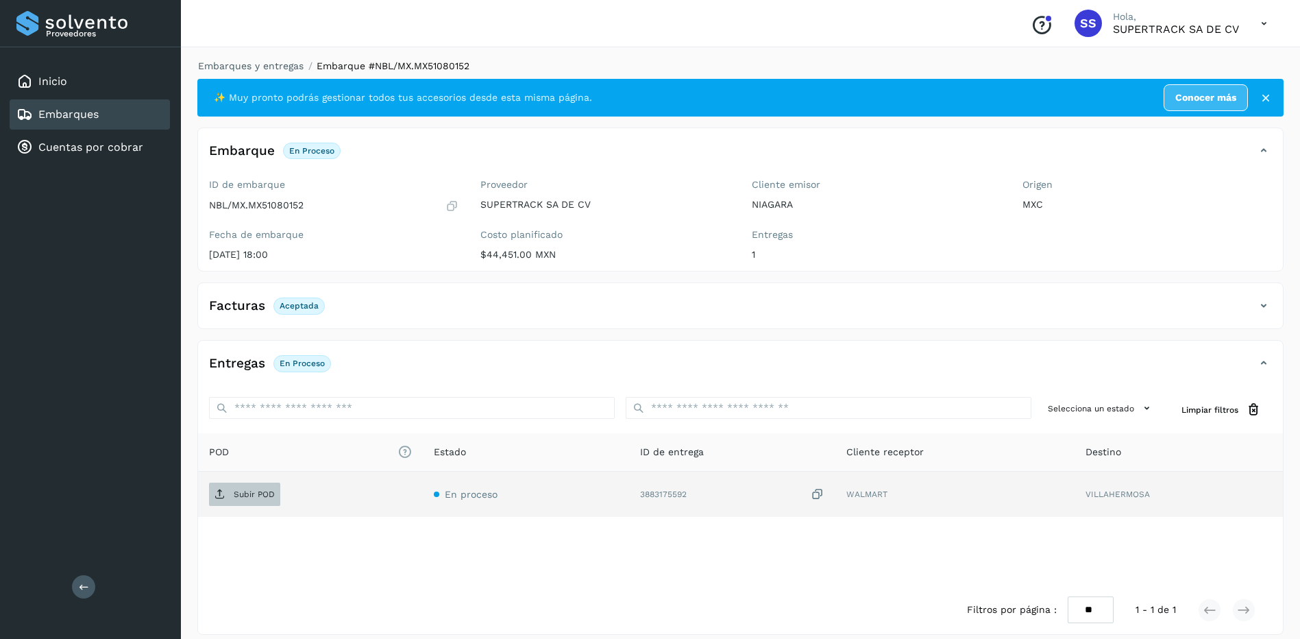
click at [244, 496] on p "Subir POD" at bounding box center [254, 494] width 41 height 10
